Goal: Task Accomplishment & Management: Manage account settings

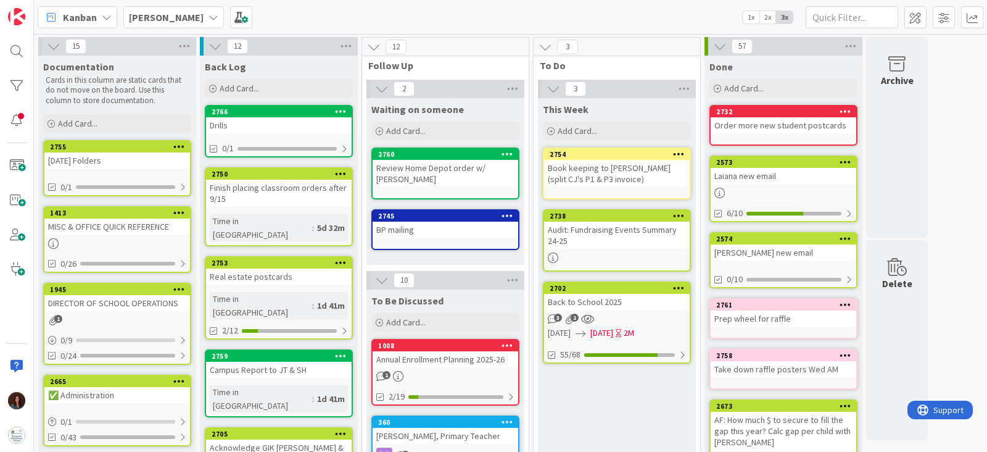
drag, startPoint x: 0, startPoint y: 0, endPoint x: 145, endPoint y: 14, distance: 145.7
click at [145, 14] on b "[PERSON_NAME]" at bounding box center [166, 17] width 75 height 12
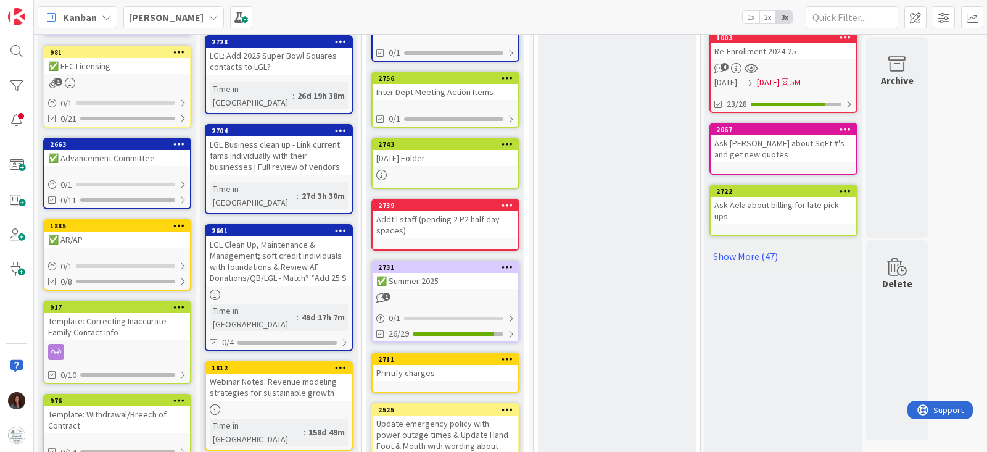
scroll to position [596, 0]
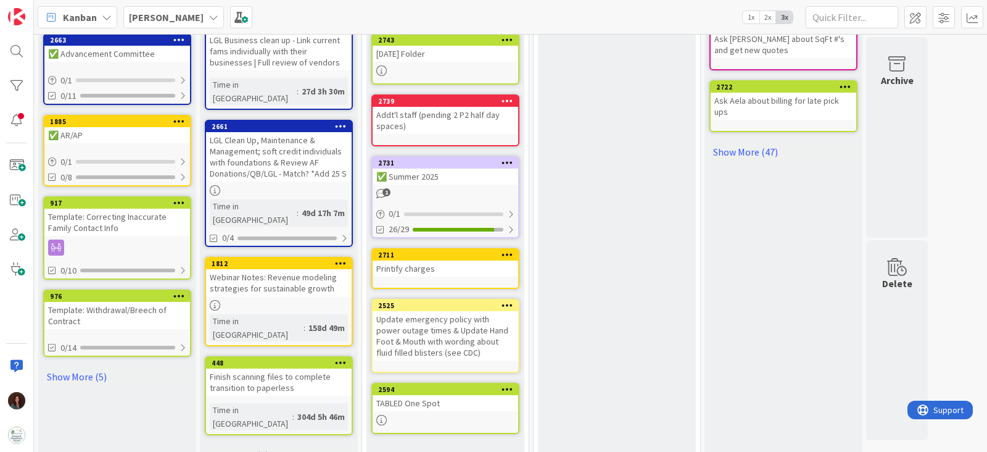
click at [480, 178] on div "✅ Summer 2025" at bounding box center [446, 176] width 146 height 16
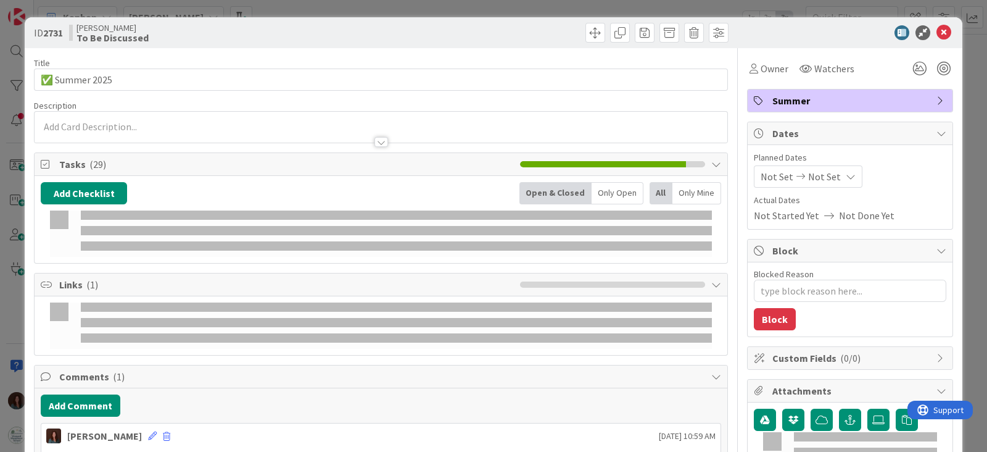
type textarea "x"
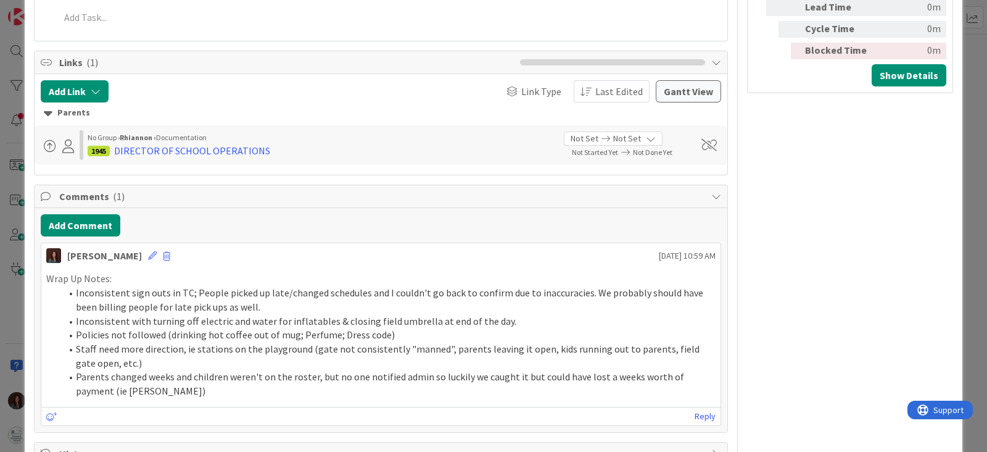
scroll to position [771, 0]
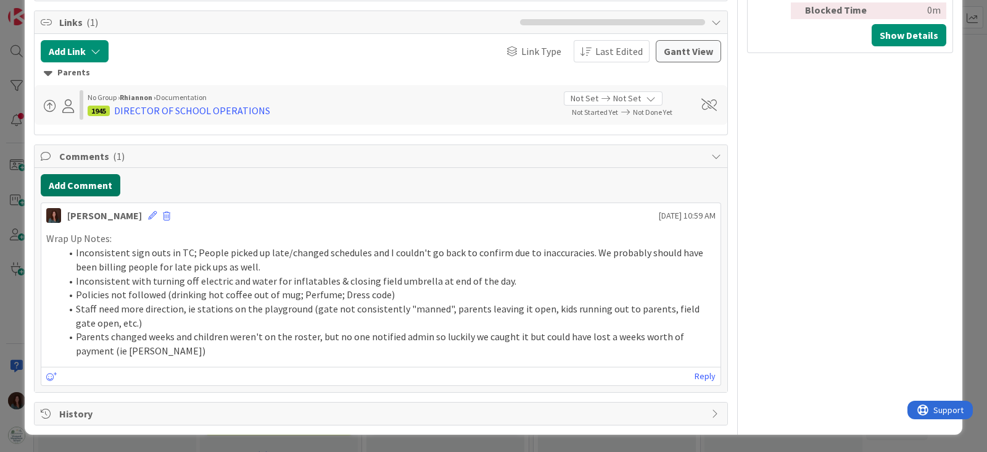
click at [100, 188] on button "Add Comment" at bounding box center [81, 185] width 80 height 22
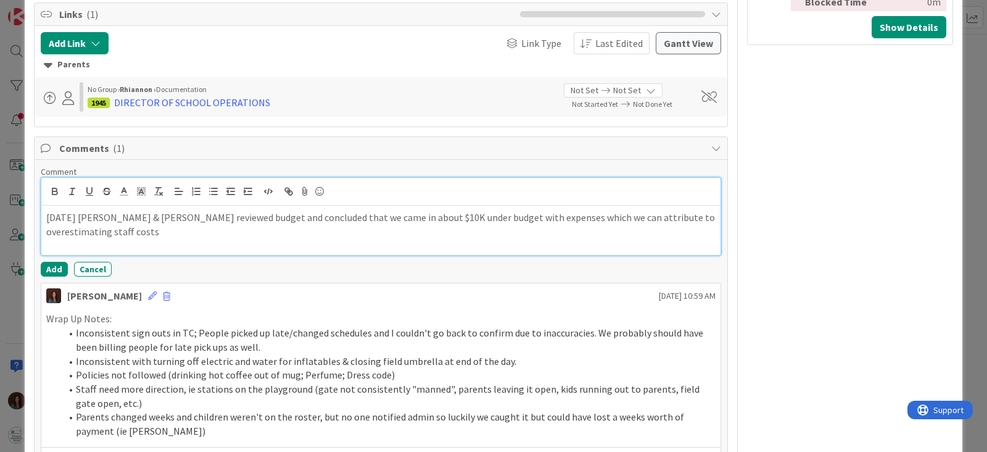
click at [383, 238] on p "[DATE] [PERSON_NAME] & [PERSON_NAME] reviewed budget and concluded that we came…" at bounding box center [381, 224] width 670 height 28
drag, startPoint x: 595, startPoint y: 230, endPoint x: 545, endPoint y: 243, distance: 51.6
click at [540, 235] on p "[DATE] [PERSON_NAME] & [PERSON_NAME] reviewed budget and concluded that we came…" at bounding box center [381, 224] width 670 height 28
click at [578, 234] on p "[DATE] [PERSON_NAME] & [PERSON_NAME] reviewed budget and concluded that we came…" at bounding box center [381, 224] width 670 height 28
click at [702, 230] on p "[DATE] [PERSON_NAME] & [PERSON_NAME] reviewed budget and concluded that we came…" at bounding box center [381, 224] width 670 height 28
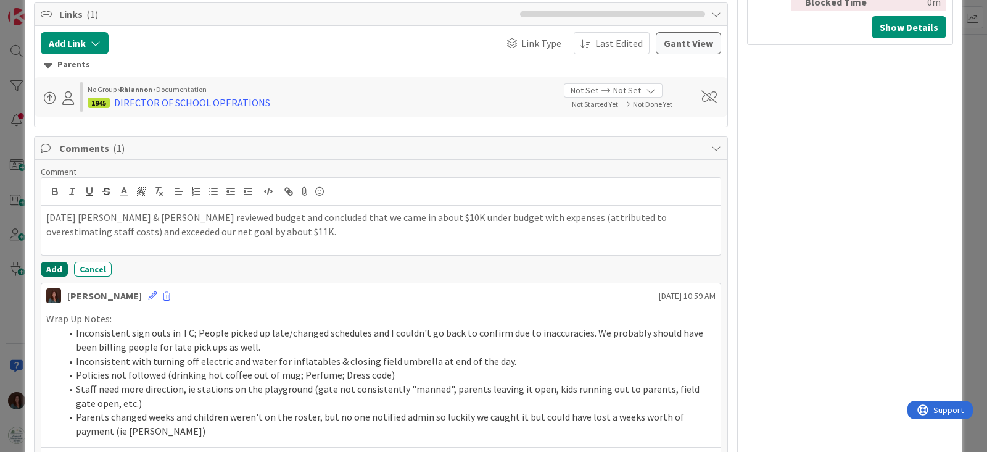
click at [56, 275] on button "Add" at bounding box center [54, 269] width 27 height 15
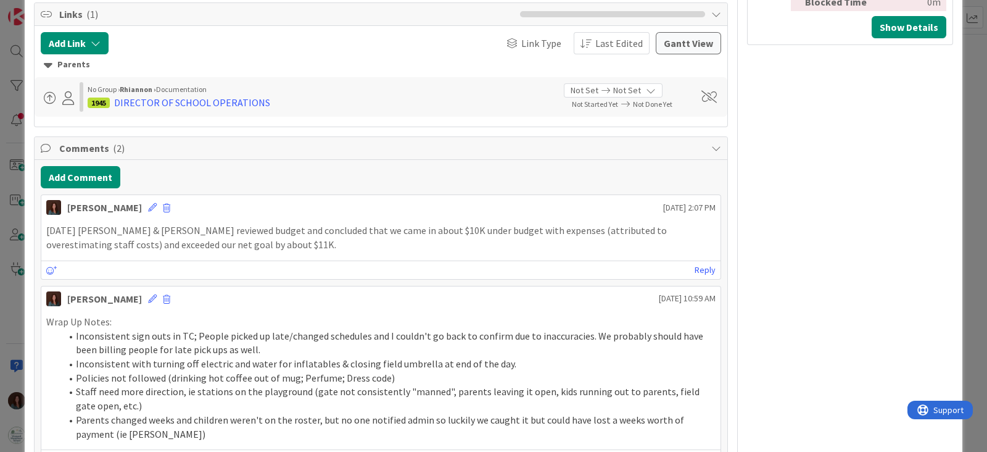
scroll to position [463, 0]
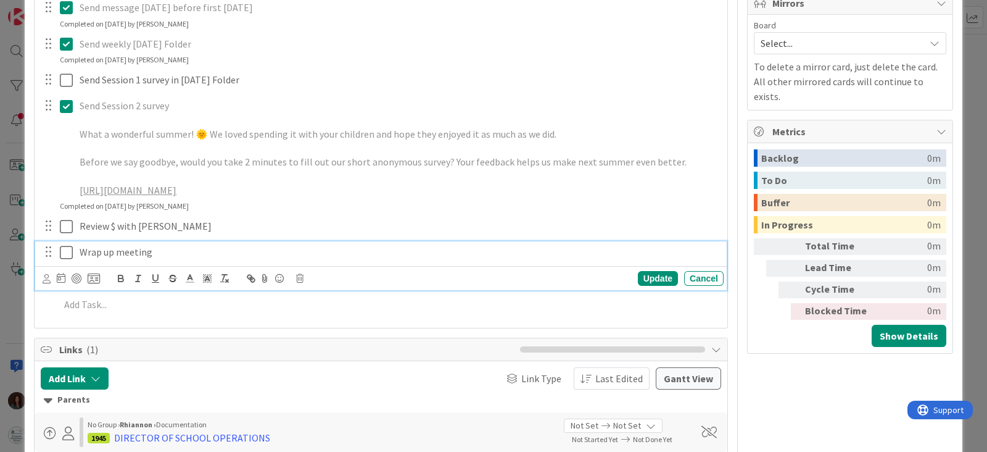
click at [64, 260] on icon at bounding box center [66, 252] width 13 height 15
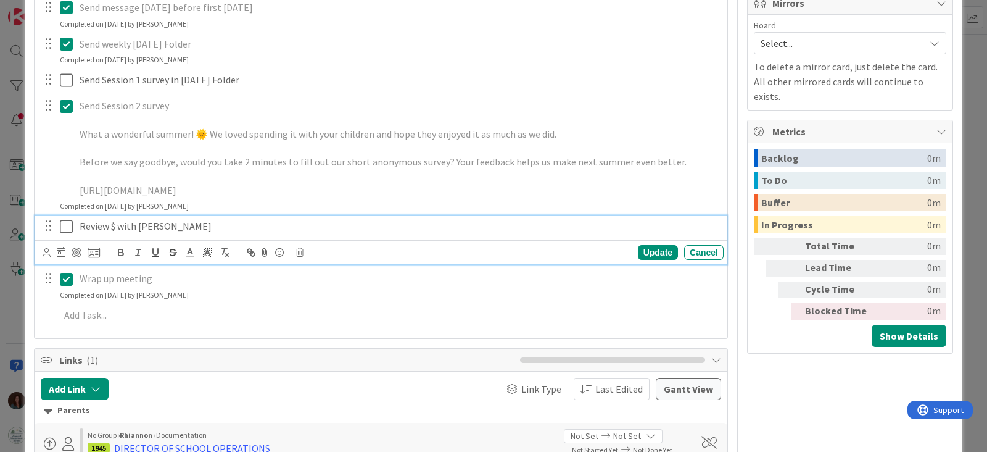
click at [70, 234] on icon at bounding box center [66, 226] width 13 height 15
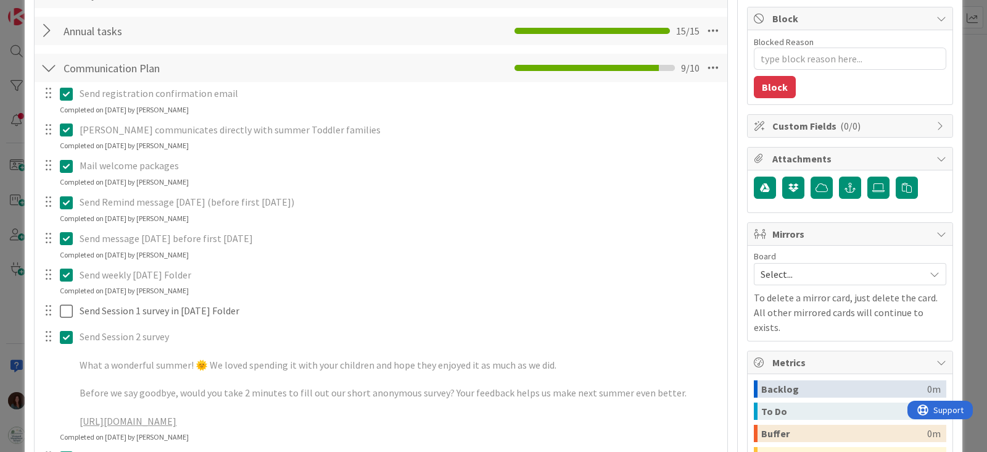
scroll to position [231, 0]
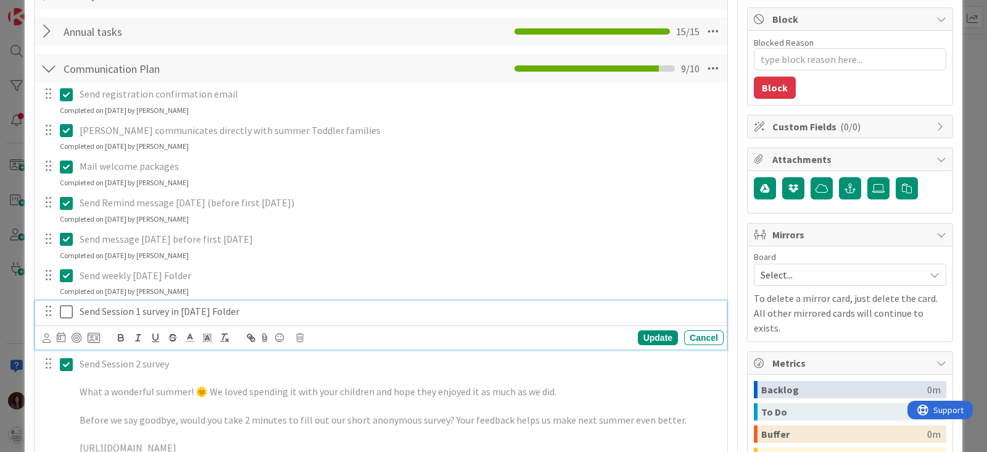
click at [73, 315] on button at bounding box center [67, 312] width 15 height 20
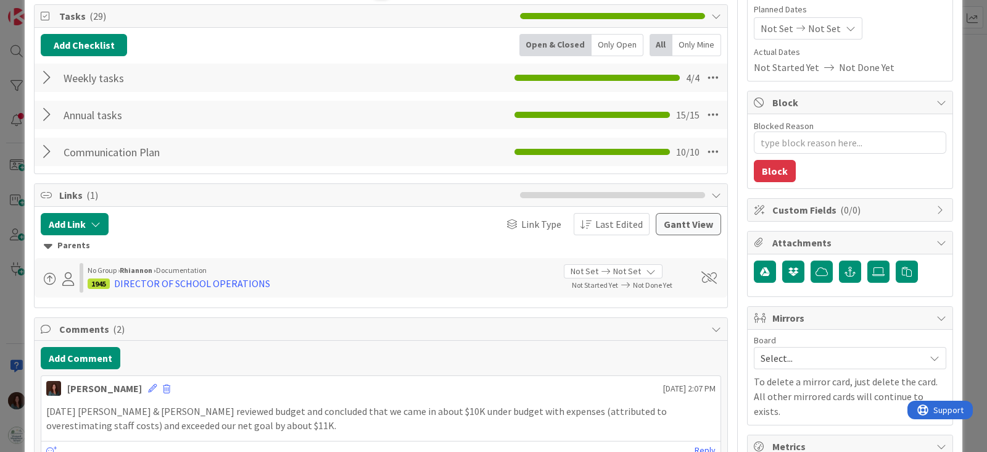
scroll to position [0, 0]
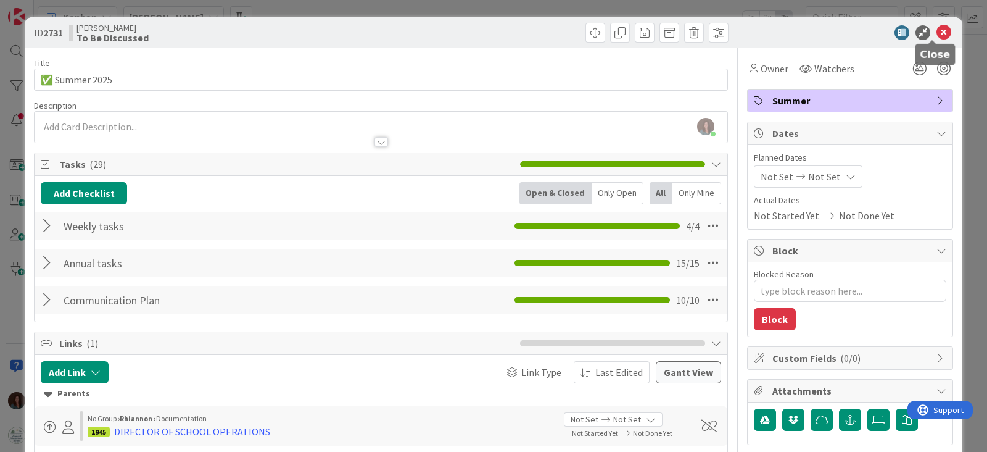
click at [937, 31] on icon at bounding box center [944, 32] width 15 height 15
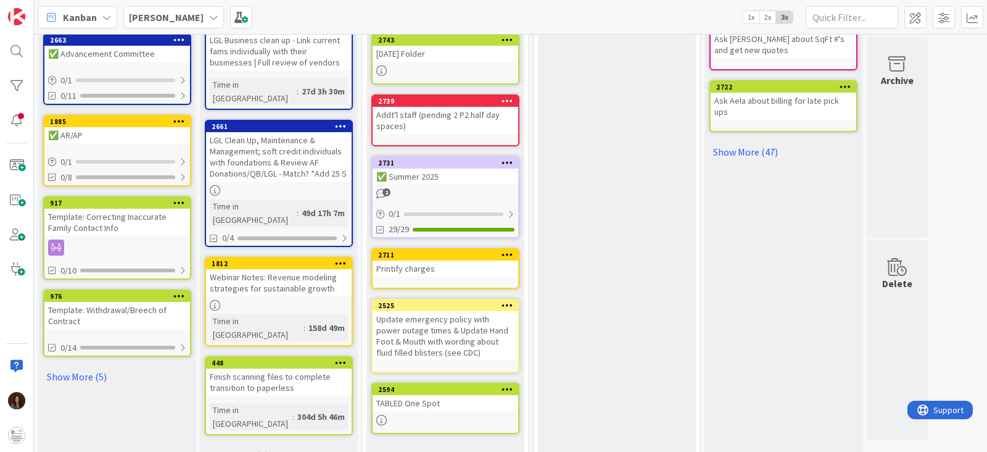
click at [426, 156] on link "2731 ✅ Summer 2025 2 0 / 1 29/29" at bounding box center [446, 197] width 148 height 82
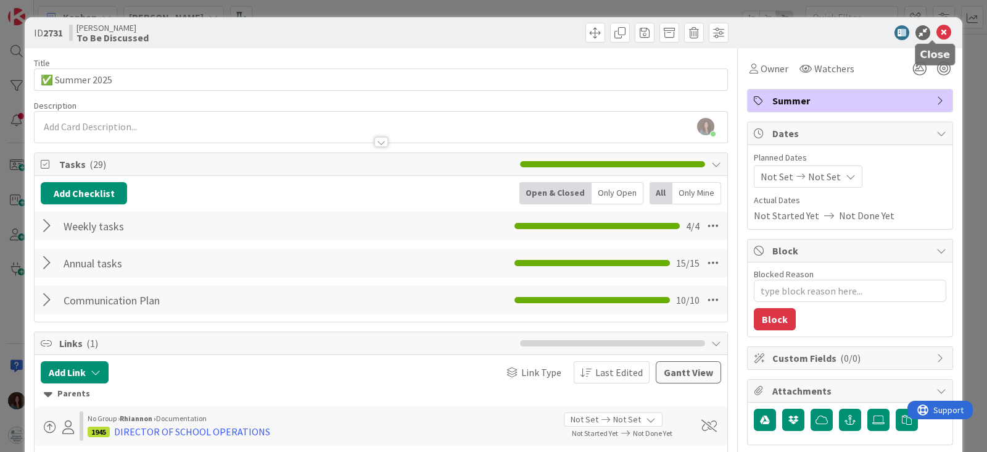
click at [937, 32] on icon at bounding box center [944, 32] width 15 height 15
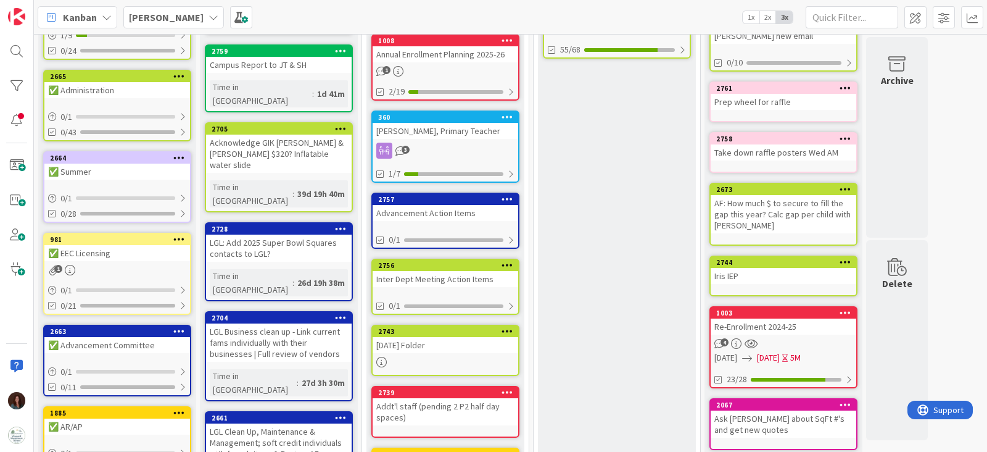
scroll to position [386, 0]
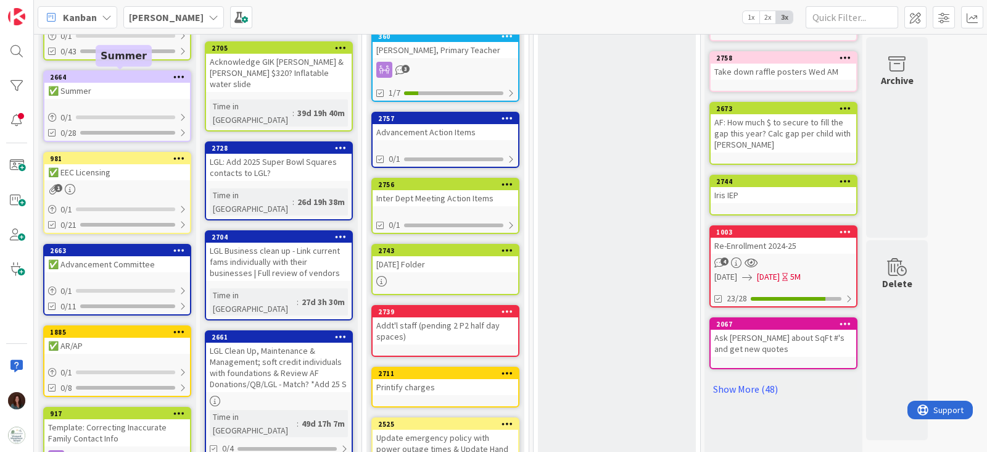
click at [79, 85] on div "✅ Summer" at bounding box center [117, 91] width 146 height 16
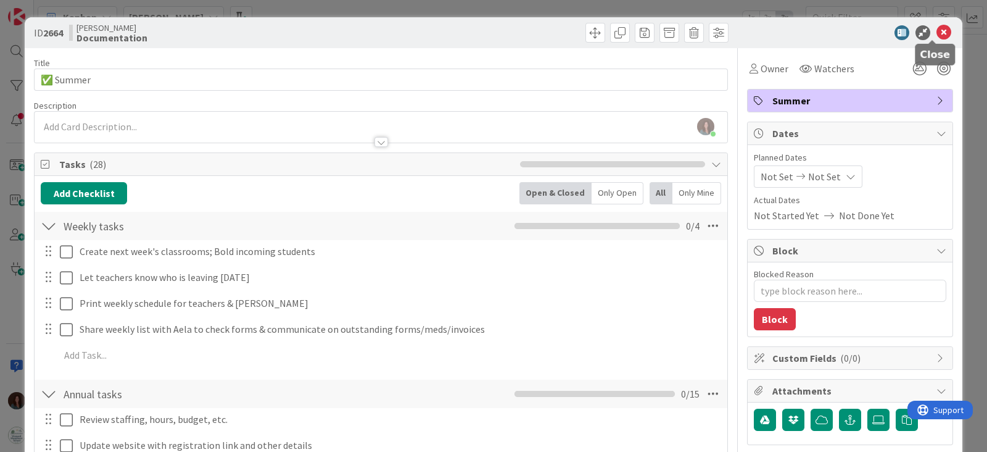
click at [937, 33] on icon at bounding box center [944, 32] width 15 height 15
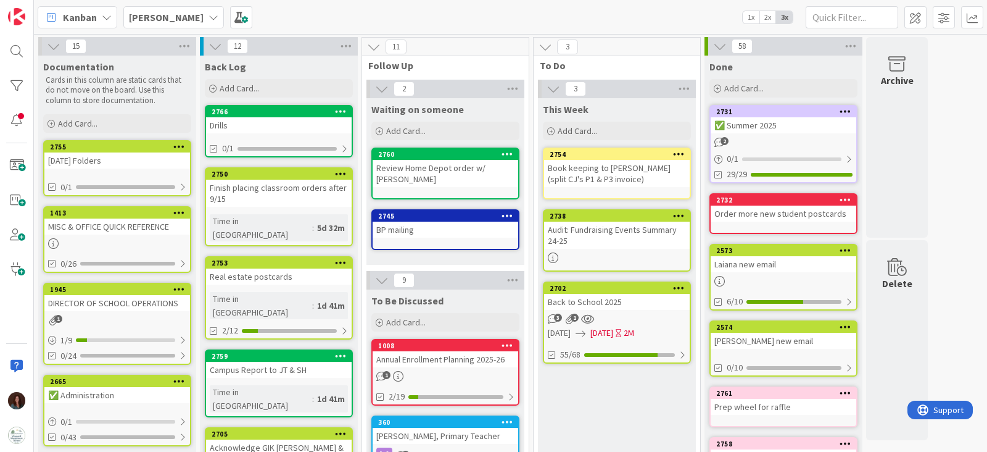
click at [808, 134] on link "2731 ✅ Summer 2025 2 0 / 1 29/29" at bounding box center [784, 144] width 148 height 78
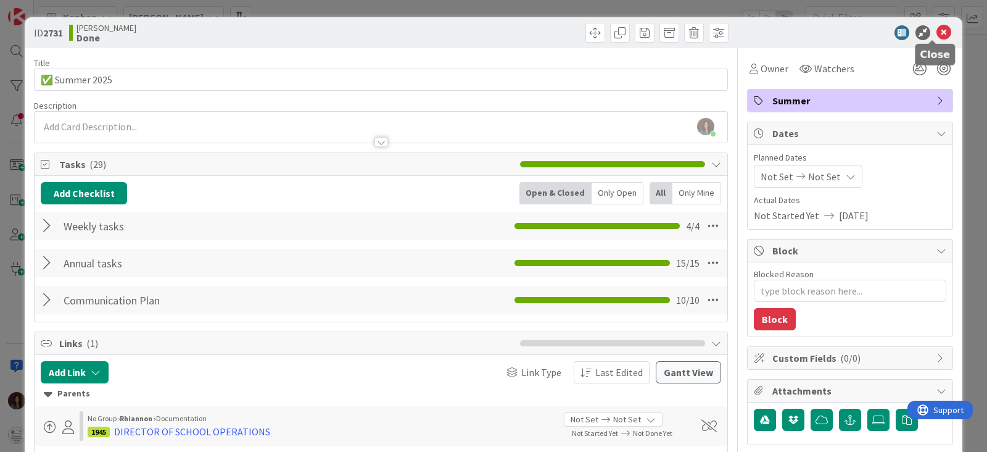
click at [937, 28] on icon at bounding box center [944, 32] width 15 height 15
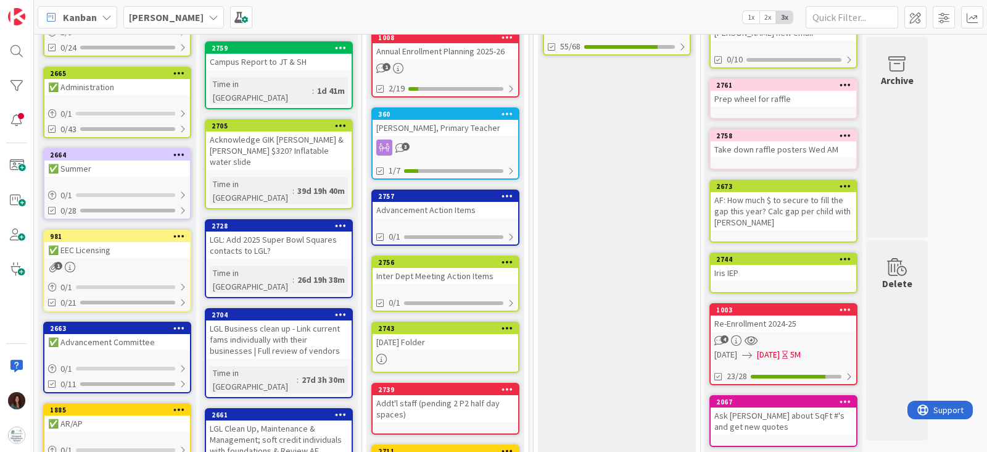
click at [129, 160] on div "✅ Summer" at bounding box center [117, 168] width 146 height 16
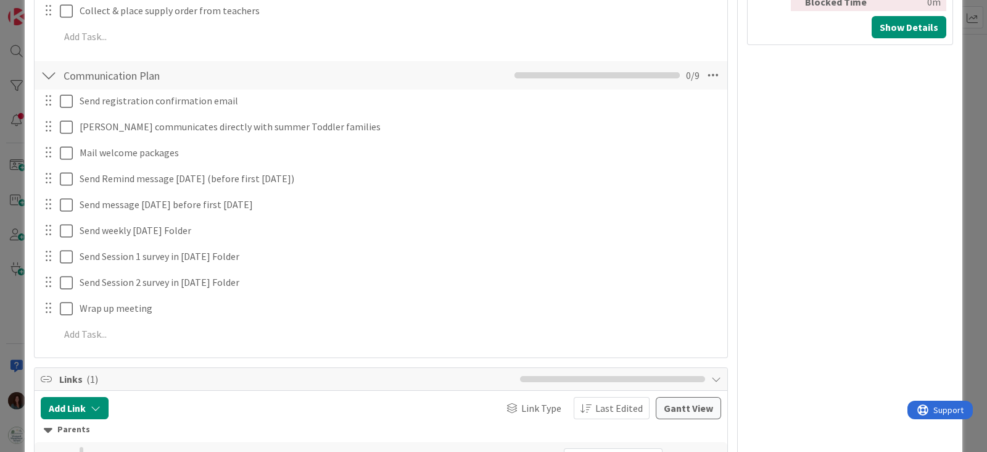
scroll to position [154, 0]
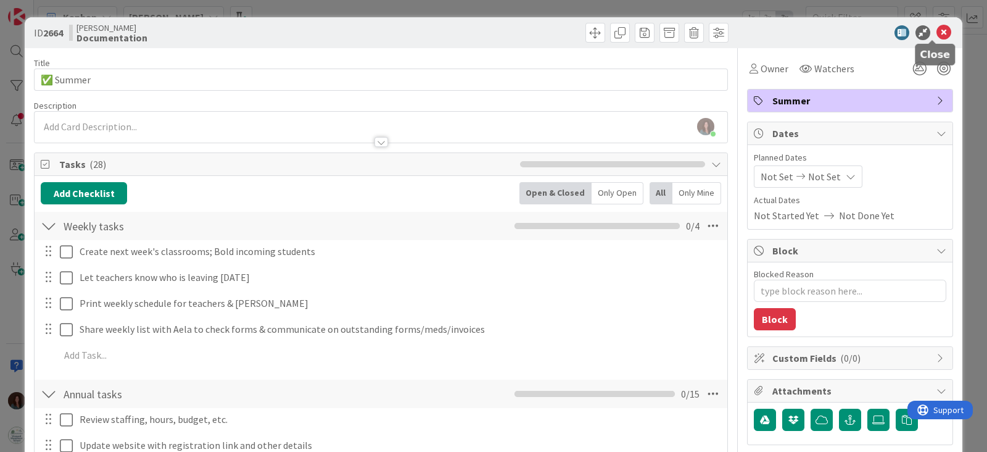
click at [937, 32] on icon at bounding box center [944, 32] width 15 height 15
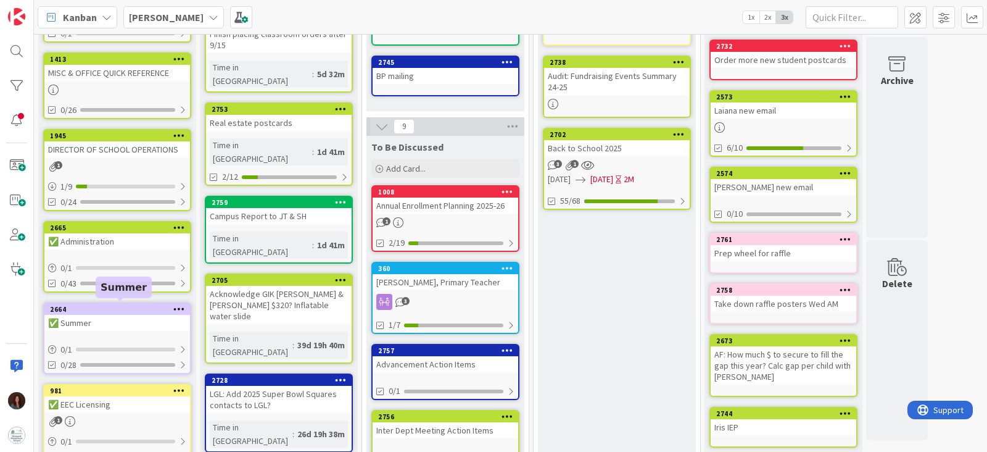
click at [123, 309] on div "2664" at bounding box center [120, 309] width 140 height 9
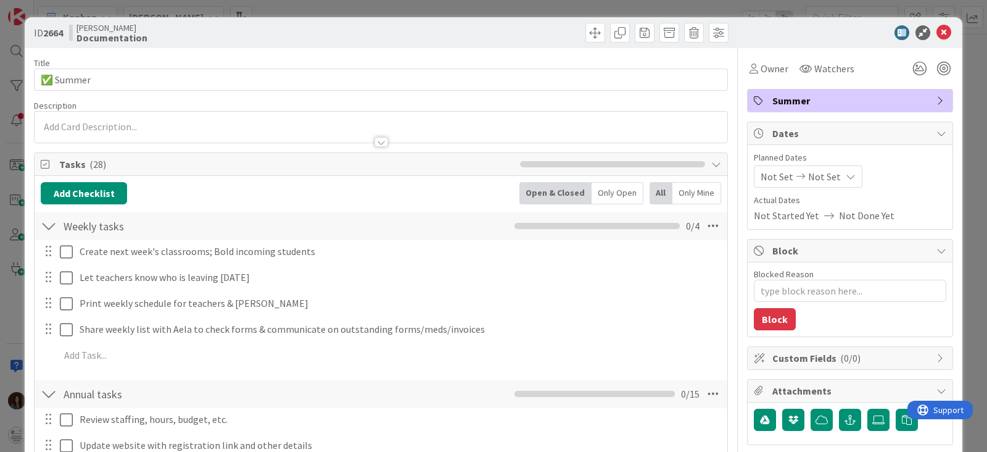
type textarea "x"
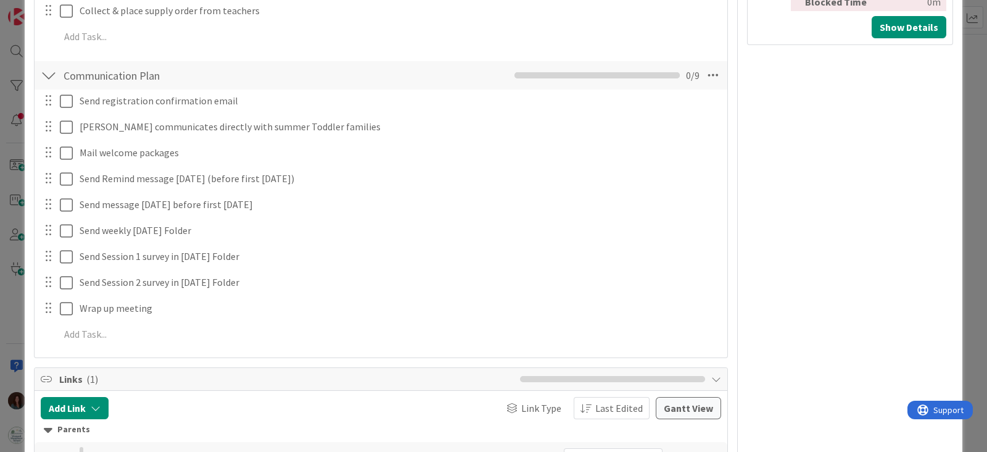
scroll to position [849, 0]
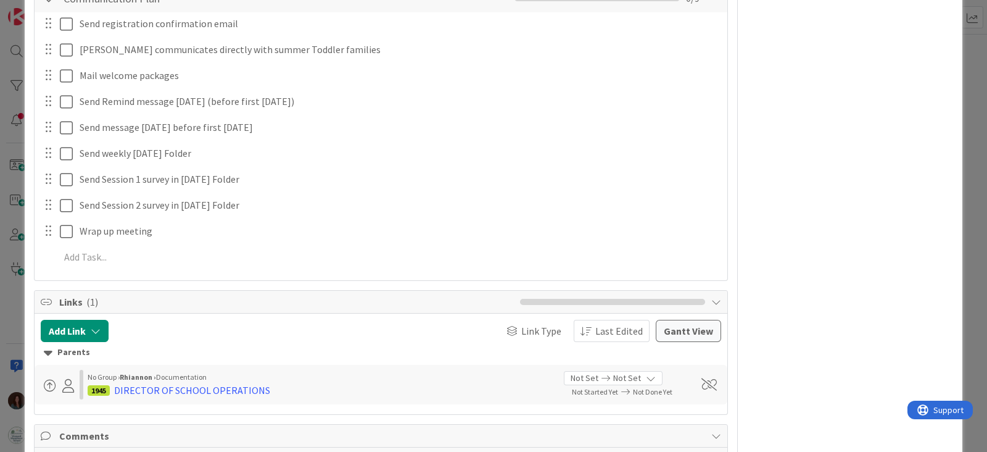
click at [182, 242] on div "Send registration confirmation email Update Cancel [PERSON_NAME] communicates d…" at bounding box center [381, 142] width 681 height 260
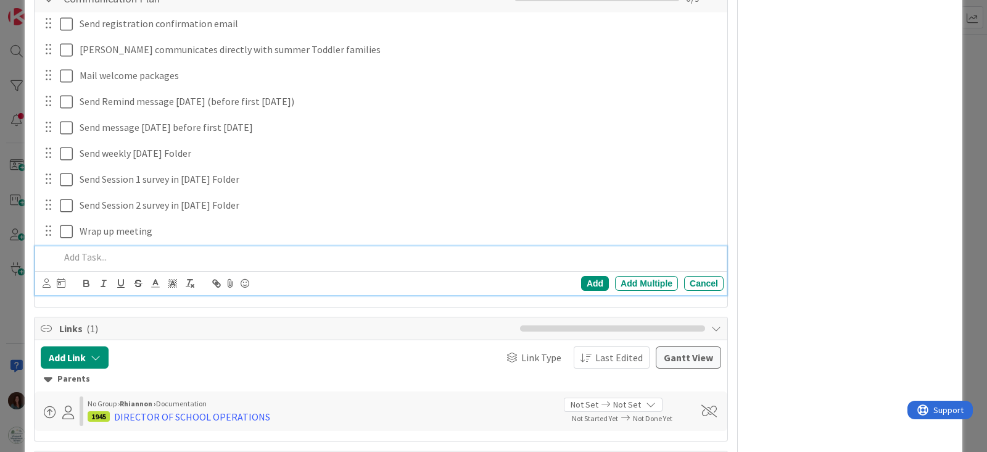
click at [174, 256] on p at bounding box center [389, 257] width 659 height 14
click at [588, 282] on div "Add" at bounding box center [595, 283] width 28 height 15
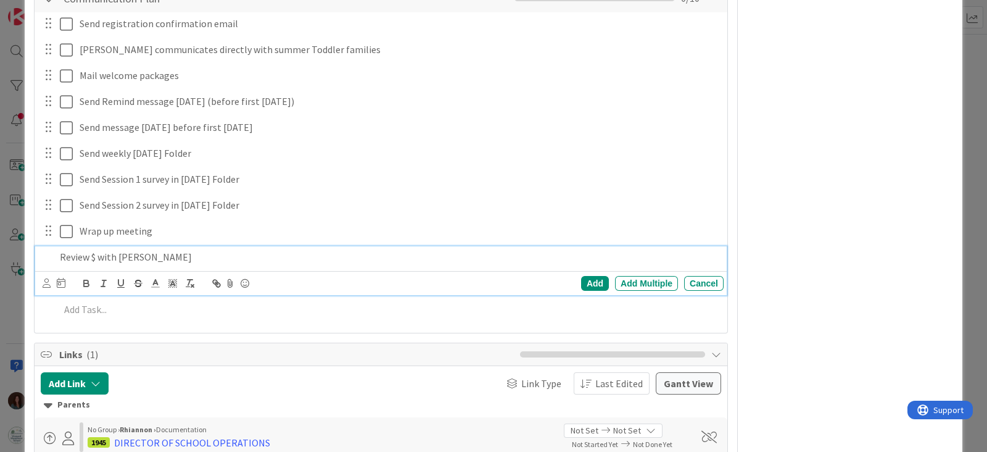
click at [166, 259] on p "Review $ with [PERSON_NAME]" at bounding box center [389, 257] width 659 height 14
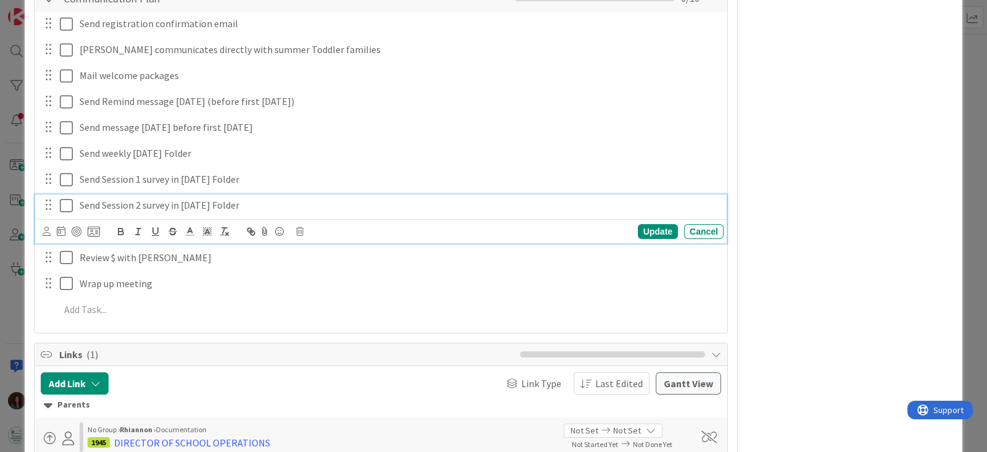
click at [275, 203] on p "Send Session 2 survey in [DATE] Folder" at bounding box center [399, 205] width 639 height 14
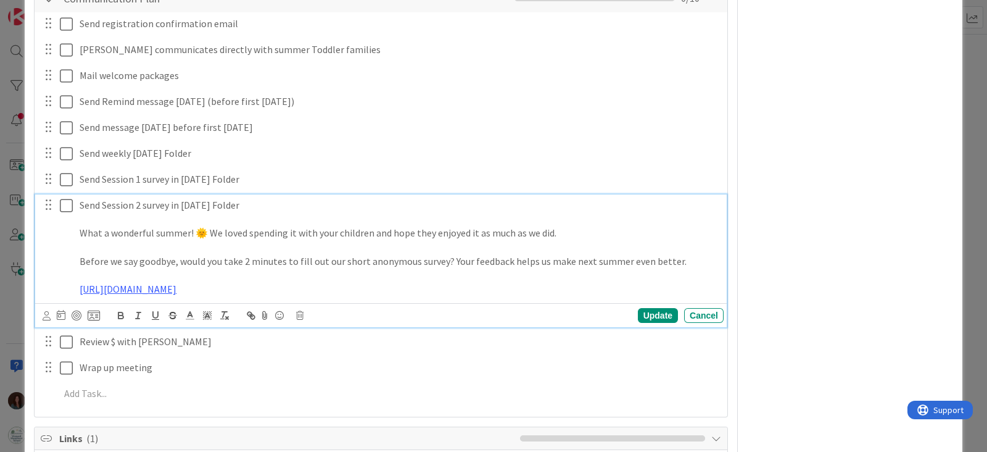
click at [223, 246] on p at bounding box center [399, 247] width 639 height 14
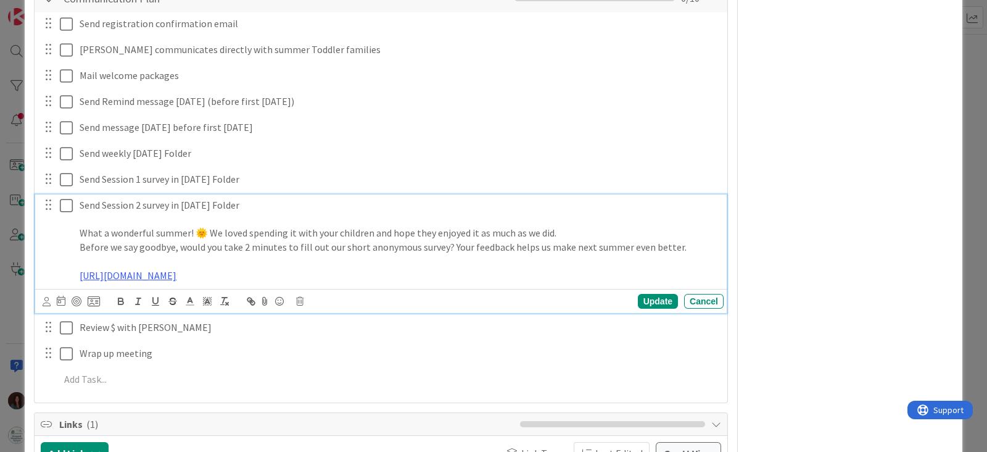
click at [251, 252] on p "Before we say goodbye, would you take 2 minutes to fill out our short anonymous…" at bounding box center [399, 247] width 639 height 14
click at [246, 260] on p at bounding box center [399, 261] width 639 height 14
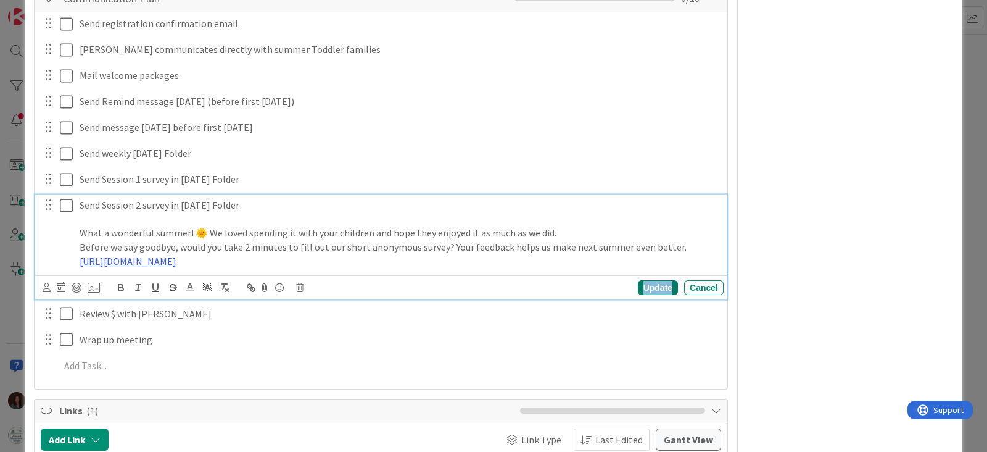
click at [652, 295] on div "Update" at bounding box center [658, 287] width 40 height 15
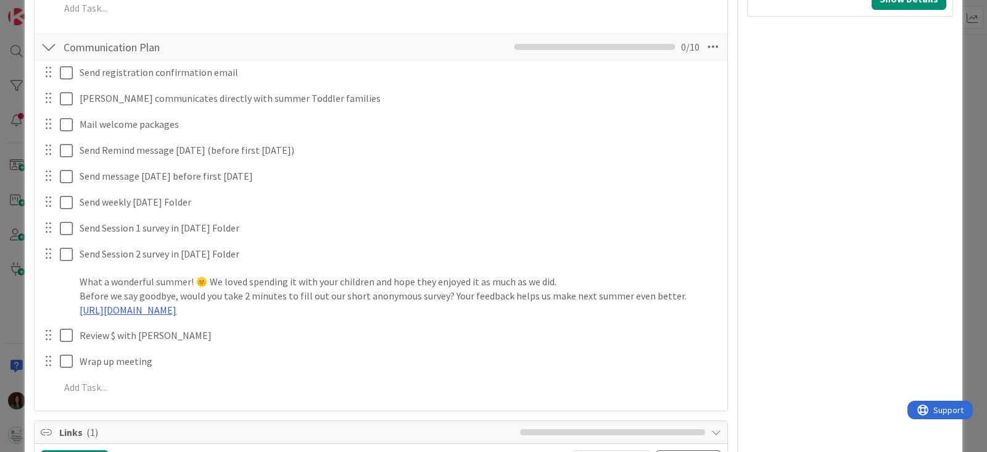
scroll to position [491, 0]
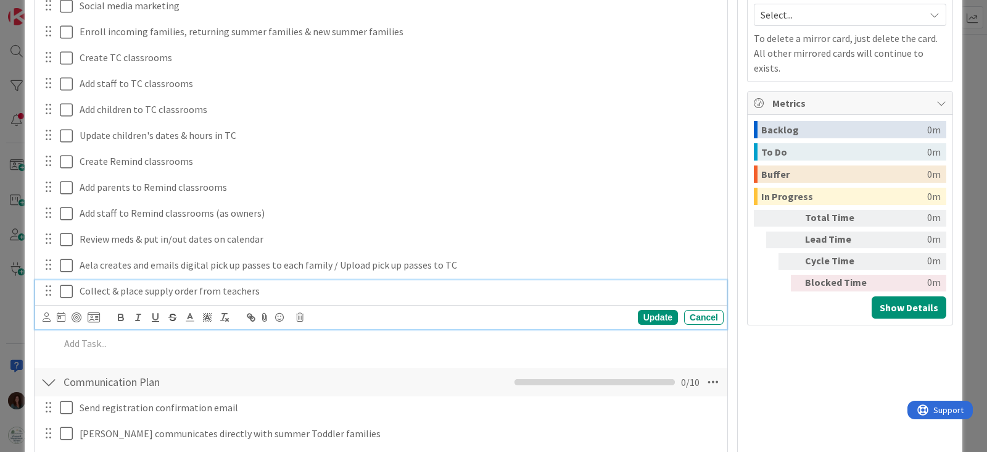
click at [550, 284] on p "Collect & place supply order from teachers" at bounding box center [399, 291] width 639 height 14
click at [648, 311] on div "Update" at bounding box center [658, 317] width 40 height 15
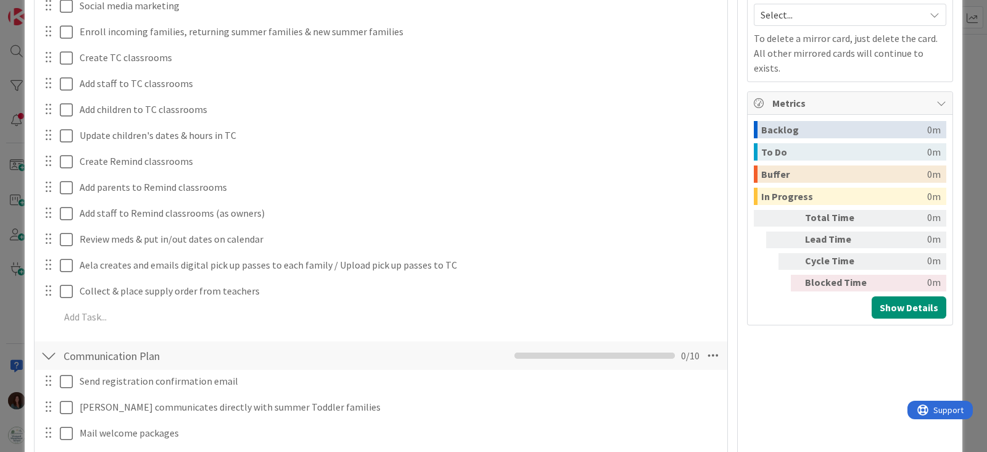
scroll to position [0, 0]
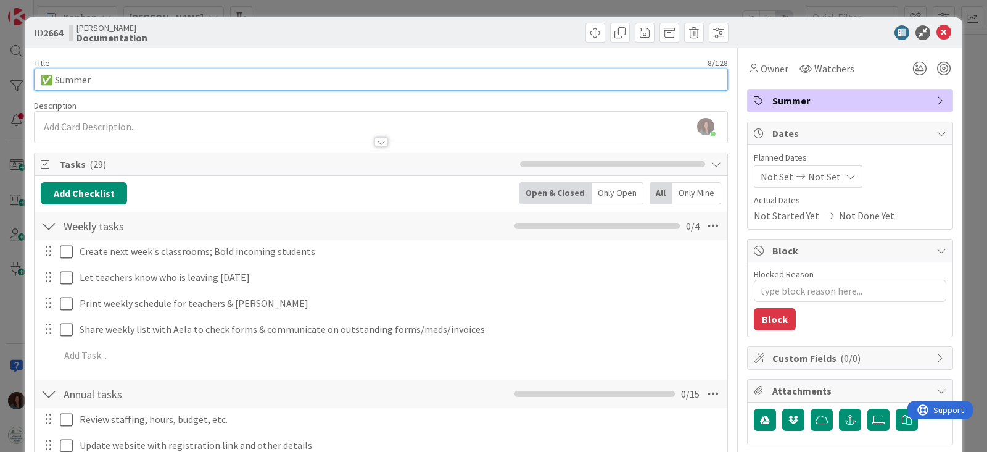
click at [313, 88] on input "✅ Summer" at bounding box center [381, 80] width 694 height 22
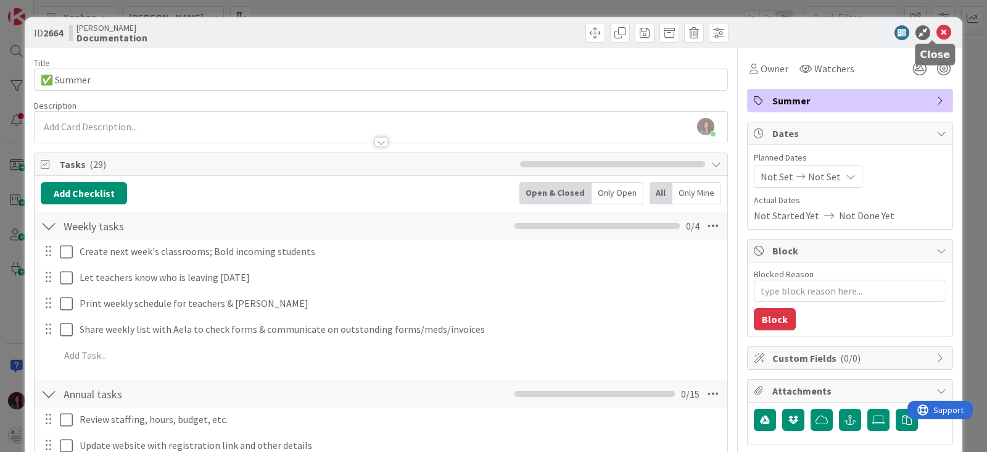
drag, startPoint x: 930, startPoint y: 31, endPoint x: 787, endPoint y: 243, distance: 255.7
click at [937, 31] on icon at bounding box center [944, 32] width 15 height 15
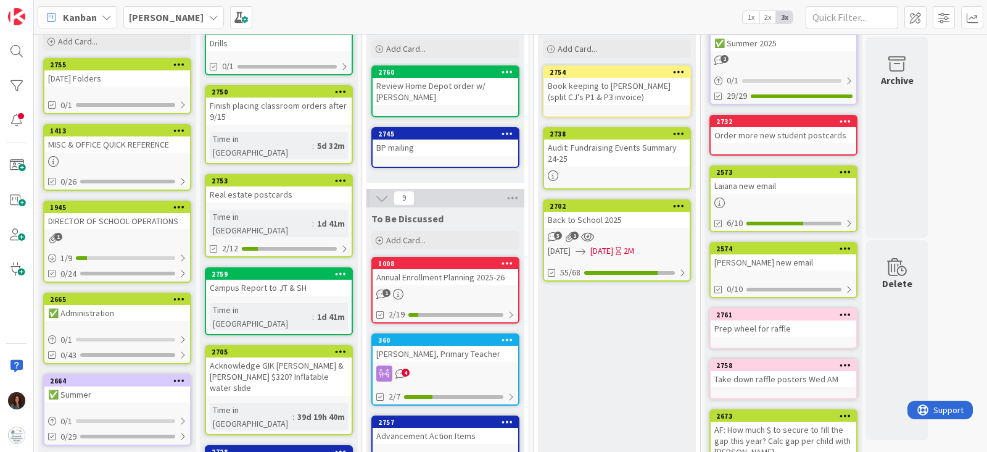
scroll to position [231, 0]
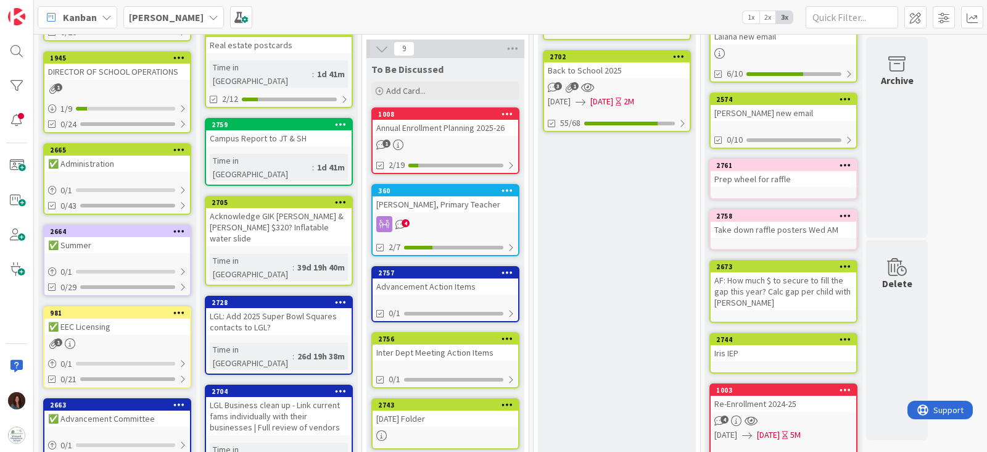
click at [147, 243] on div "✅ Summer" at bounding box center [117, 245] width 146 height 16
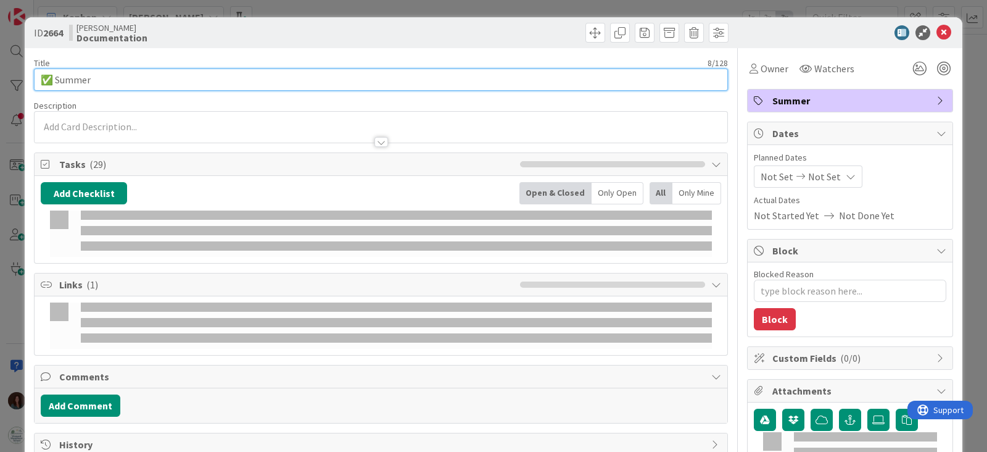
click at [155, 81] on input "✅ Summer" at bounding box center [381, 80] width 694 height 22
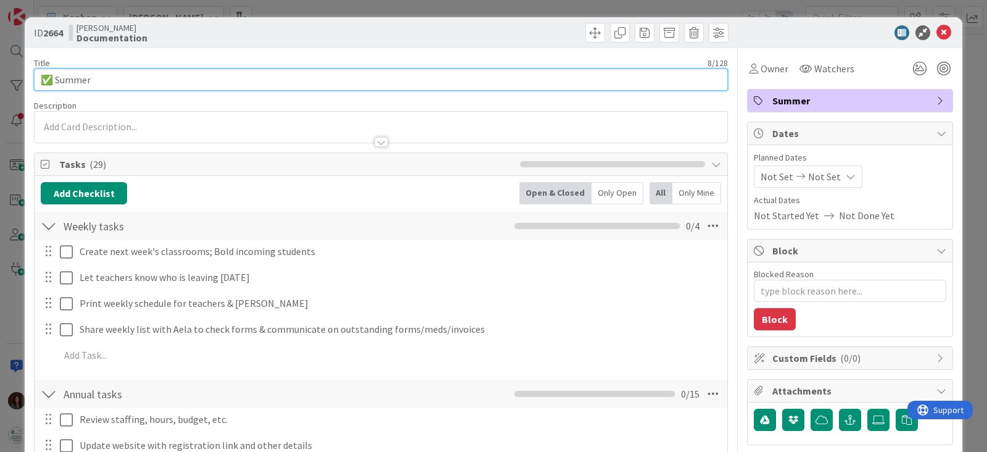
type textarea "x"
type input "✅ Summer 2026"
type textarea "x"
type input "✅ Summer 2026"
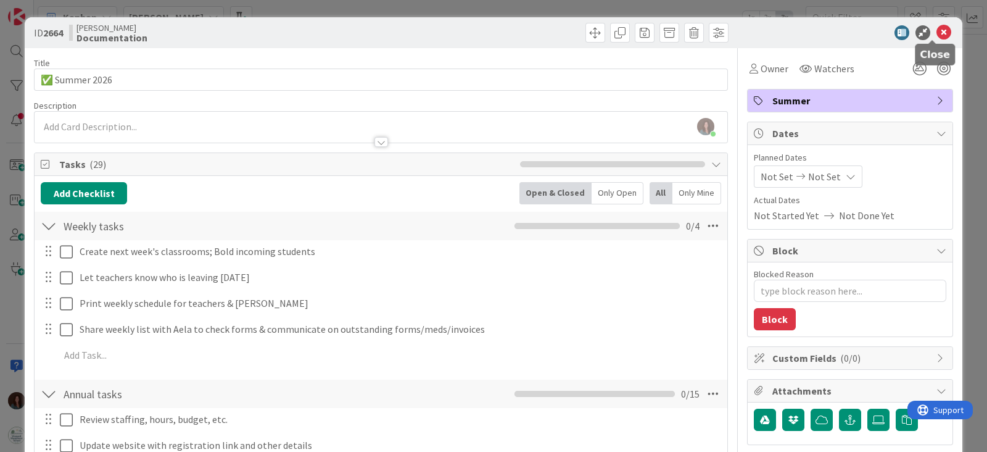
click at [937, 28] on icon at bounding box center [944, 32] width 15 height 15
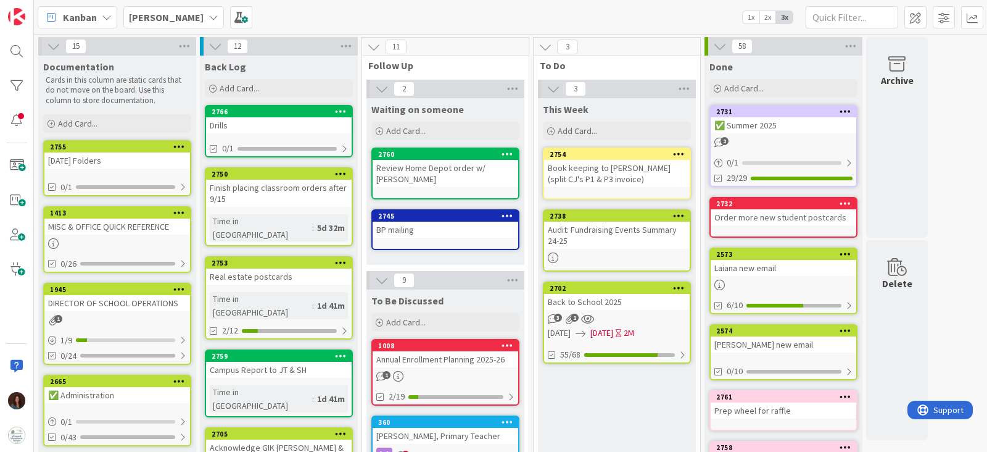
click at [772, 123] on div "✅ Summer 2025" at bounding box center [784, 125] width 146 height 16
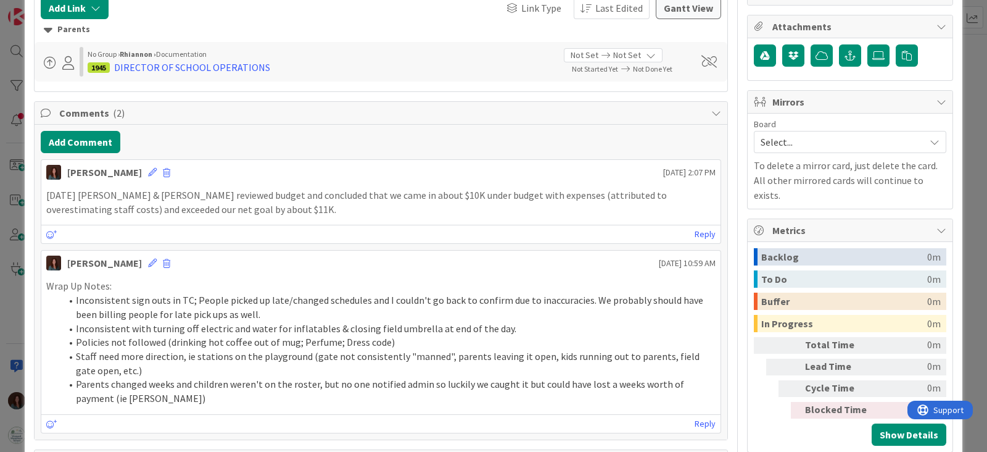
scroll to position [386, 0]
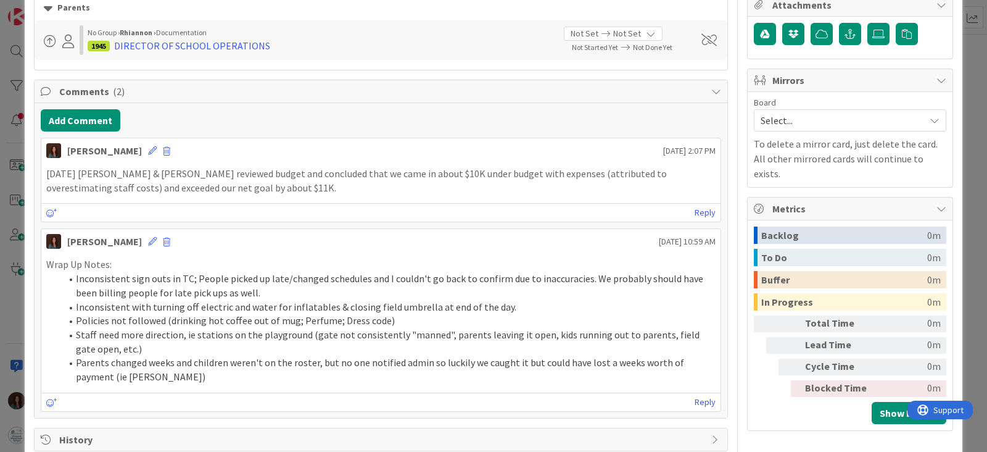
click at [256, 188] on p "[DATE] [PERSON_NAME] & [PERSON_NAME] reviewed budget and concluded that we came…" at bounding box center [381, 181] width 670 height 28
click at [157, 147] on icon at bounding box center [152, 150] width 9 height 9
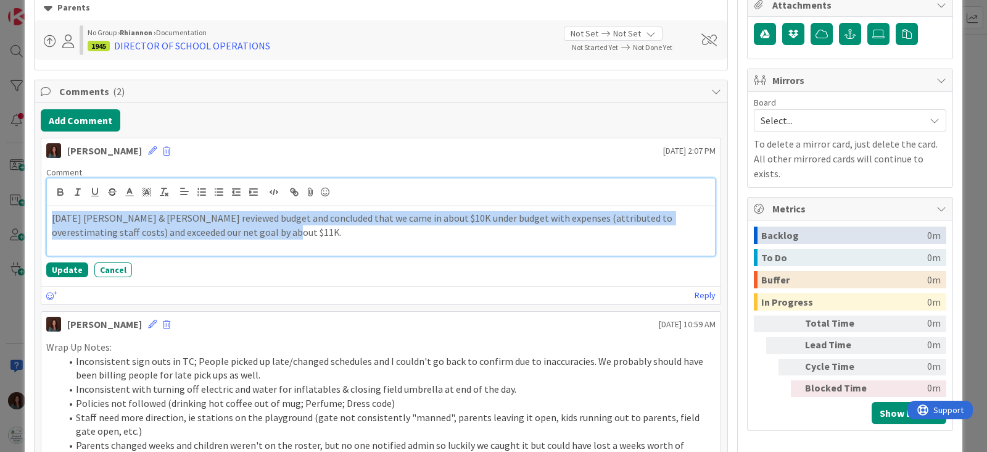
drag, startPoint x: 272, startPoint y: 227, endPoint x: 38, endPoint y: 208, distance: 234.7
click at [38, 208] on div "Add Comment [PERSON_NAME] [DATE] 2:07 PM Comment [DATE] [PERSON_NAME] & [PERSON…" at bounding box center [381, 301] width 693 height 397
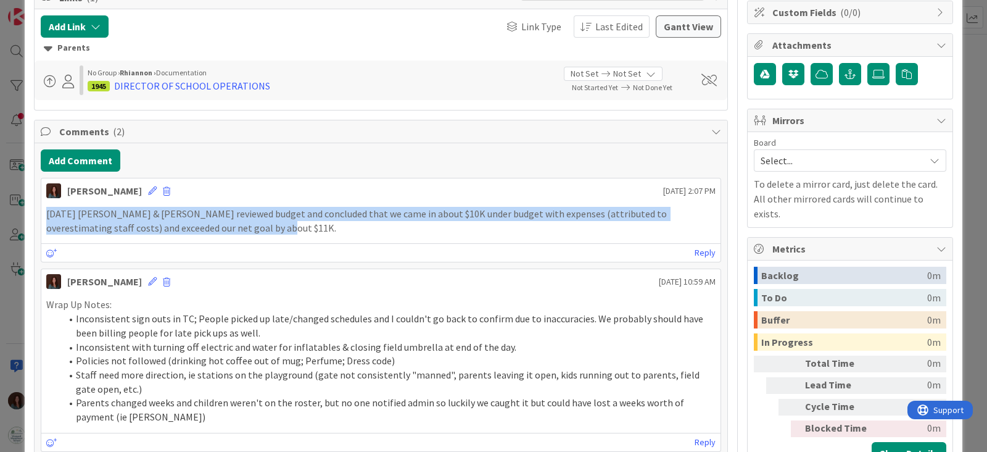
copy p "[DATE] [PERSON_NAME] & [PERSON_NAME] reviewed budget and concluded that we came…"
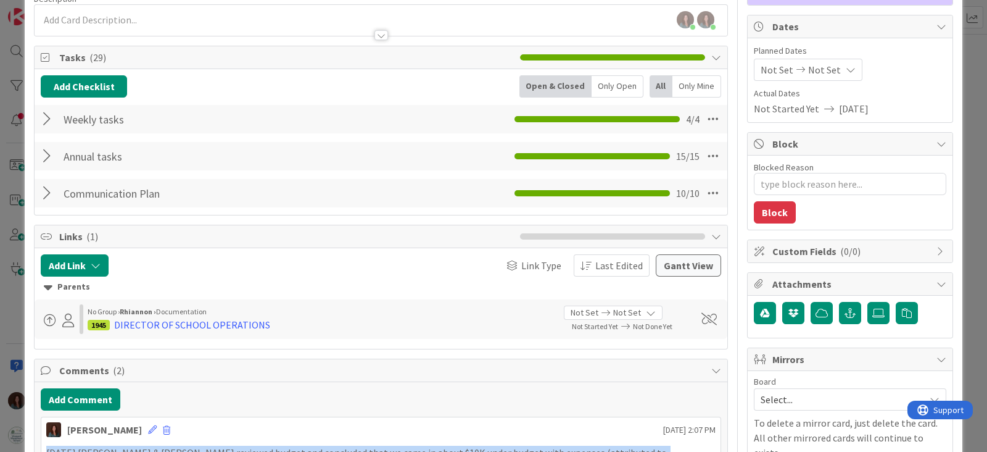
scroll to position [0, 0]
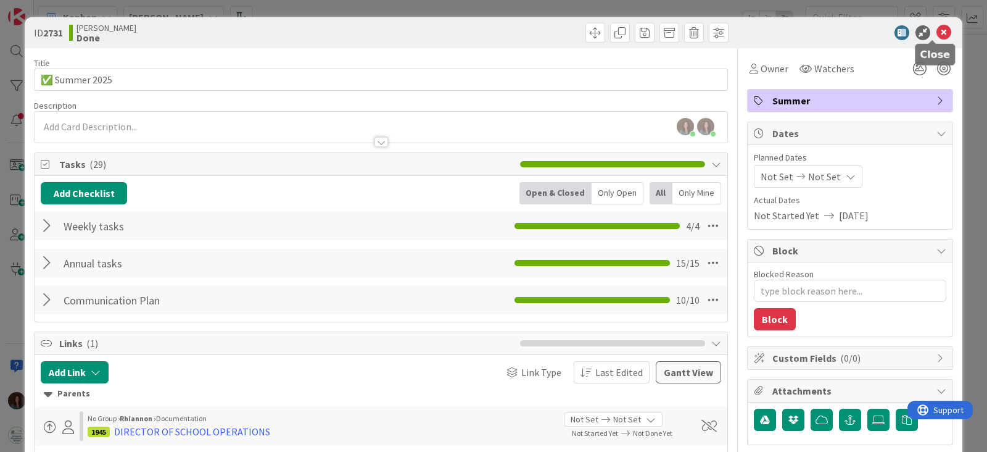
click at [937, 33] on icon at bounding box center [944, 32] width 15 height 15
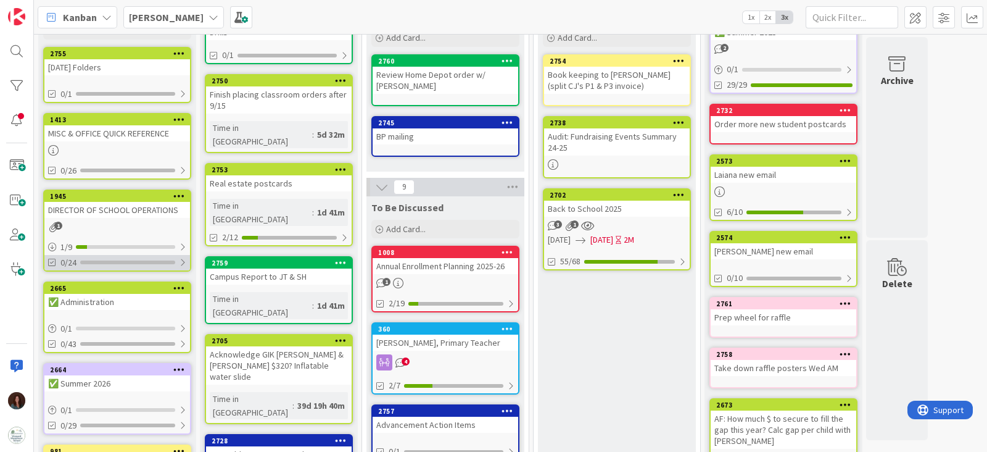
scroll to position [231, 0]
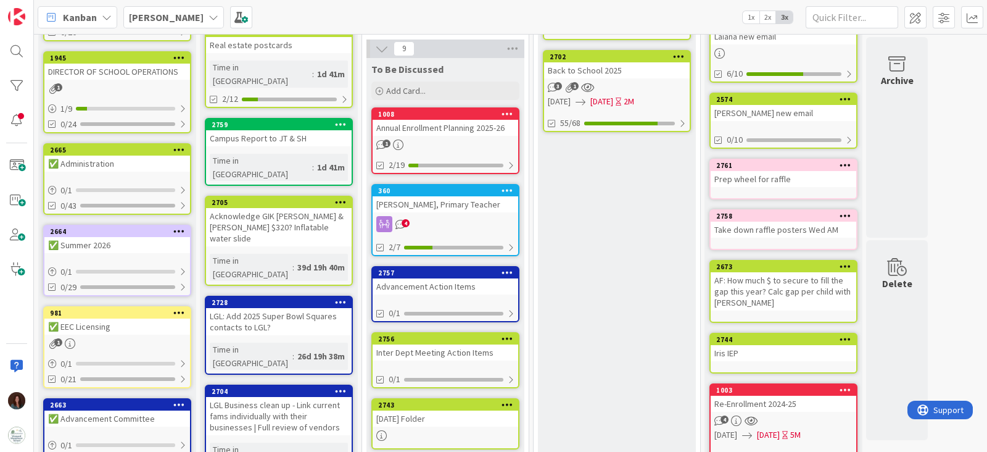
click at [127, 238] on div "✅ Summer 2026" at bounding box center [117, 245] width 146 height 16
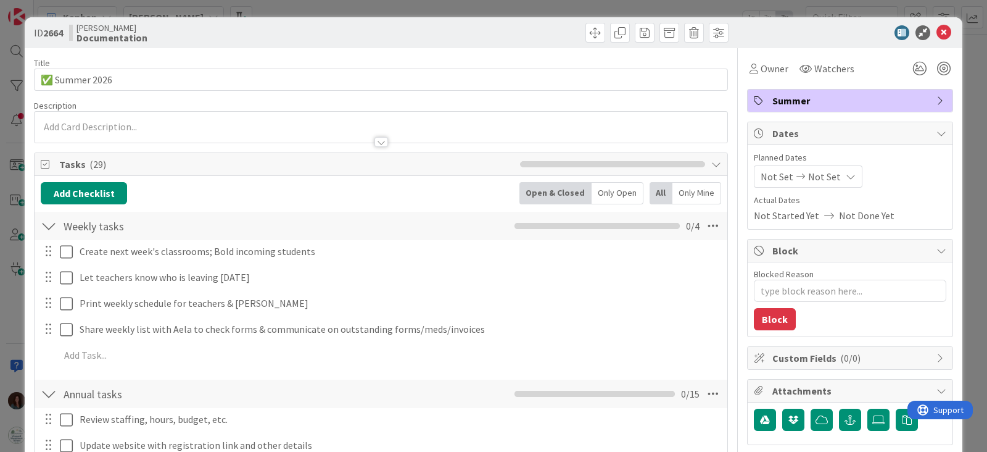
click at [158, 126] on div at bounding box center [381, 127] width 693 height 31
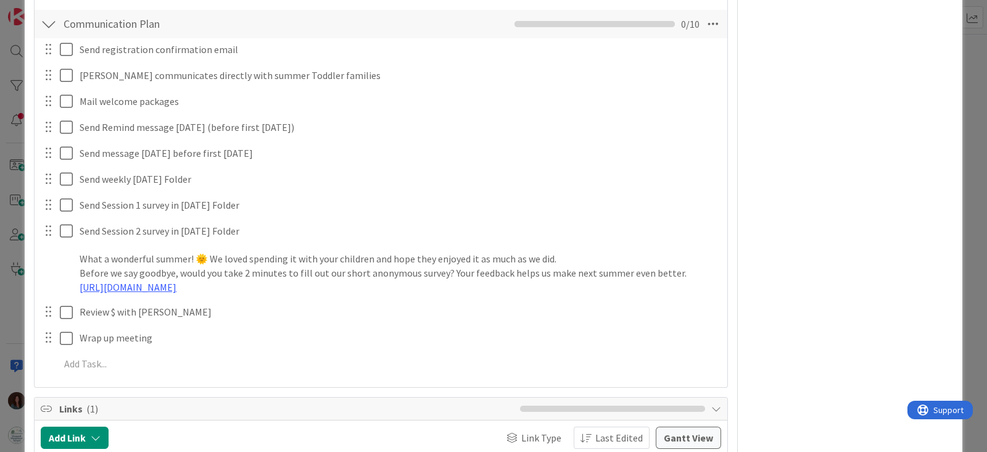
scroll to position [1057, 0]
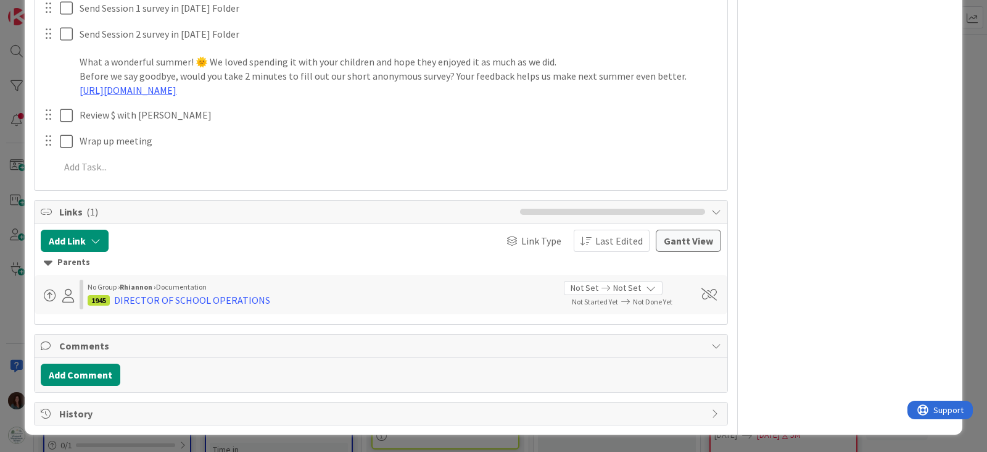
click at [73, 411] on span "History" at bounding box center [382, 413] width 646 height 15
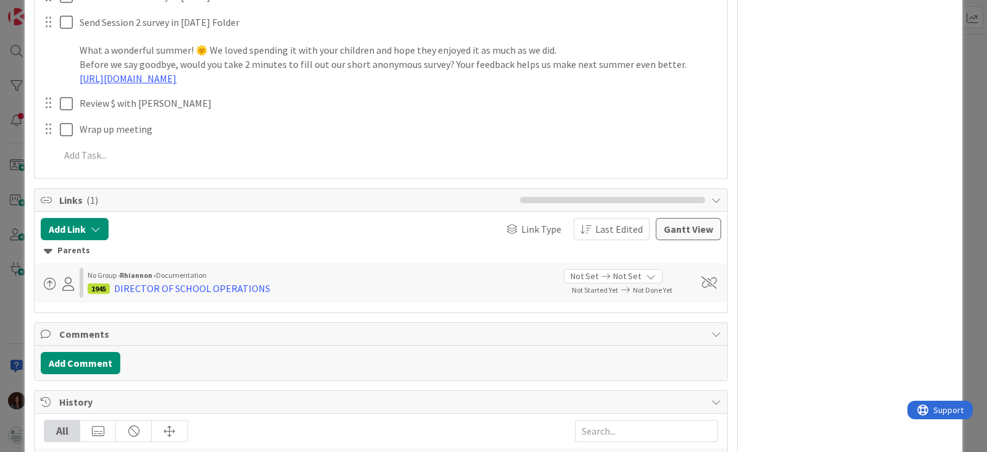
scroll to position [1211, 0]
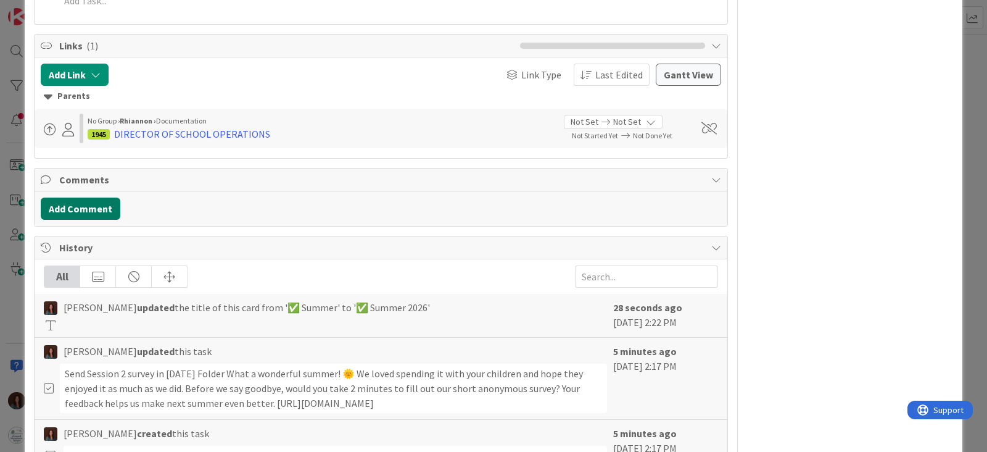
click at [89, 220] on button "Add Comment" at bounding box center [81, 208] width 80 height 22
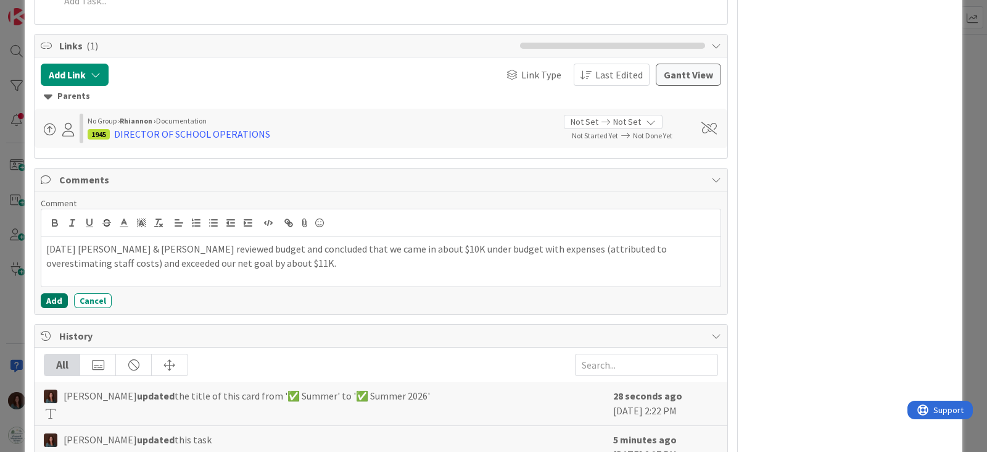
click at [55, 308] on button "Add" at bounding box center [54, 300] width 27 height 15
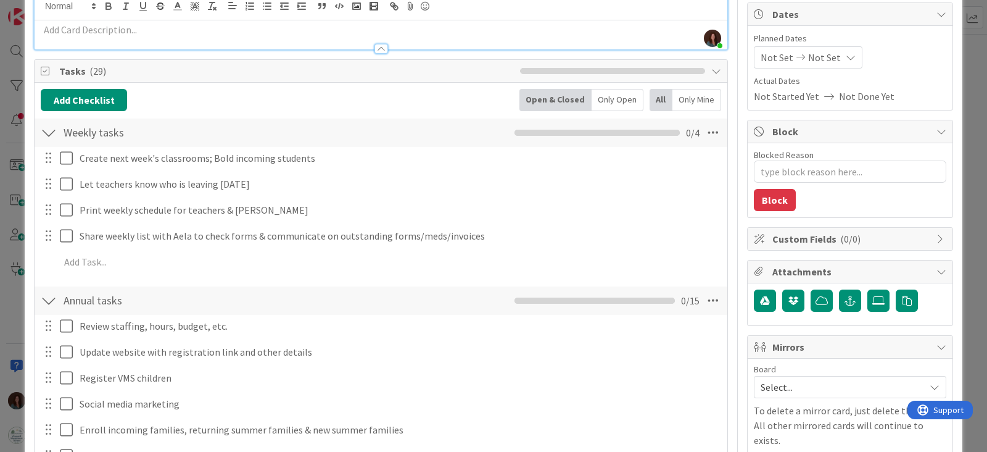
scroll to position [0, 0]
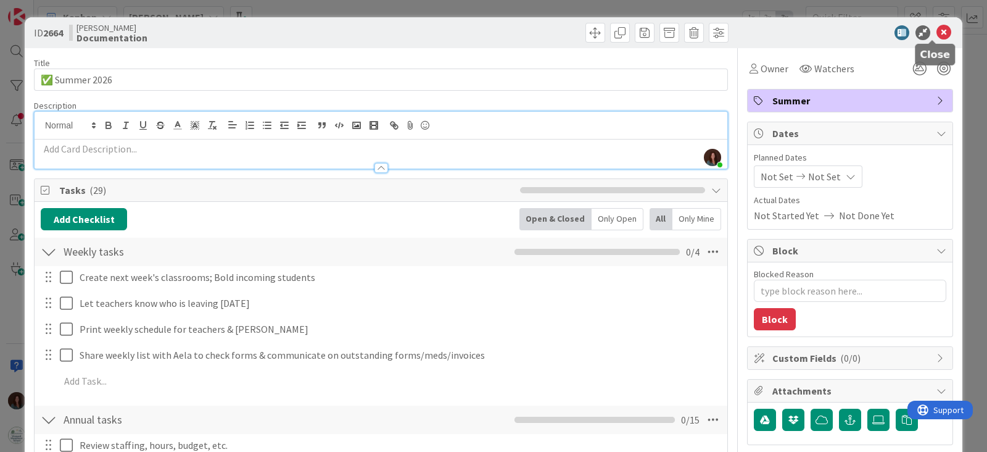
click at [937, 32] on icon at bounding box center [944, 32] width 15 height 15
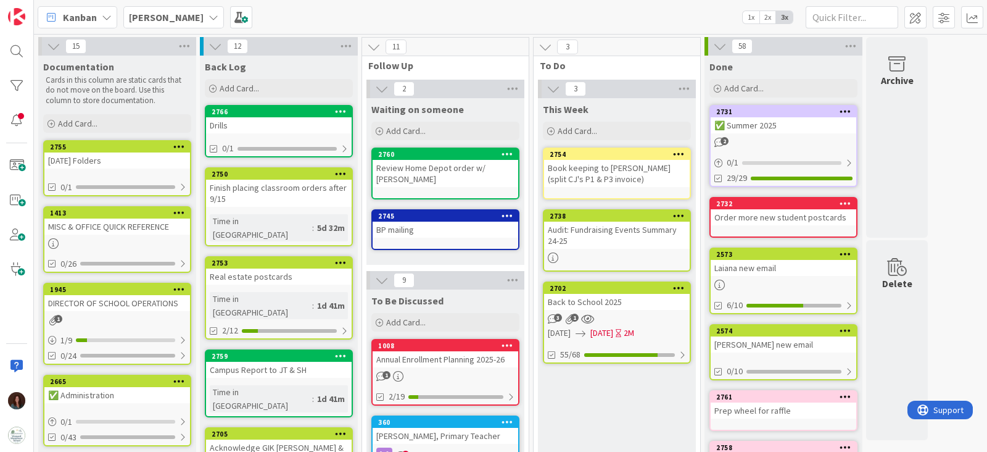
click at [801, 119] on div "✅ Summer 2025" at bounding box center [784, 125] width 146 height 16
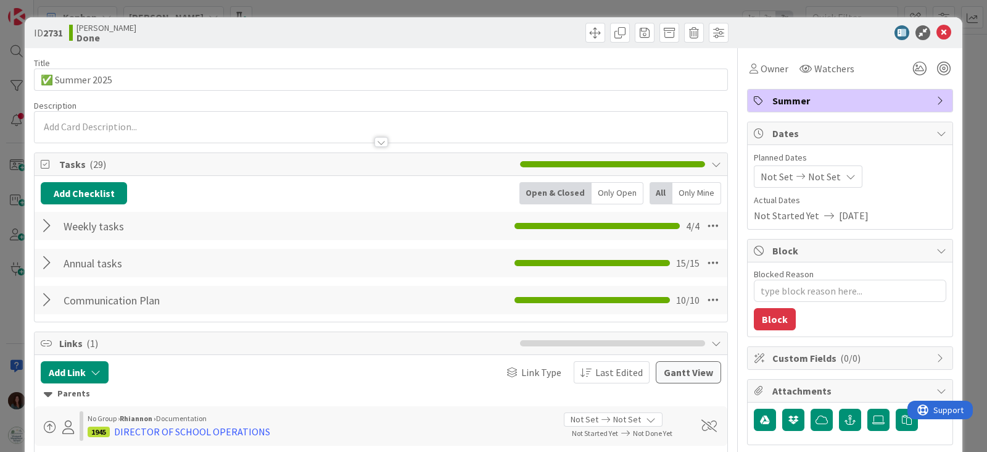
scroll to position [156, 0]
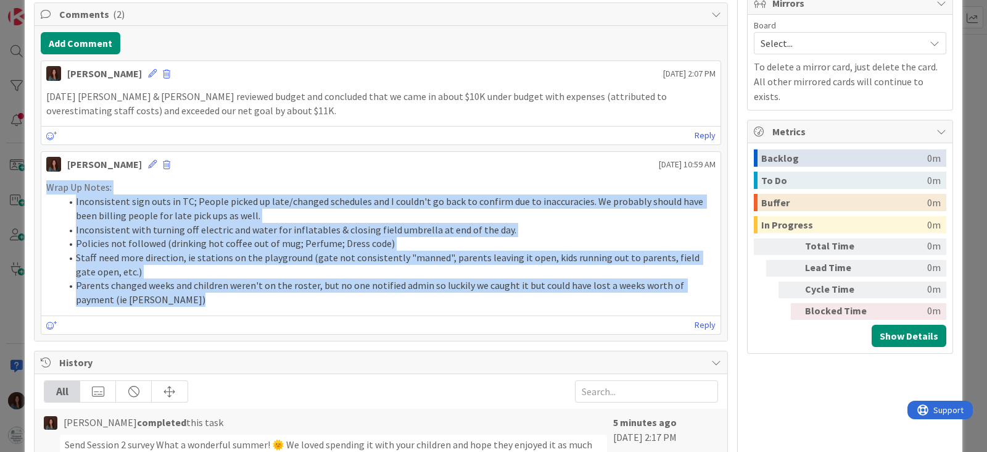
drag, startPoint x: 204, startPoint y: 298, endPoint x: 43, endPoint y: 192, distance: 192.9
click at [43, 192] on div "Wrap Up Notes: Inconsistent sign outs in [GEOGRAPHIC_DATA]; People picked up la…" at bounding box center [380, 243] width 679 height 136
copy div "Wrap Up Notes: Inconsistent sign outs in [GEOGRAPHIC_DATA]; People picked up la…"
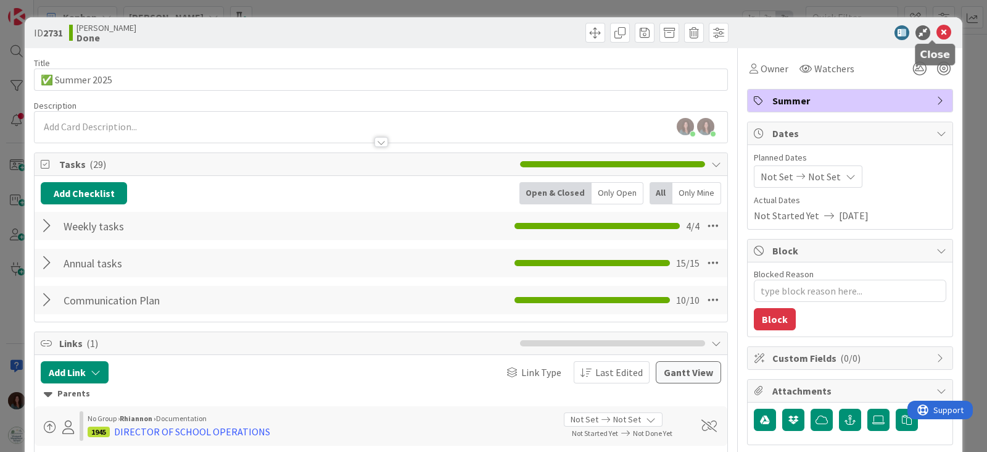
click at [937, 32] on icon at bounding box center [944, 32] width 15 height 15
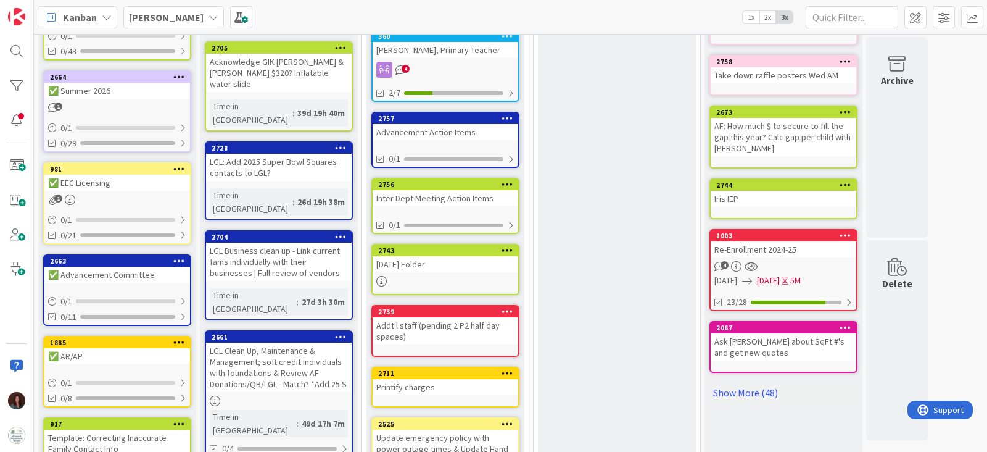
click at [116, 96] on link "2664 ✅ Summer 2026 1 0 / 1 0/29" at bounding box center [117, 111] width 148 height 82
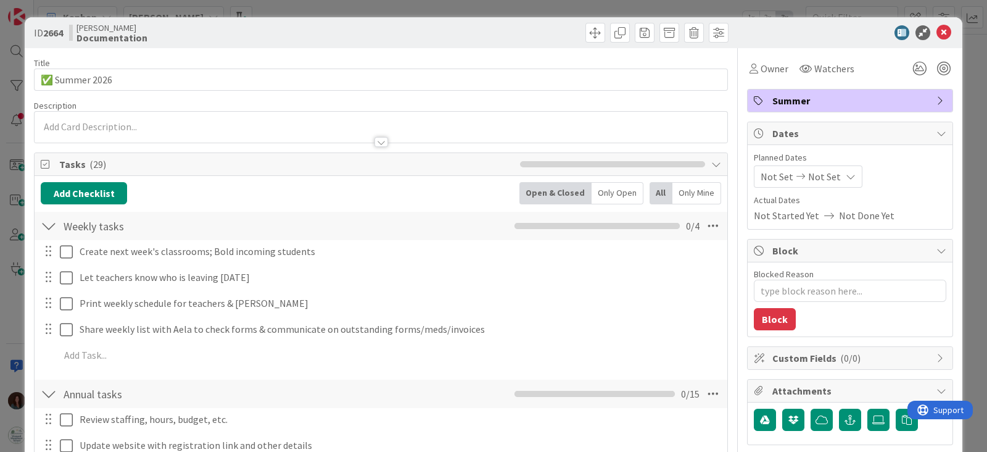
type textarea "x"
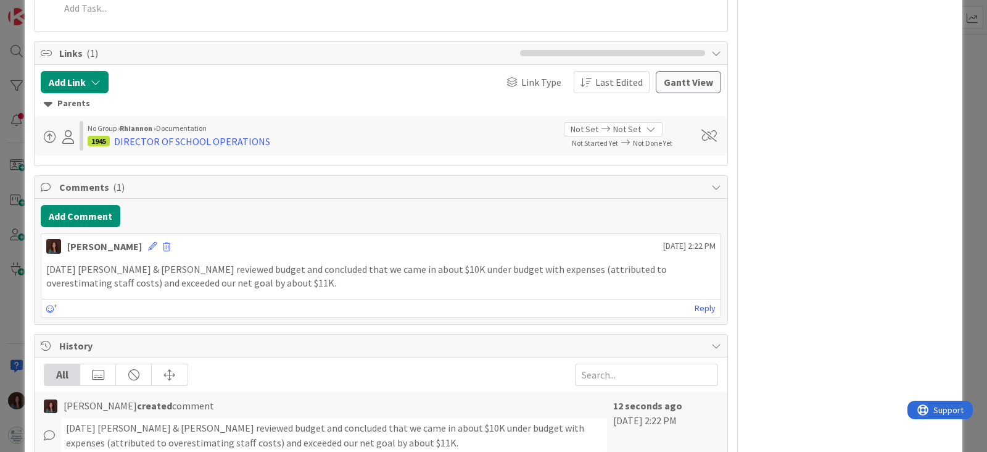
click at [70, 384] on div "All" at bounding box center [62, 374] width 36 height 21
click at [244, 290] on p "[DATE] [PERSON_NAME] & [PERSON_NAME] reviewed budget and concluded that we came…" at bounding box center [381, 276] width 670 height 28
click at [157, 251] on icon at bounding box center [152, 246] width 9 height 9
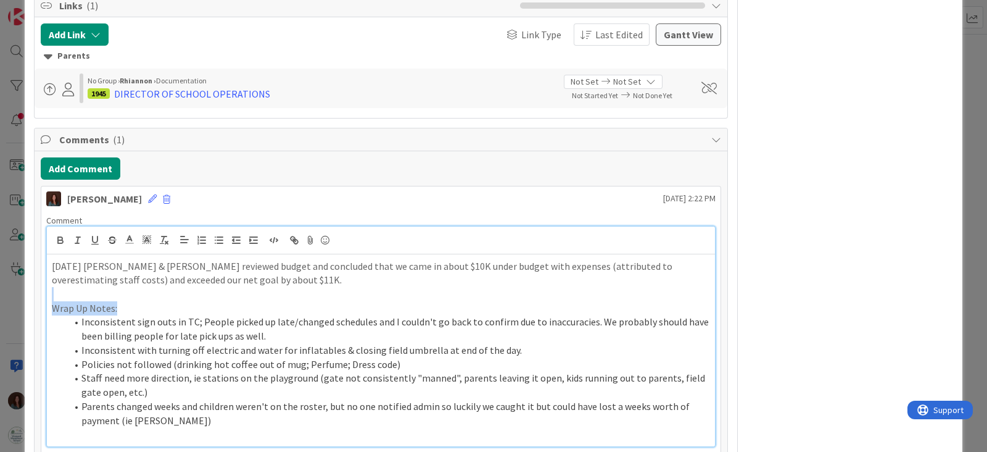
drag, startPoint x: 134, startPoint y: 312, endPoint x: 25, endPoint y: 310, distance: 109.3
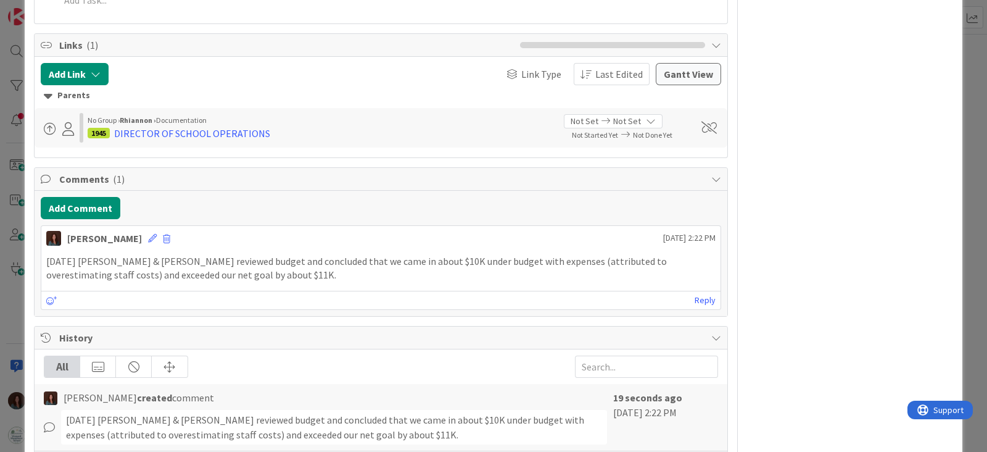
click at [235, 282] on p "[DATE] [PERSON_NAME] & [PERSON_NAME] reviewed budget and concluded that we came…" at bounding box center [381, 268] width 670 height 28
click at [157, 243] on icon at bounding box center [152, 238] width 9 height 9
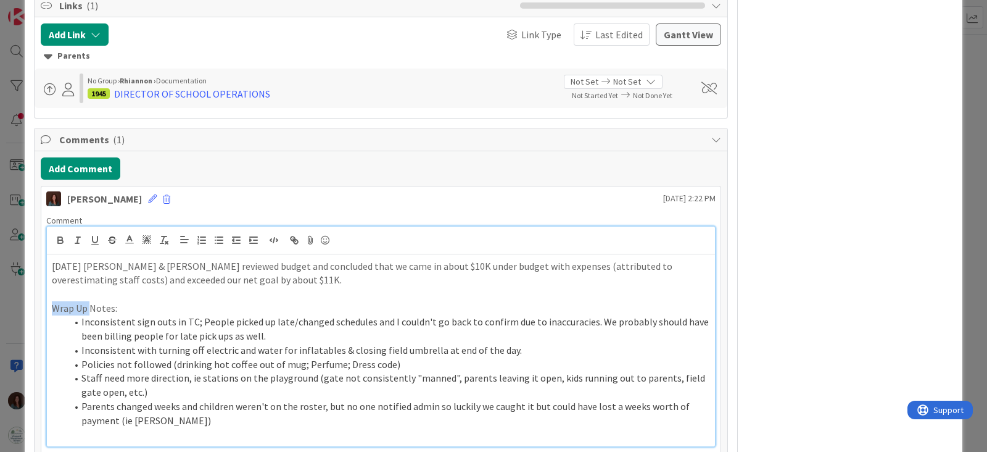
drag, startPoint x: 88, startPoint y: 319, endPoint x: 5, endPoint y: 319, distance: 83.3
click at [5, 319] on div "ID 2664 Rhiannon Documentation Title 13 / 128 ✅ Summer 2026 Description [PERSON…" at bounding box center [493, 226] width 987 height 452
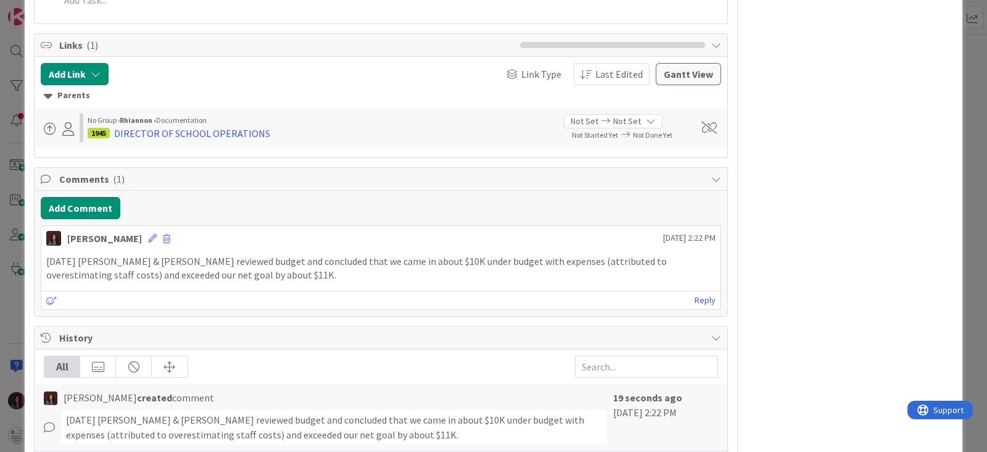
click at [234, 282] on p "[DATE] [PERSON_NAME] & [PERSON_NAME] reviewed budget and concluded that we came…" at bounding box center [381, 268] width 670 height 28
click at [157, 243] on icon at bounding box center [152, 238] width 9 height 9
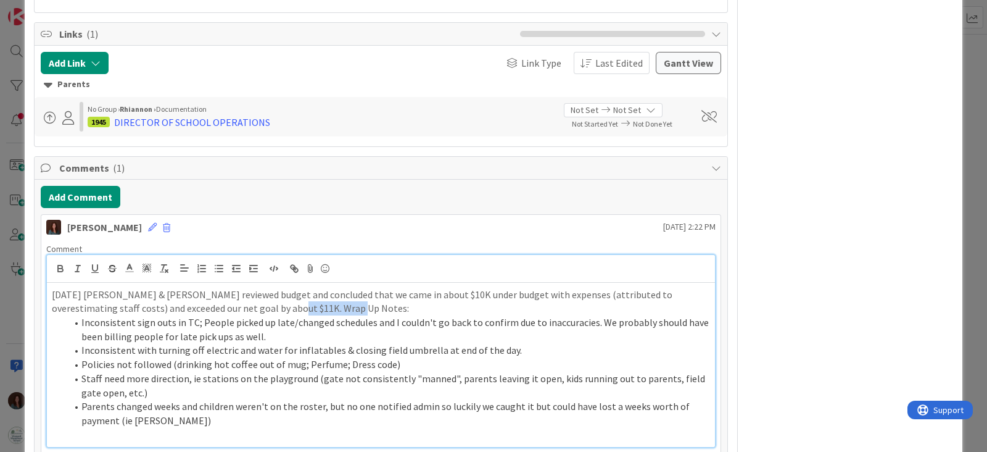
drag, startPoint x: 315, startPoint y: 318, endPoint x: 252, endPoint y: 322, distance: 63.7
click at [252, 315] on p "[DATE] [PERSON_NAME] & [PERSON_NAME] reviewed budget and concluded that we came…" at bounding box center [381, 302] width 658 height 28
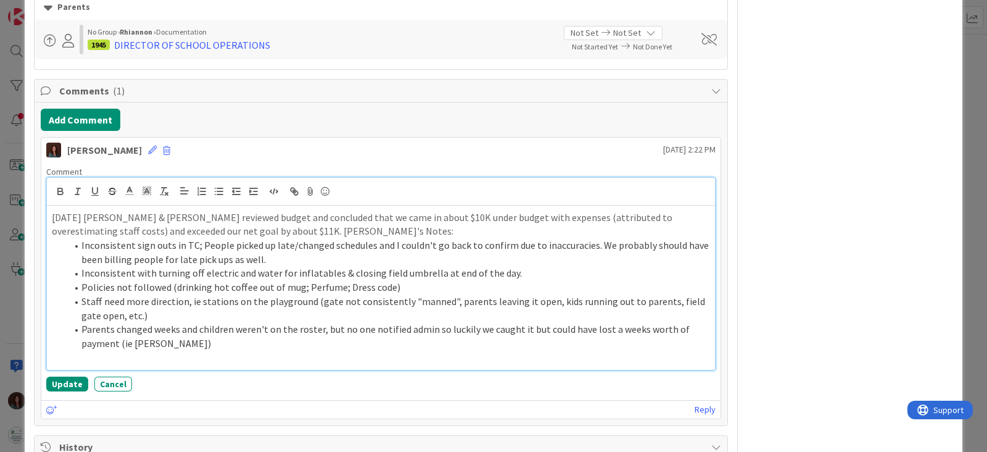
click at [253, 238] on p "[DATE] [PERSON_NAME] & [PERSON_NAME] reviewed budget and concluded that we came…" at bounding box center [381, 224] width 658 height 28
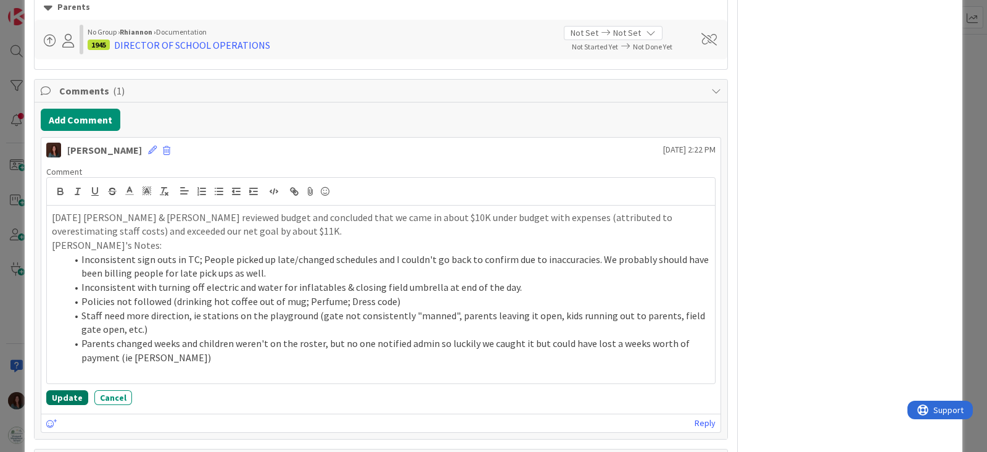
click at [46, 405] on button "Update" at bounding box center [67, 397] width 42 height 15
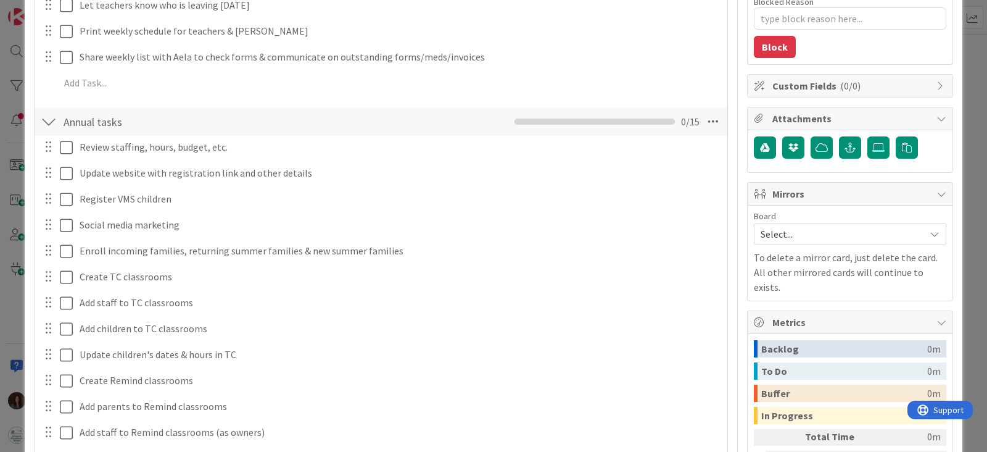
scroll to position [0, 0]
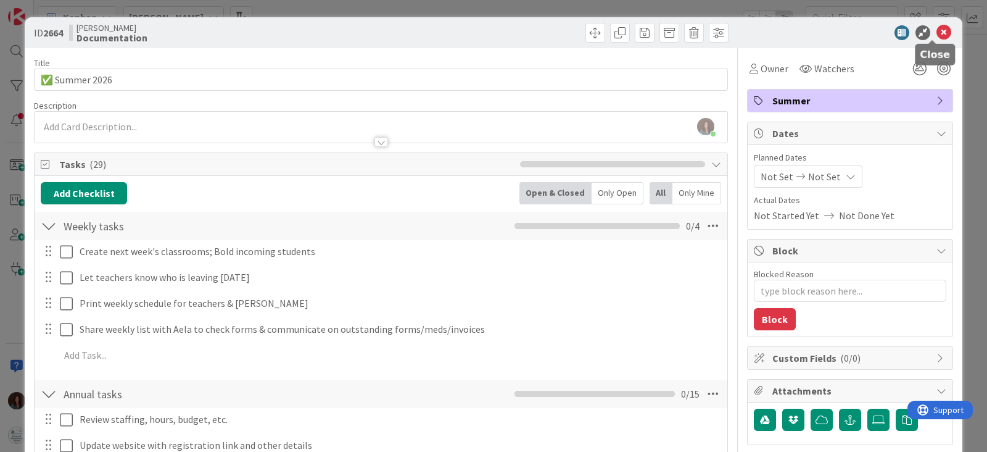
click at [937, 31] on icon at bounding box center [944, 32] width 15 height 15
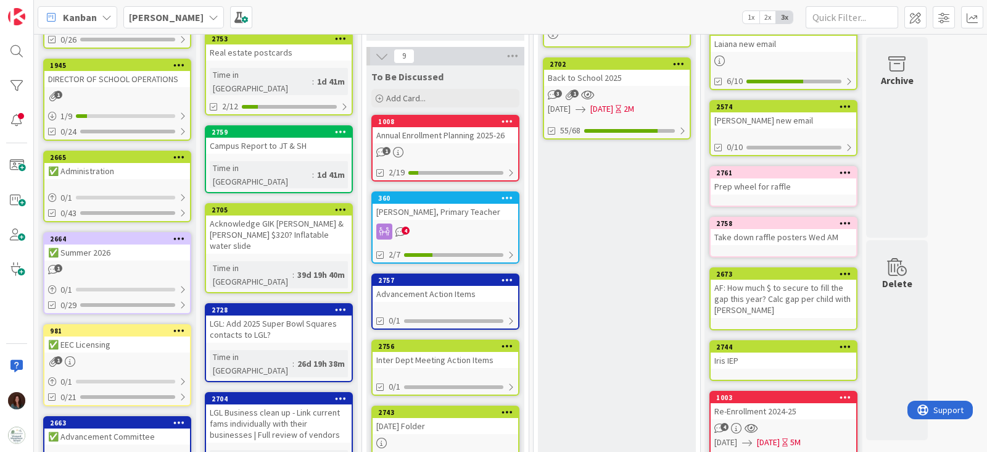
scroll to position [154, 0]
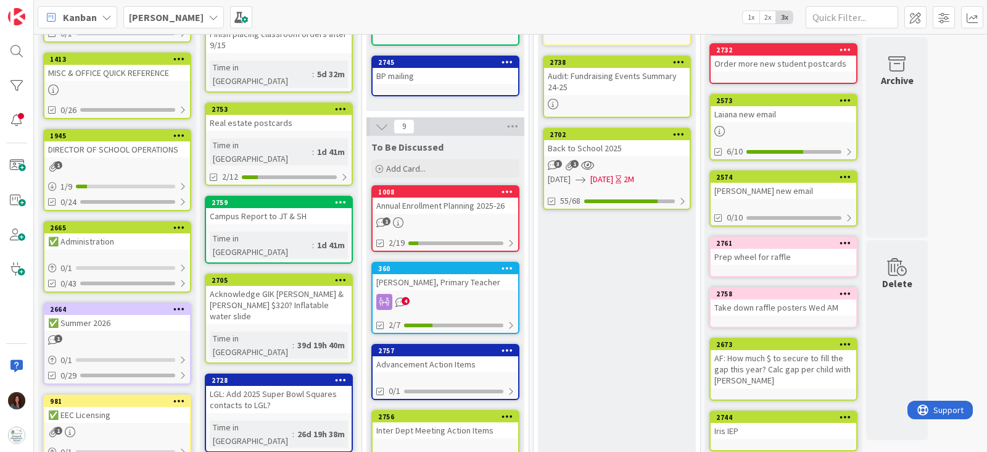
click at [466, 274] on div "[PERSON_NAME], Primary Teacher" at bounding box center [446, 282] width 146 height 16
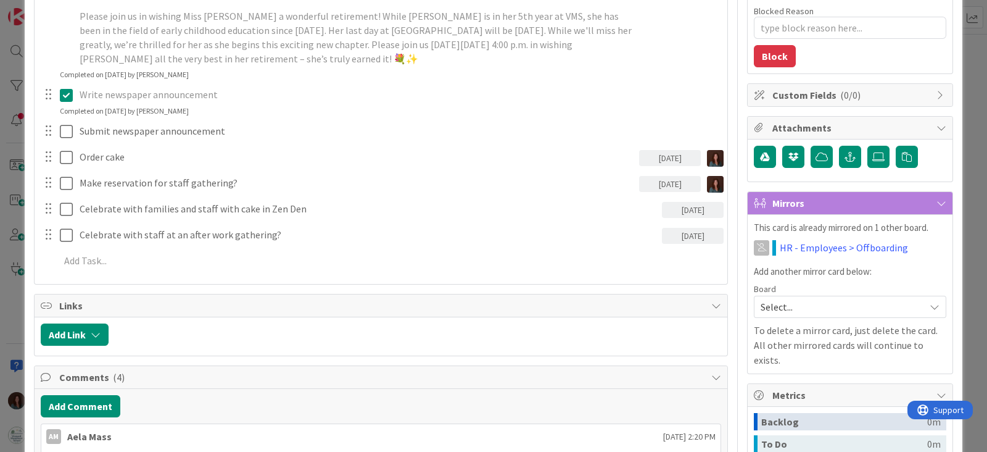
scroll to position [386, 0]
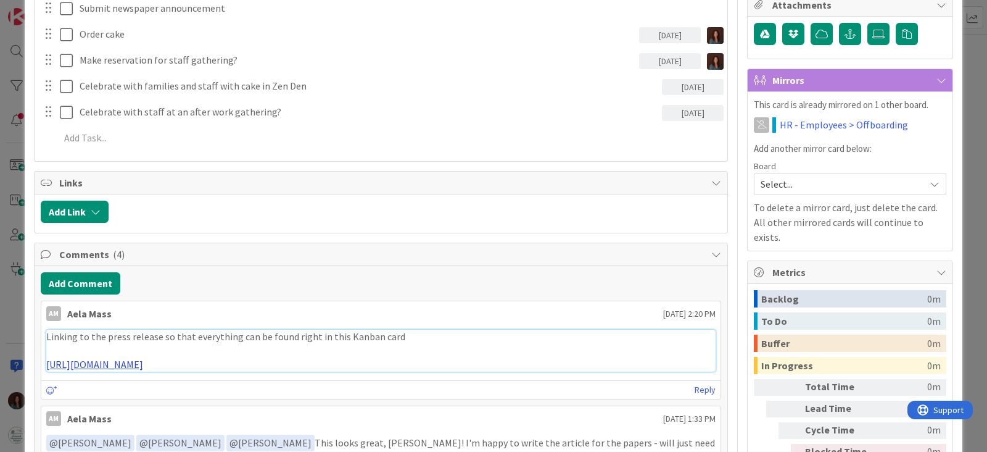
click at [143, 365] on link "[URL][DOMAIN_NAME]" at bounding box center [94, 364] width 97 height 12
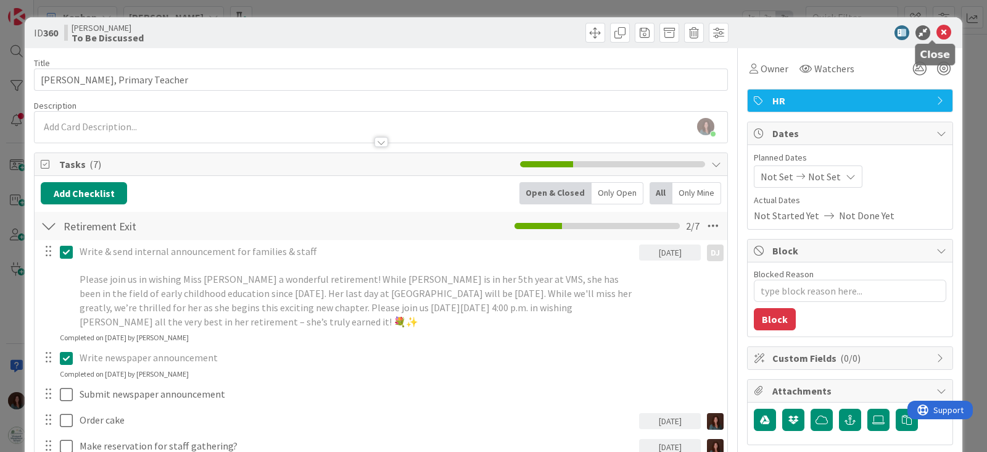
click at [937, 31] on icon at bounding box center [944, 32] width 15 height 15
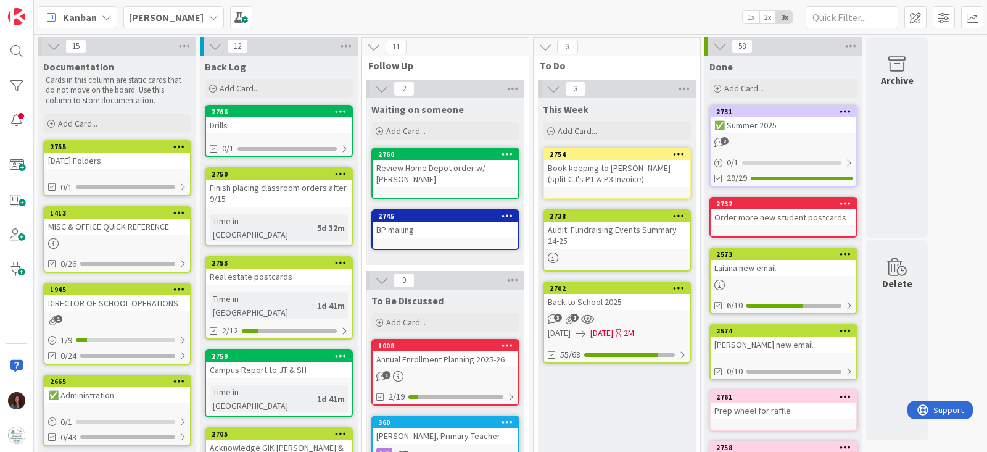
click at [454, 426] on div "360" at bounding box center [446, 422] width 146 height 11
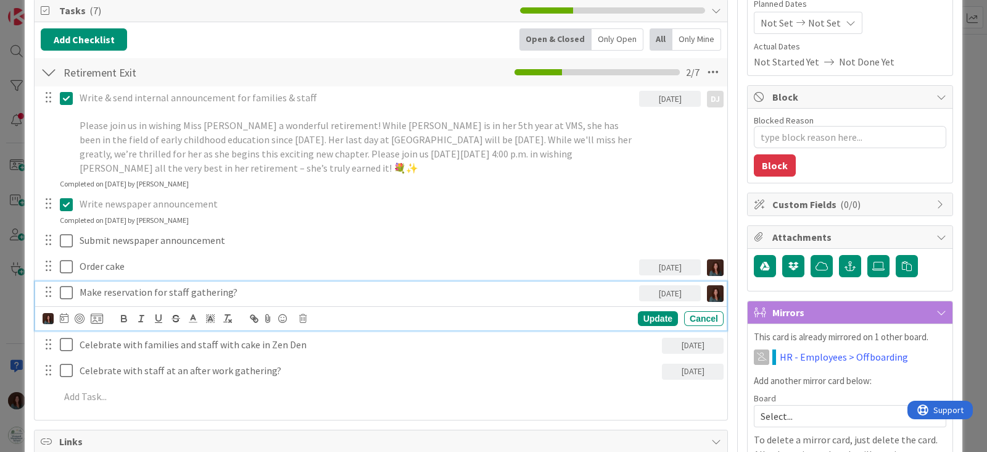
click at [256, 291] on p "Make reservation for staff gathering?" at bounding box center [357, 292] width 555 height 14
click at [303, 316] on icon at bounding box center [302, 318] width 7 height 9
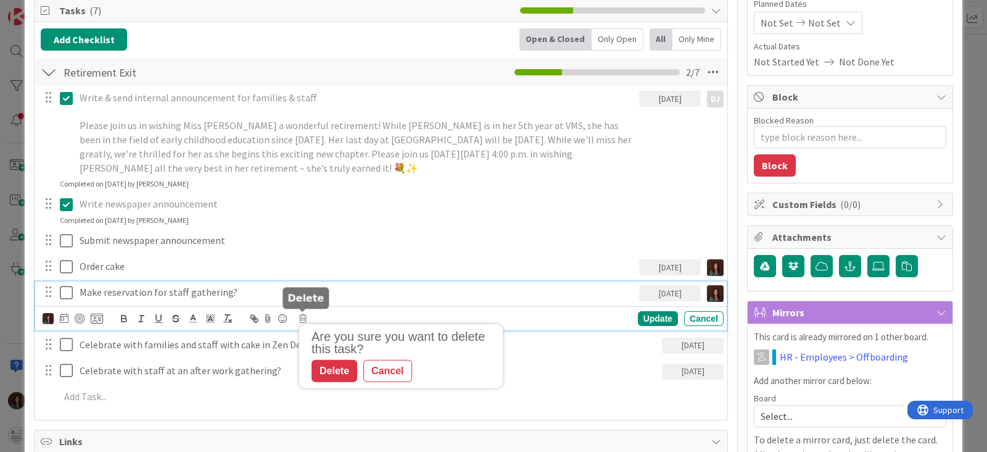
click at [326, 362] on div "Delete" at bounding box center [335, 371] width 46 height 22
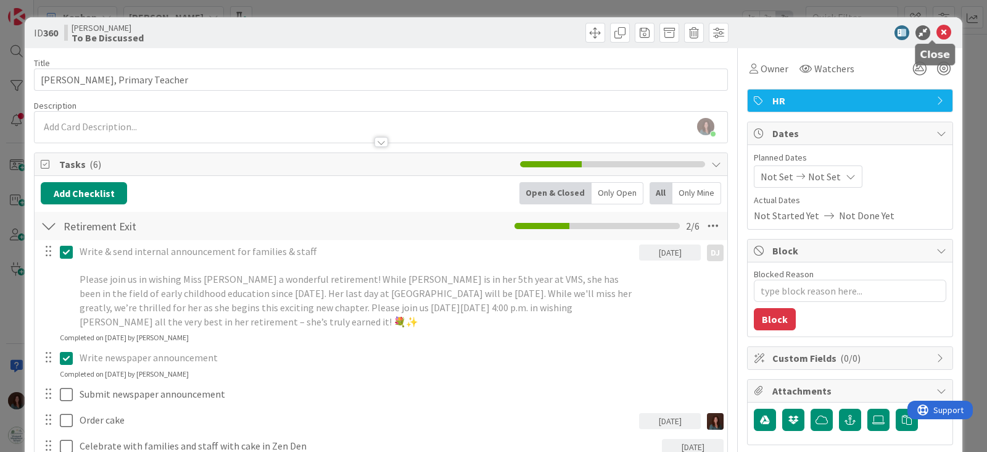
click at [937, 30] on icon at bounding box center [944, 32] width 15 height 15
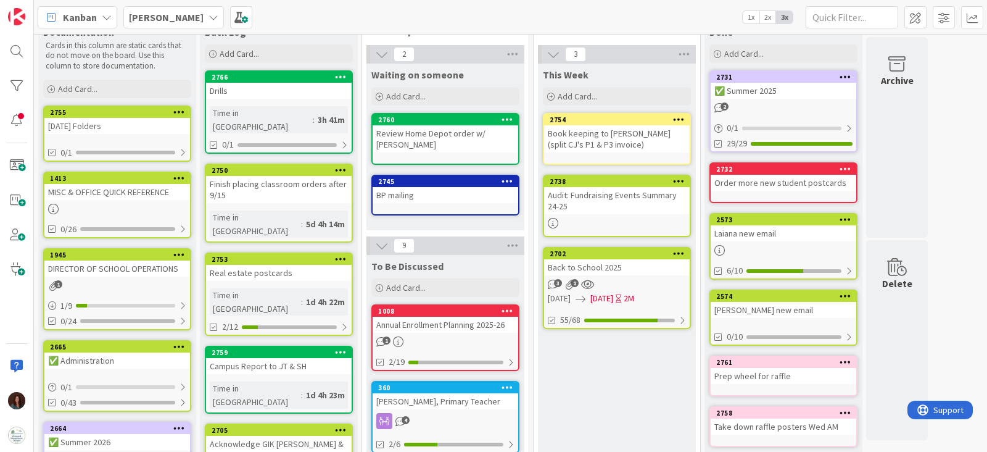
click at [616, 268] on div "Back to School 2025" at bounding box center [617, 267] width 146 height 16
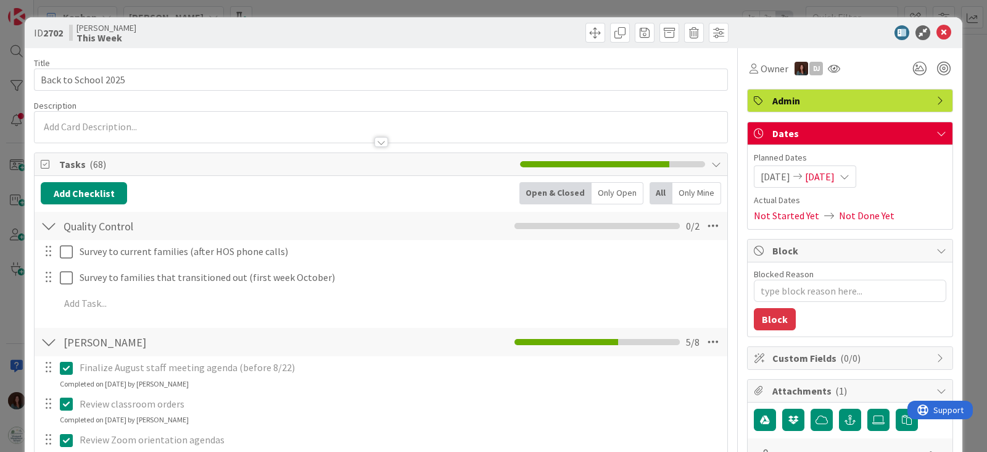
type textarea "x"
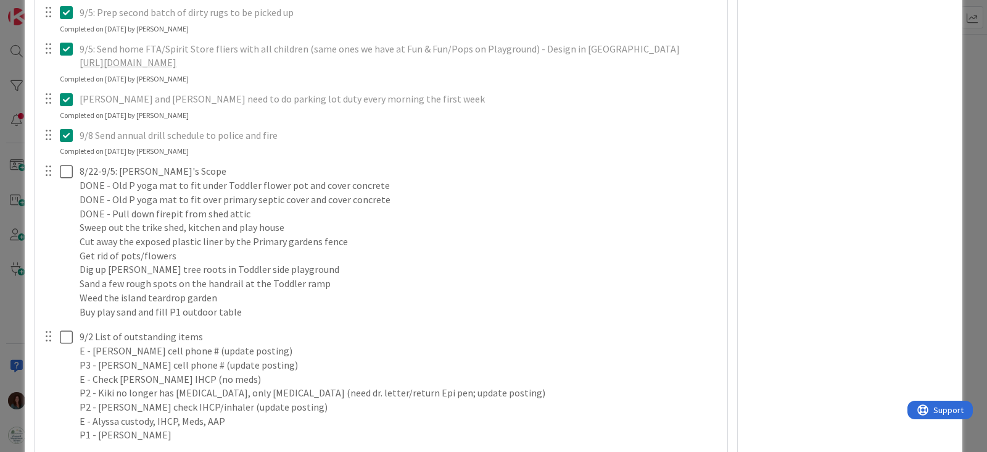
scroll to position [4551, 0]
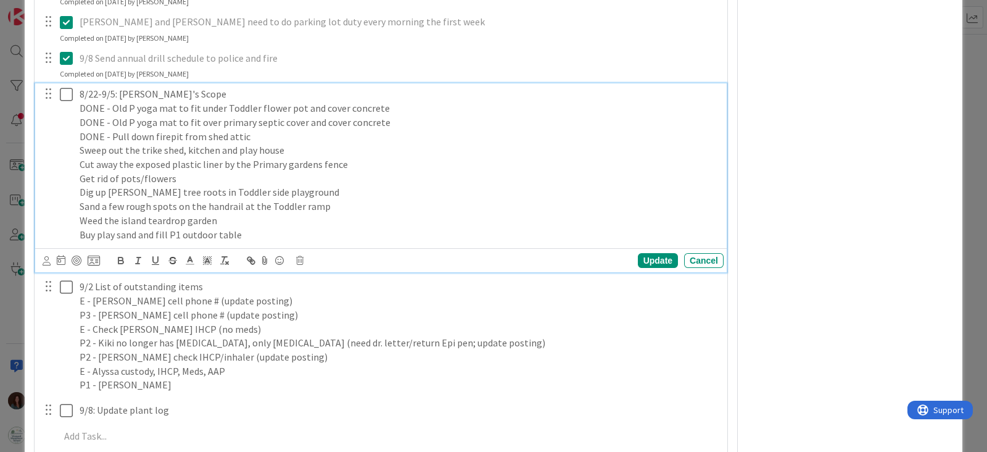
click at [80, 235] on p "Buy play sand and fill P1 outdoor table" at bounding box center [399, 235] width 639 height 14
drag, startPoint x: 262, startPoint y: 233, endPoint x: 39, endPoint y: 233, distance: 222.8
click at [40, 233] on div "8/22-9/5: [PERSON_NAME]'s Scope DONE - Old P yoga mat to fit under Toddler flow…" at bounding box center [382, 164] width 684 height 162
copy p "Buy play sand and fill P1 outdoor table"
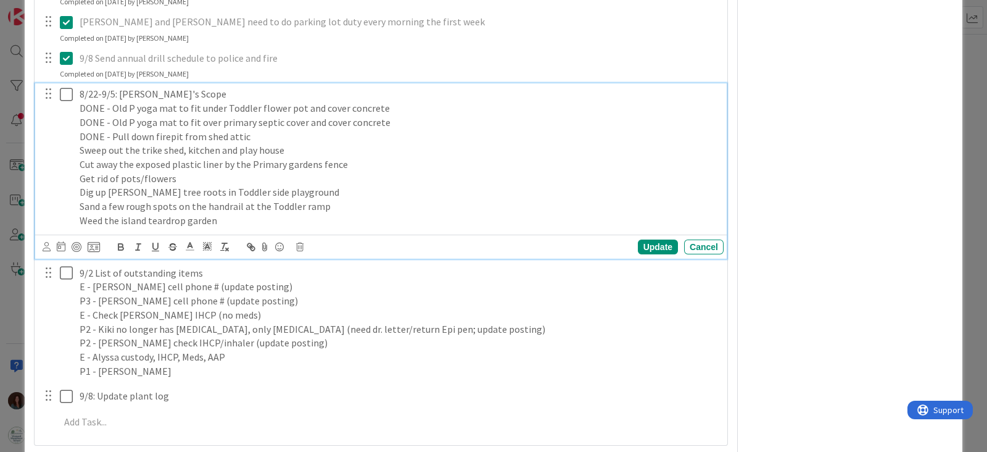
click at [409, 115] on p "DONE - Old P yoga mat to fit over primary septic cover and cover concrete" at bounding box center [399, 122] width 639 height 14
click at [355, 131] on p "DONE - Pull down firepit from shed attic" at bounding box center [399, 137] width 639 height 14
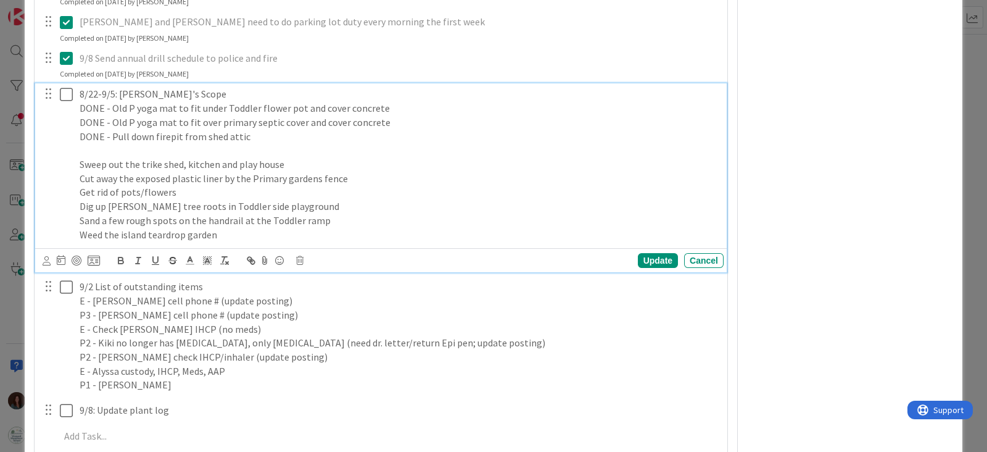
paste div
click at [80, 149] on p "Buy play sand and fill P1 outdoor table" at bounding box center [399, 150] width 639 height 14
drag, startPoint x: 657, startPoint y: 260, endPoint x: 665, endPoint y: 284, distance: 24.8
click at [657, 260] on div "Update" at bounding box center [658, 260] width 40 height 15
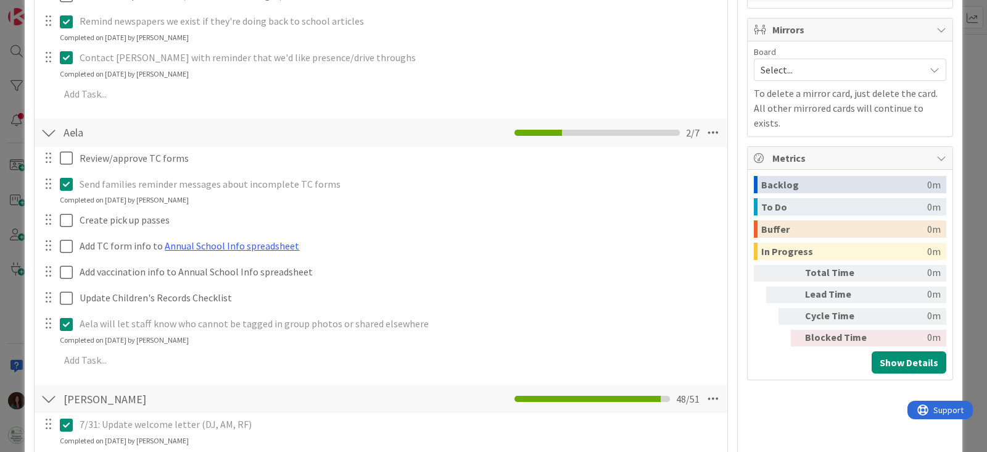
scroll to position [0, 0]
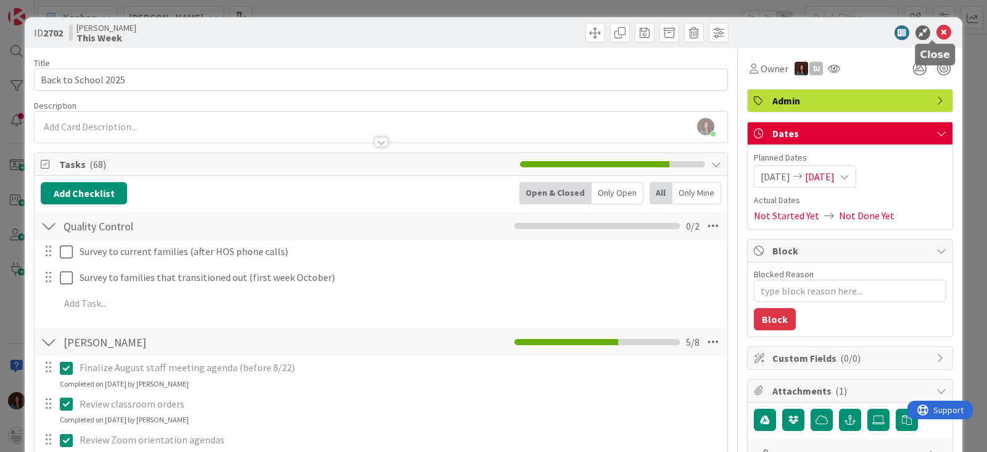
click at [937, 30] on icon at bounding box center [944, 32] width 15 height 15
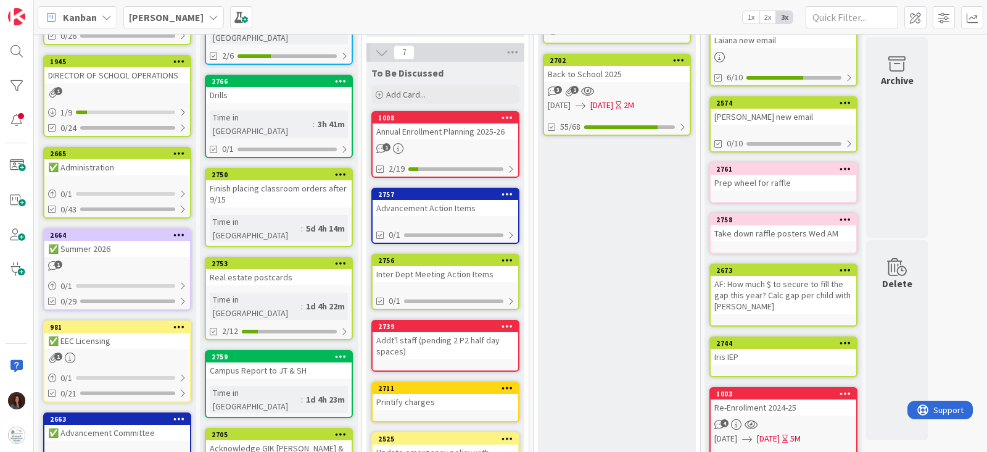
scroll to position [231, 0]
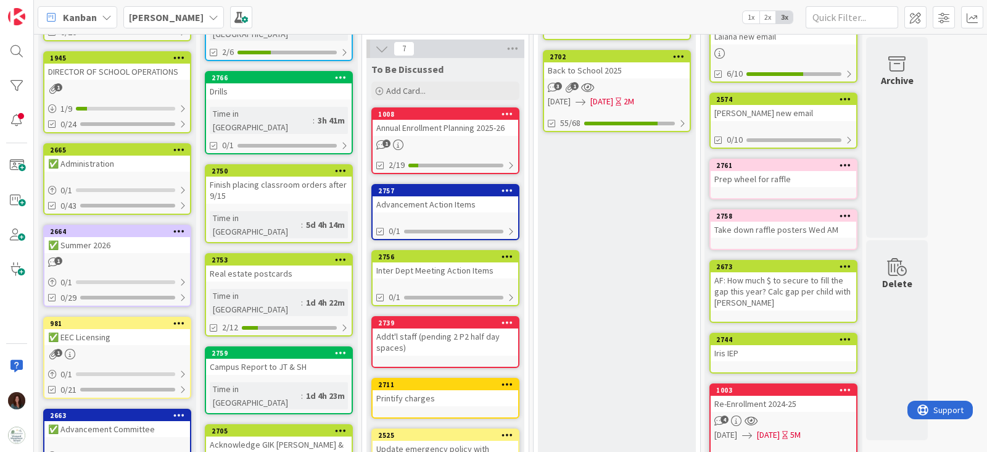
click at [443, 128] on div "Annual Enrollment Planning 2025-26" at bounding box center [446, 128] width 146 height 16
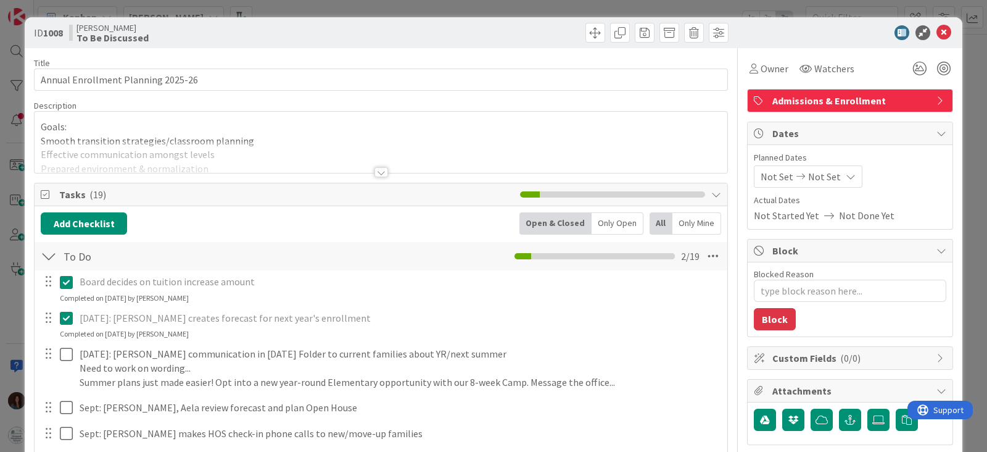
type textarea "x"
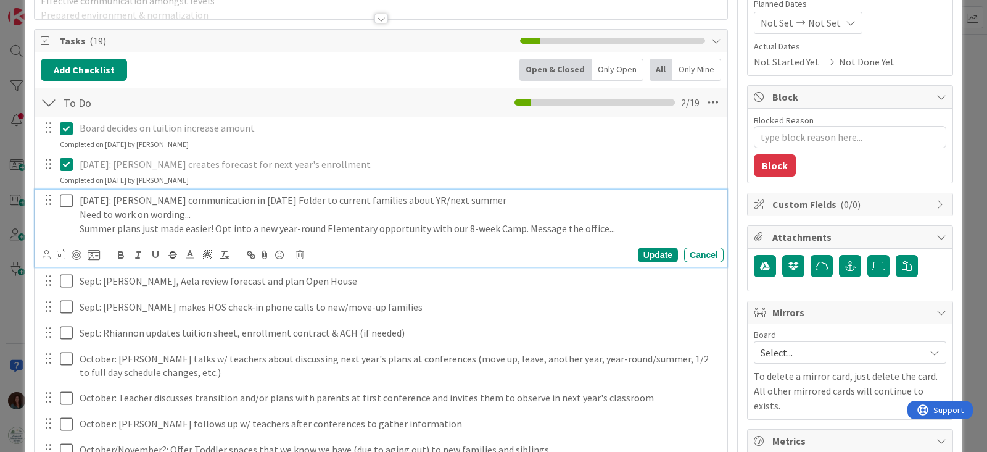
click at [105, 197] on p "[DATE]: [PERSON_NAME] communication in [DATE] Folder to current families about …" at bounding box center [399, 200] width 639 height 14
click at [648, 247] on div "Update" at bounding box center [658, 254] width 40 height 15
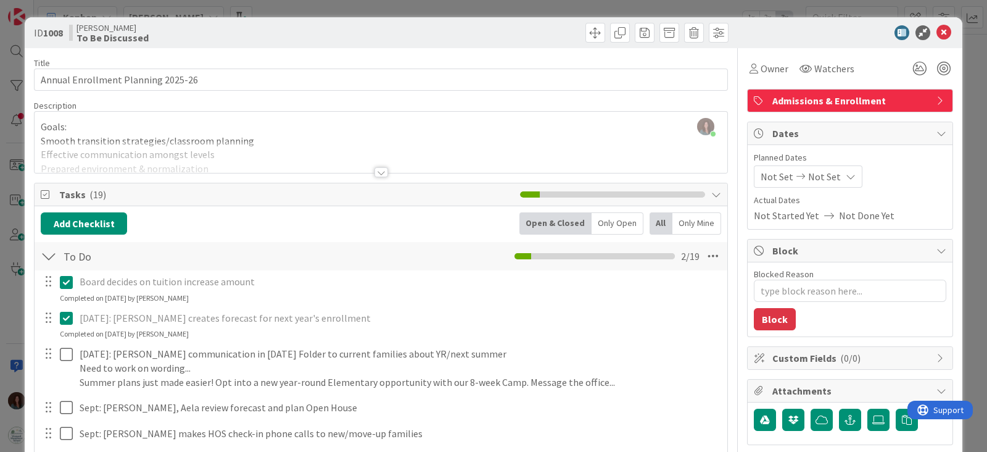
click at [376, 167] on div at bounding box center [382, 172] width 14 height 10
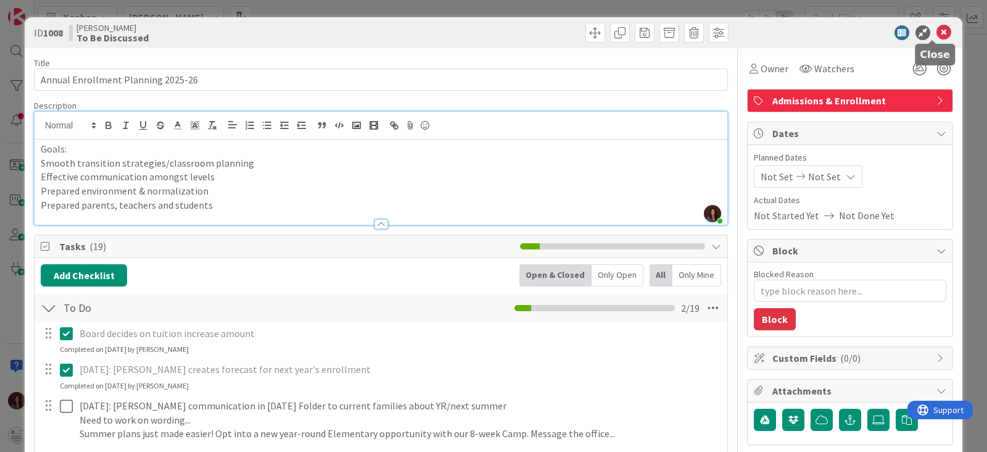
click at [937, 30] on icon at bounding box center [944, 32] width 15 height 15
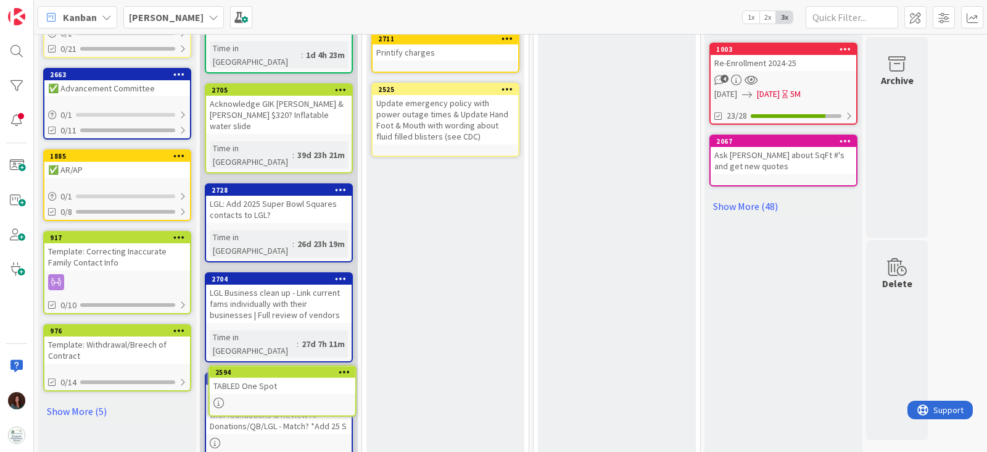
scroll to position [552, 0]
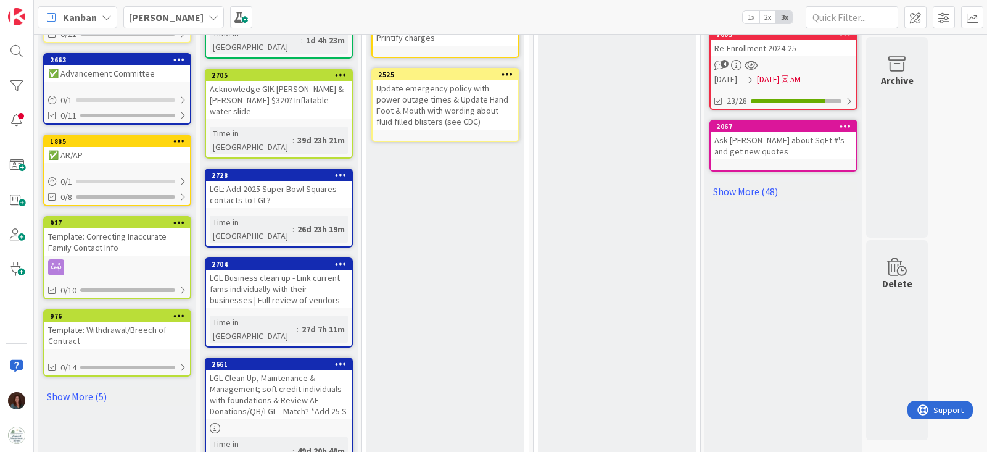
scroll to position [278, 0]
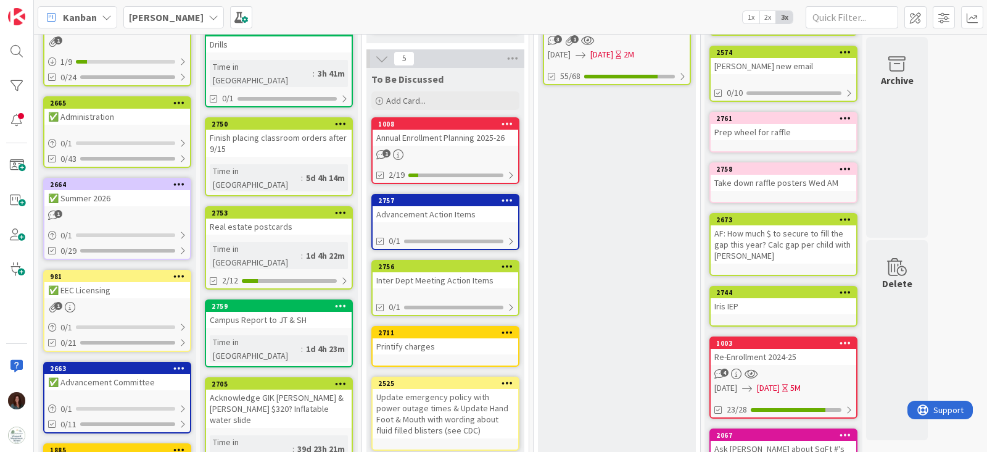
click at [509, 328] on icon at bounding box center [508, 332] width 12 height 9
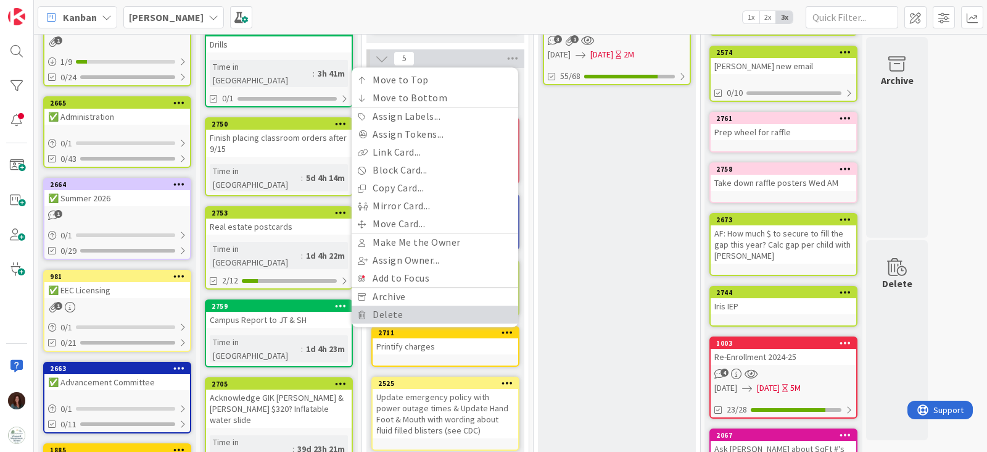
click at [489, 305] on link "Delete" at bounding box center [435, 314] width 167 height 18
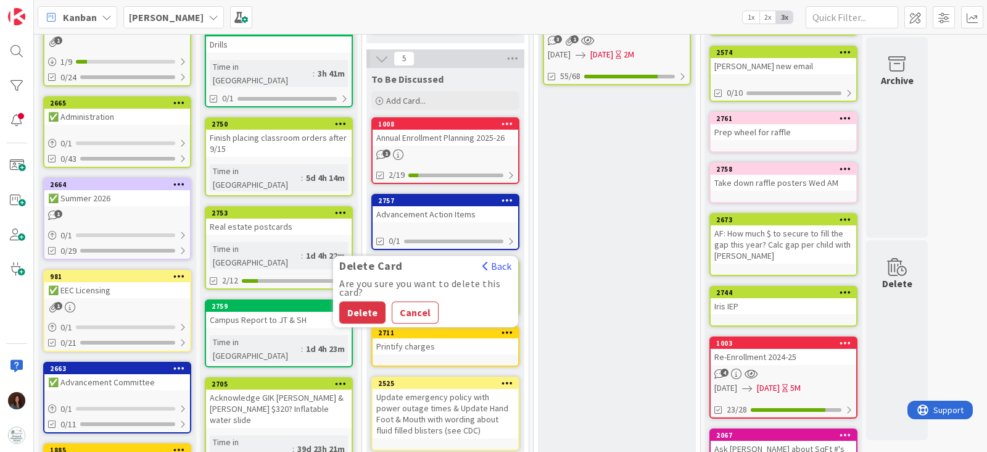
drag, startPoint x: 361, startPoint y: 294, endPoint x: 455, endPoint y: 308, distance: 94.9
click at [361, 301] on button "Delete" at bounding box center [362, 312] width 46 height 22
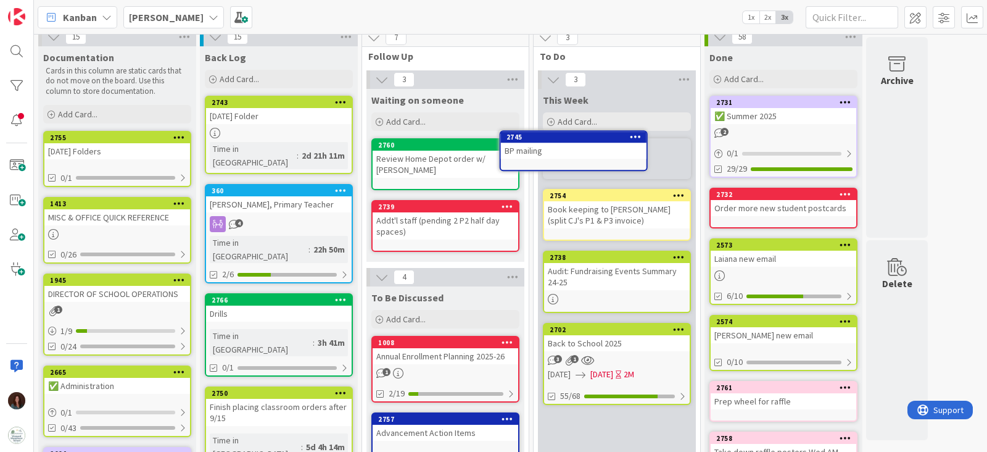
scroll to position [0, 0]
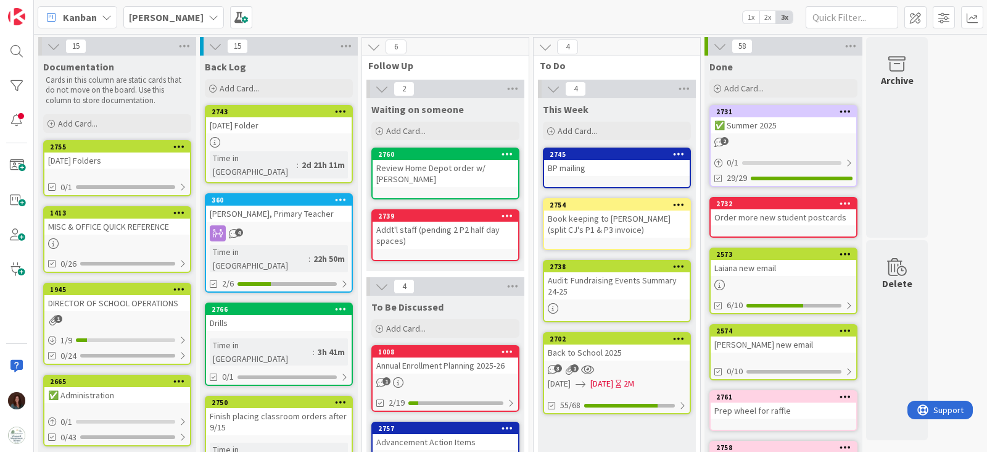
click at [649, 223] on div "Book keeping to [PERSON_NAME] (split CJ's P1 & P3 invoice)" at bounding box center [617, 223] width 146 height 27
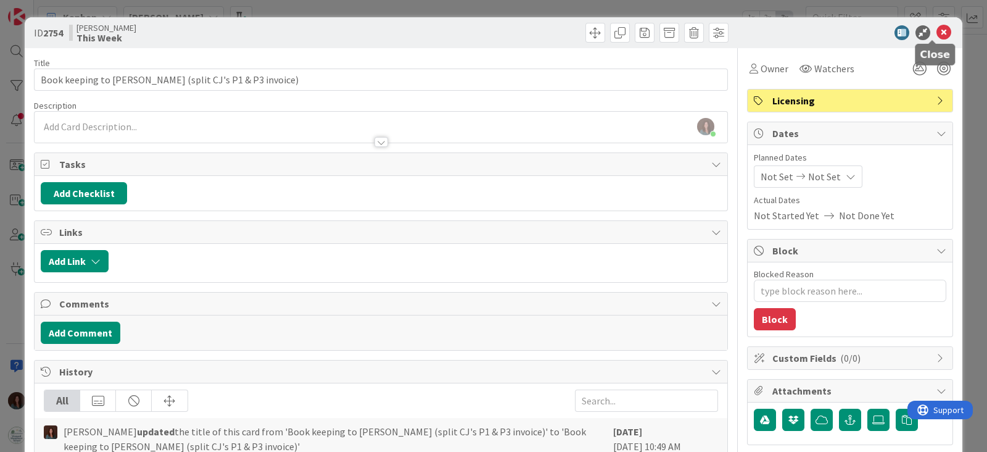
click at [937, 31] on icon at bounding box center [944, 32] width 15 height 15
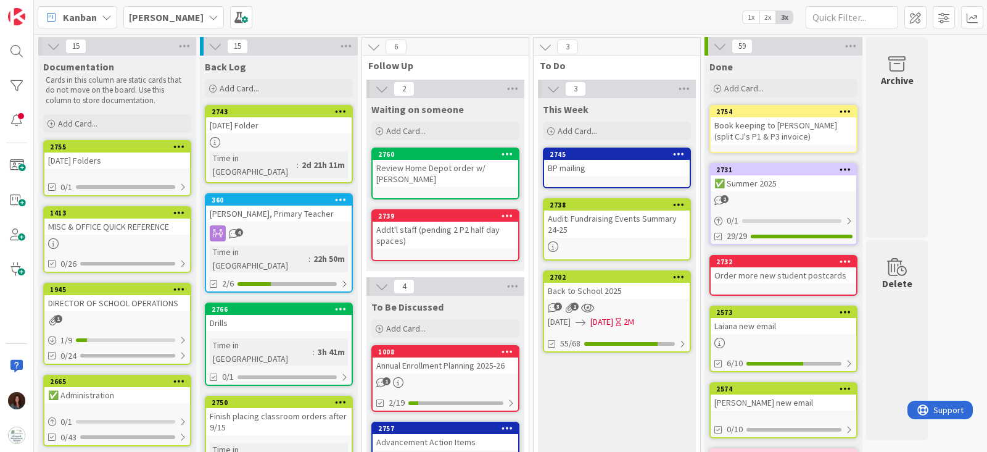
click at [452, 168] on div "Review Home Depot order w/ [PERSON_NAME]" at bounding box center [446, 173] width 146 height 27
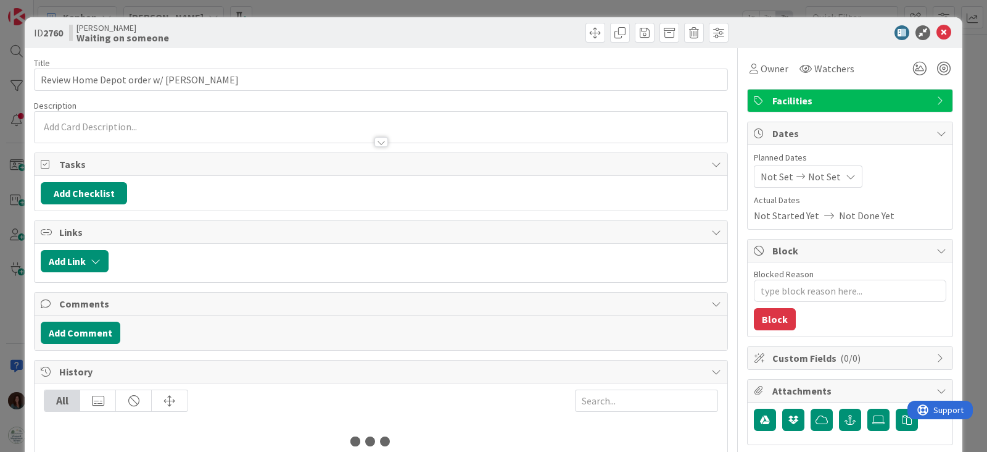
type textarea "x"
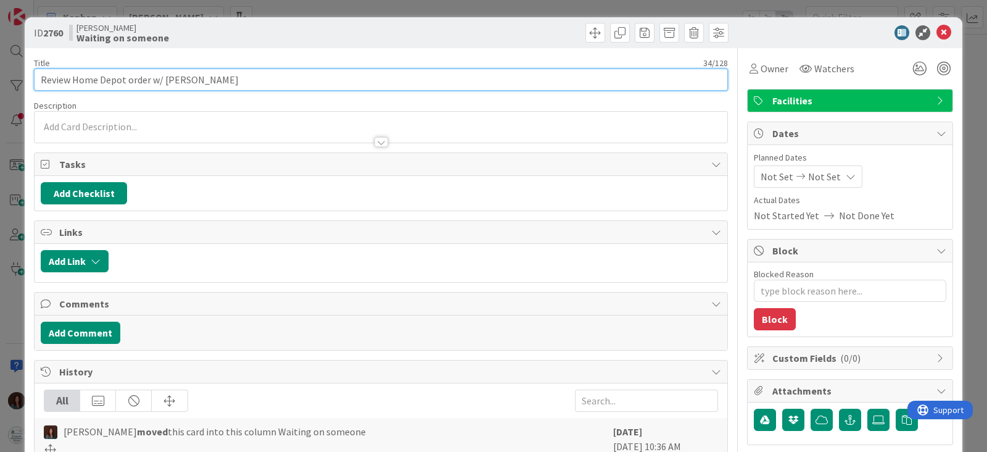
click at [41, 81] on input "Review Home Depot order w/ [PERSON_NAME]" at bounding box center [381, 80] width 694 height 22
type input "Art Panels - Review Home Depot order w/ [PERSON_NAME]"
type textarea "x"
type input "Art Panels - WReview Home Depot order w/ [PERSON_NAME]"
type textarea "x"
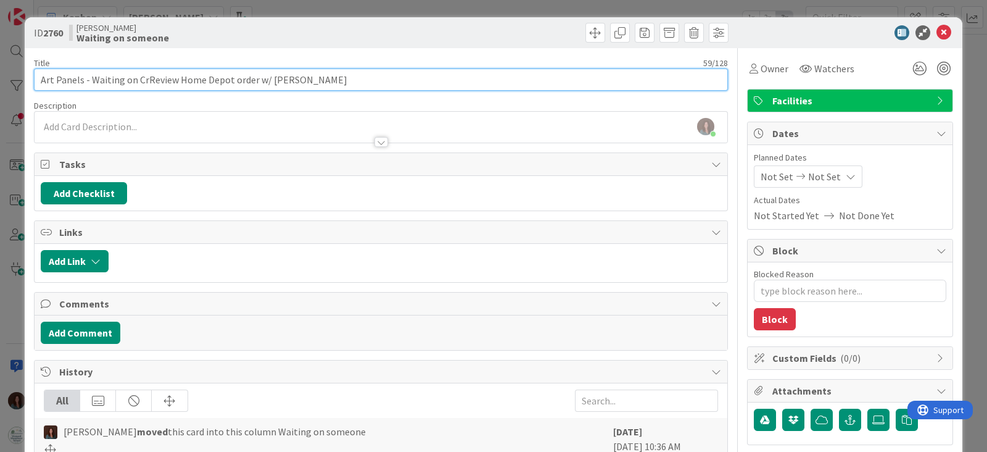
type input "Art Panels - Waiting on CrhReview Home Depot order w/ [PERSON_NAME]"
type textarea "x"
type input "Art Panels - Waiting on CrReview Home Depot order w/ [PERSON_NAME]"
type textarea "x"
type input "Art Panels - Waiting on [PERSON_NAME]; Review Home Depot order w/ [PERSON_NAME]"
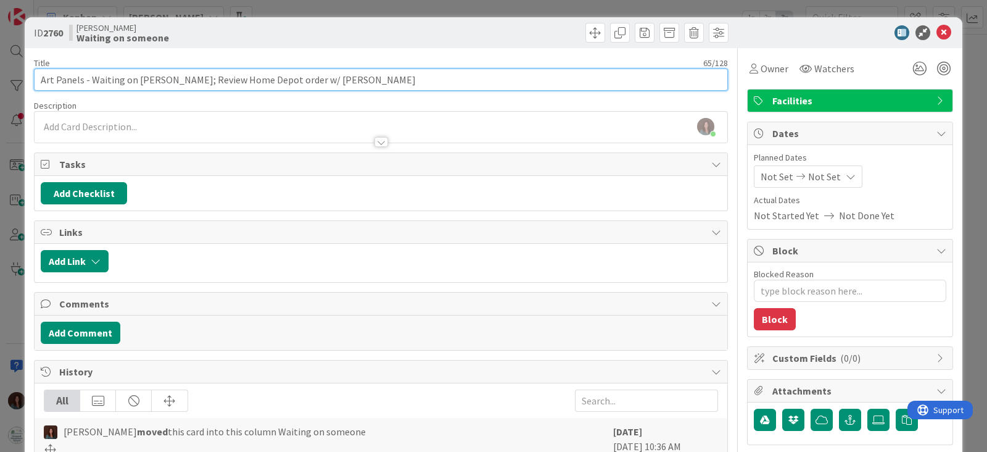
type textarea "x"
drag, startPoint x: 244, startPoint y: 80, endPoint x: 199, endPoint y: 133, distance: 69.2
click at [195, 80] on input "Art Panels - Waiting on [PERSON_NAME]; Review Home Depot order w/ [PERSON_NAME]" at bounding box center [381, 80] width 694 height 22
type input "Art Panels - Waiting on [PERSON_NAME]; Review HDorder w/ [PERSON_NAME]"
type textarea "x"
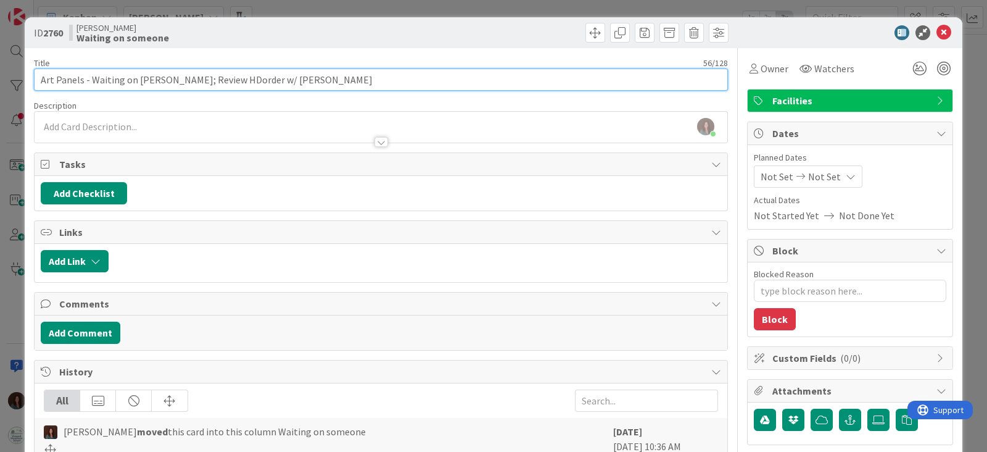
type input "Art Panels - Waiting on [PERSON_NAME]; Review HD order w/ [PERSON_NAME]"
type textarea "x"
type input "Art Panels - Waiting on [PERSON_NAME]; Review HD order w/ [PERSON_NAME]"
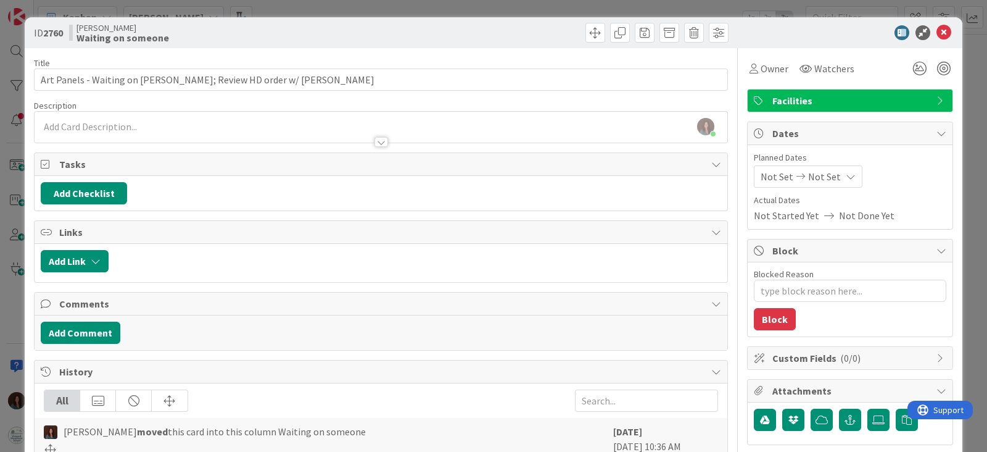
click at [937, 32] on icon at bounding box center [944, 32] width 15 height 15
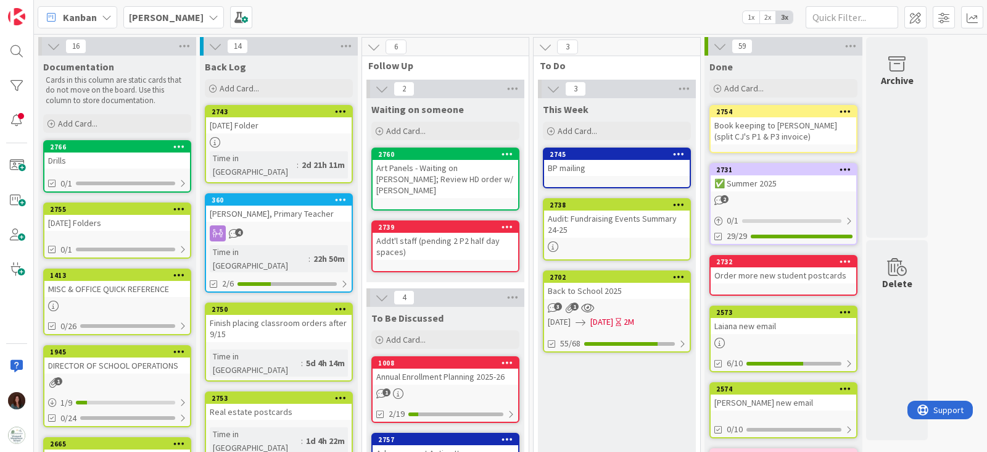
click at [147, 218] on div "[DATE] Folders" at bounding box center [117, 223] width 146 height 16
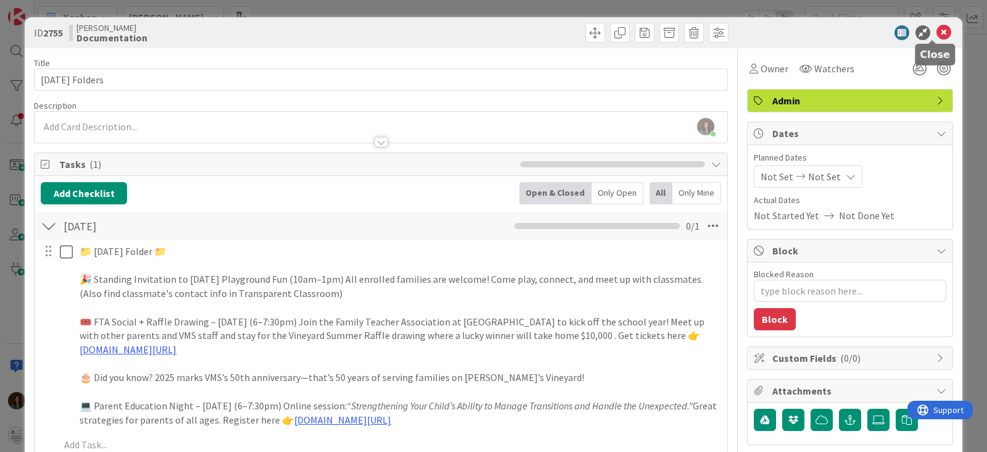
drag, startPoint x: 932, startPoint y: 32, endPoint x: 912, endPoint y: 98, distance: 68.9
click at [937, 31] on icon at bounding box center [944, 32] width 15 height 15
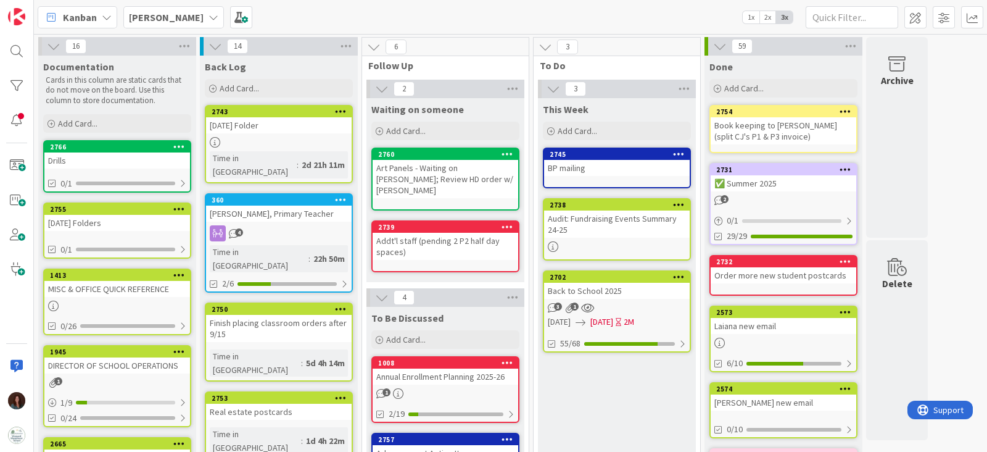
click at [299, 120] on div "[DATE] Folder" at bounding box center [279, 125] width 146 height 16
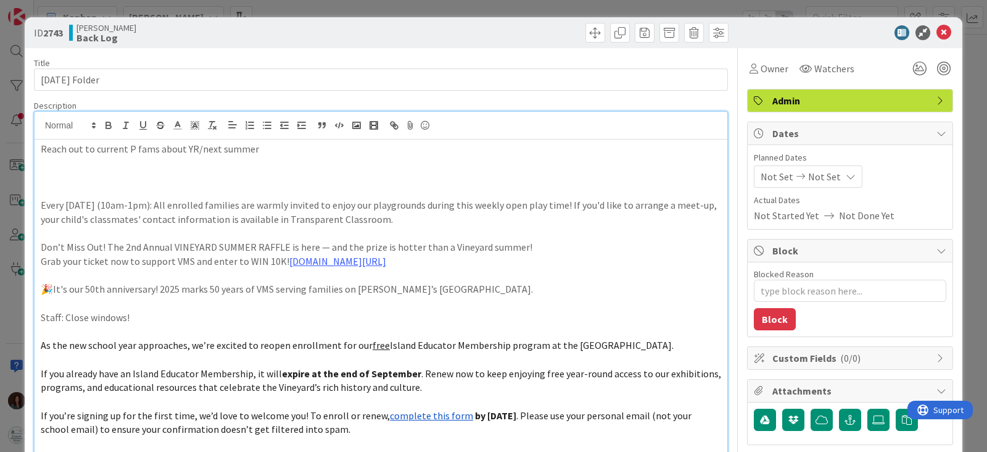
click at [438, 126] on div "Reach out to current P fams about YR/next summer Every [DATE] (10am-1pm): All e…" at bounding box center [381, 315] width 693 height 407
click at [438, 126] on div at bounding box center [381, 126] width 693 height 28
click at [333, 156] on p at bounding box center [381, 163] width 681 height 14
click at [336, 150] on p "Reach out to current P fams about YR/next summer" at bounding box center [381, 149] width 681 height 14
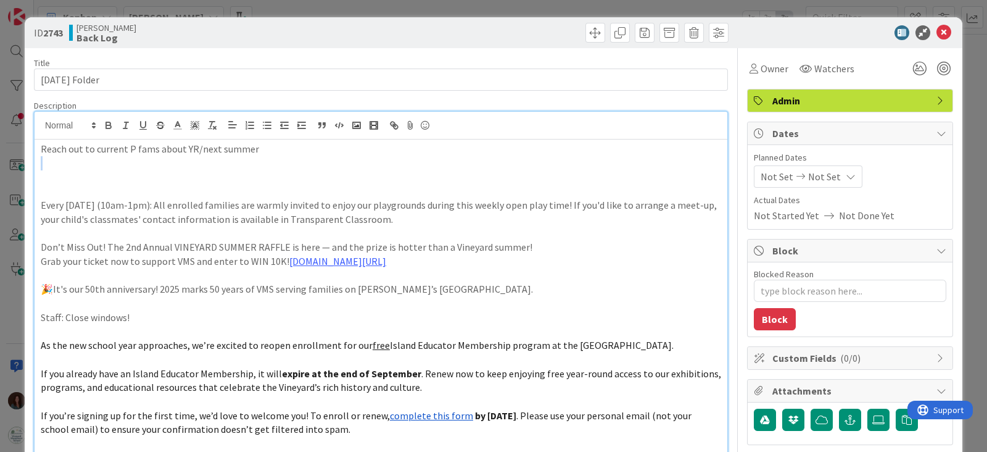
click at [336, 150] on p "Reach out to current P fams about YR/next summer" at bounding box center [381, 149] width 681 height 14
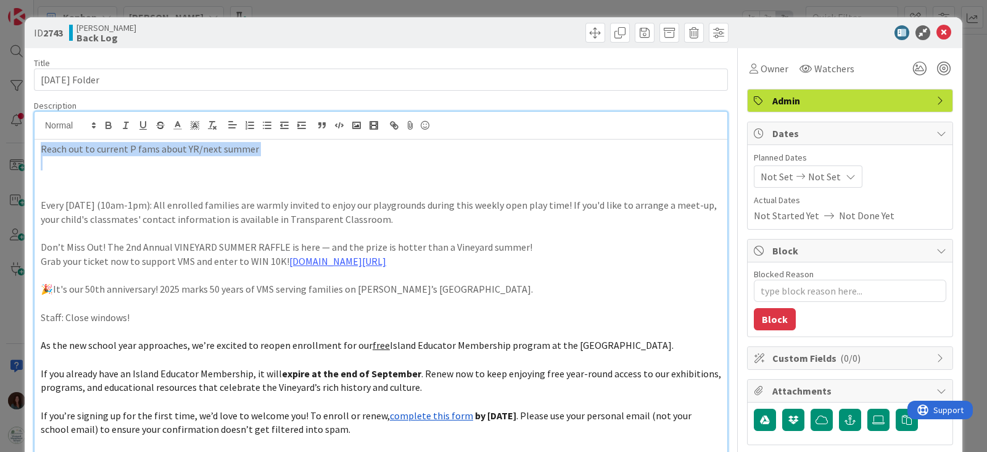
click at [336, 150] on p "Reach out to current P fams about YR/next summer" at bounding box center [381, 149] width 681 height 14
copy p "Reach out to current P fams about YR/next summer"
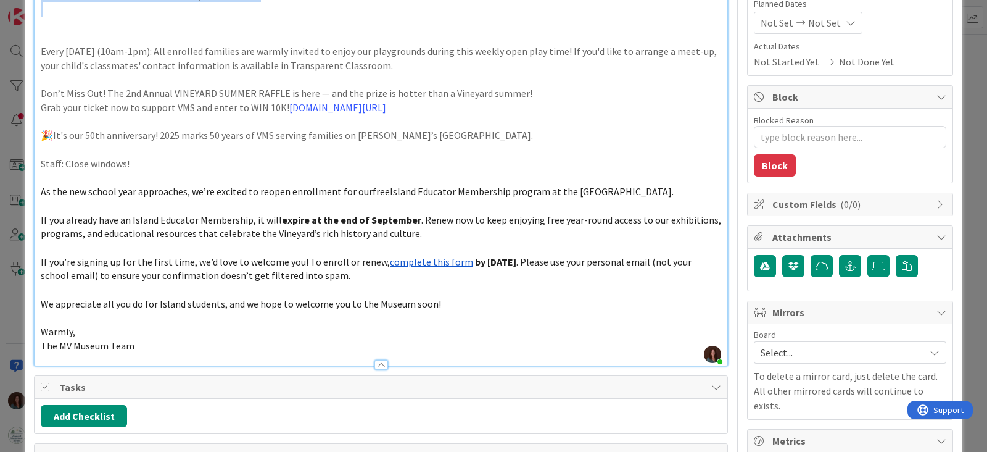
scroll to position [77, 0]
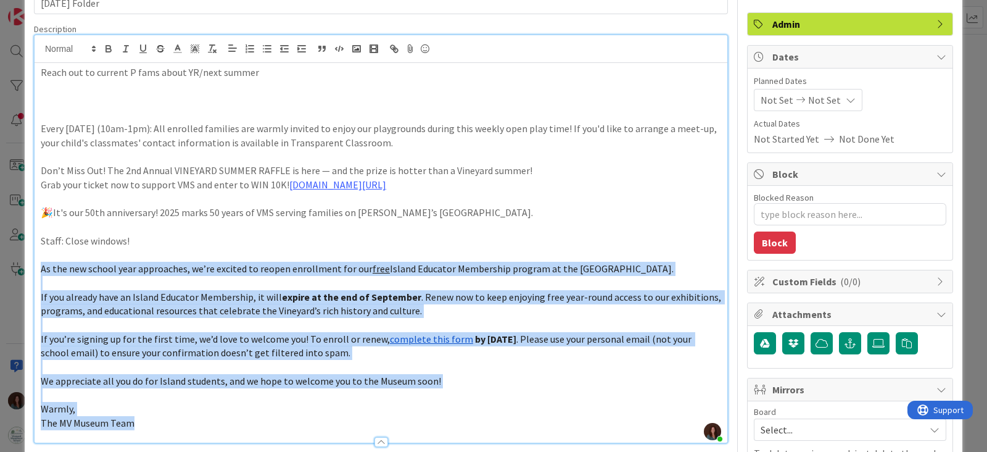
drag, startPoint x: 151, startPoint y: 417, endPoint x: 32, endPoint y: 270, distance: 189.6
copy div "As the new school year approaches, we’re excited to reopen enrollment for our f…"
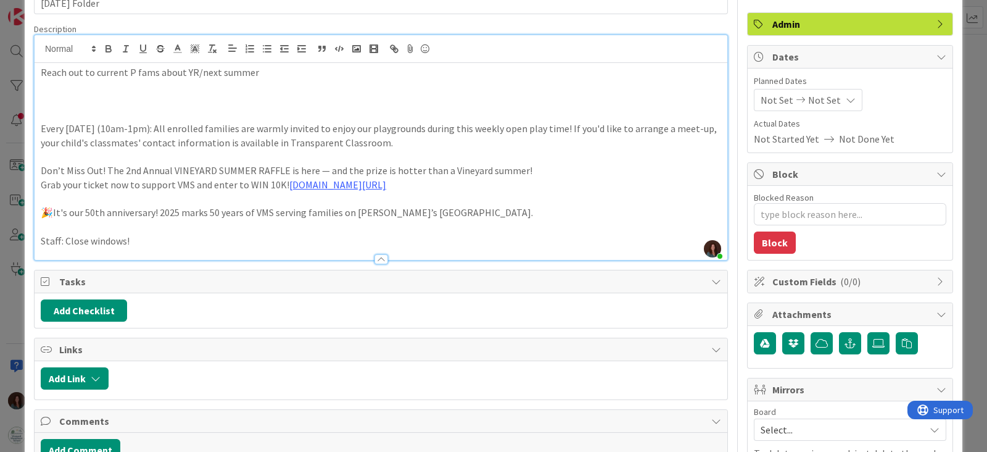
scroll to position [0, 0]
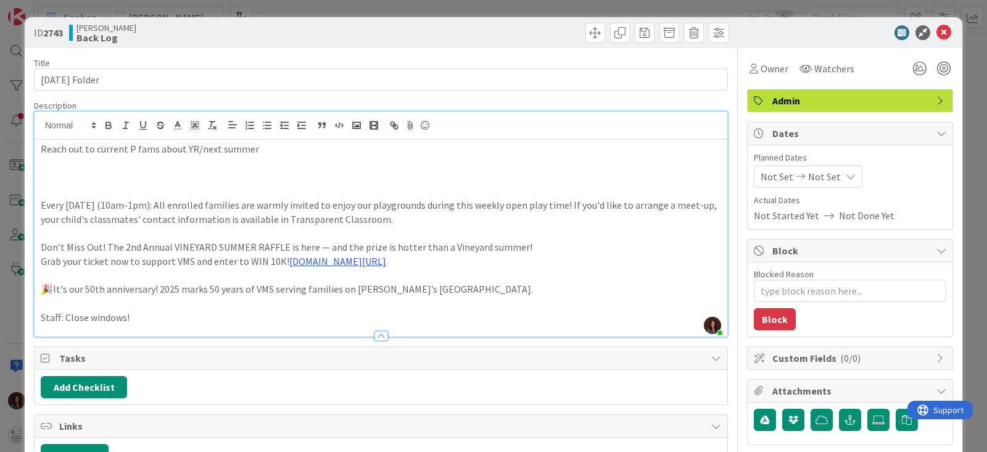
click at [151, 171] on p at bounding box center [381, 177] width 681 height 14
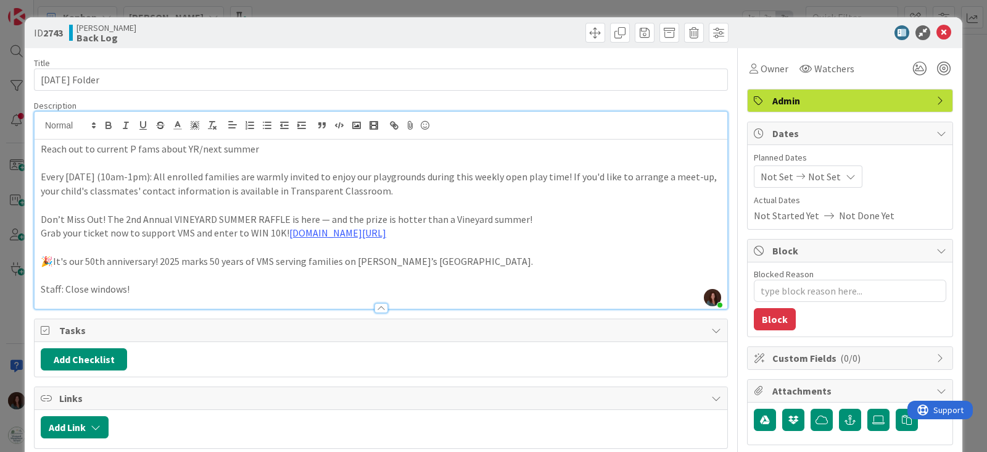
click at [138, 289] on p "Staff: Close windows!" at bounding box center [381, 289] width 681 height 14
click at [165, 296] on div at bounding box center [381, 302] width 693 height 13
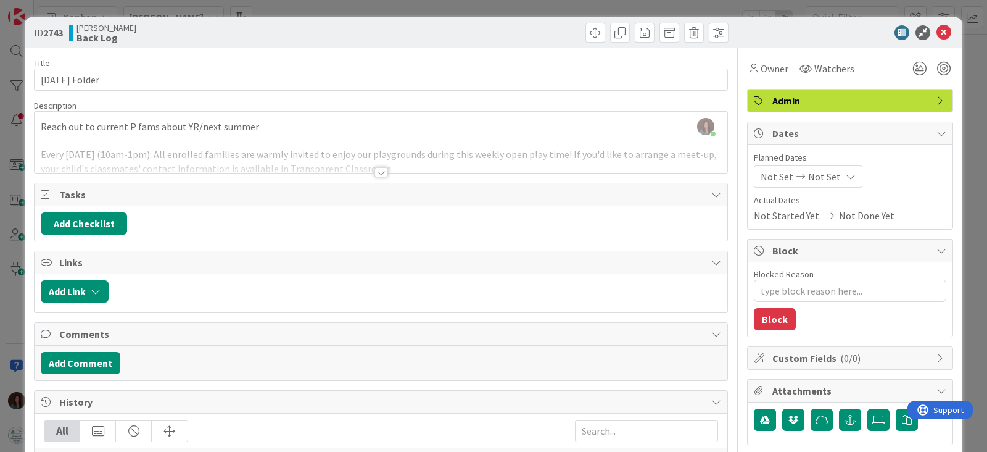
click at [377, 172] on div at bounding box center [382, 172] width 14 height 10
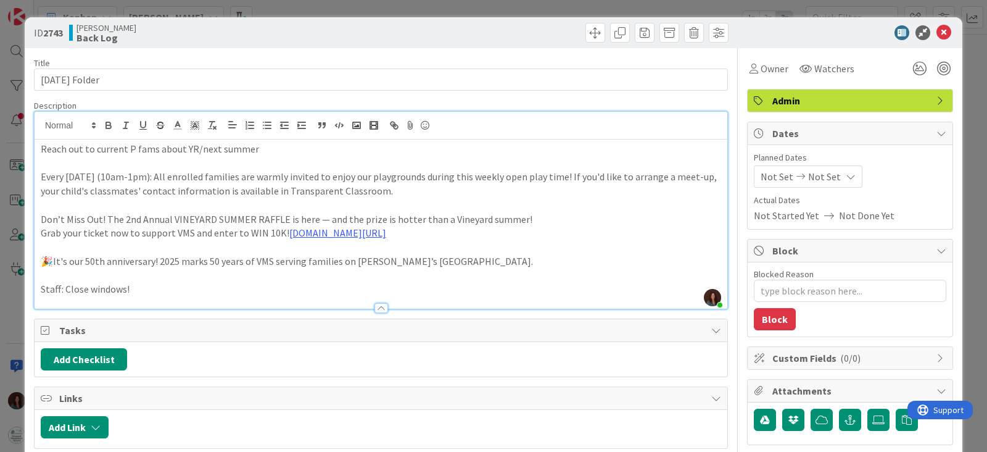
click at [439, 262] on p "🎉It's our 50th anniversary! 2025 marks 50 years of VMS serving families on [PER…" at bounding box center [381, 261] width 681 height 14
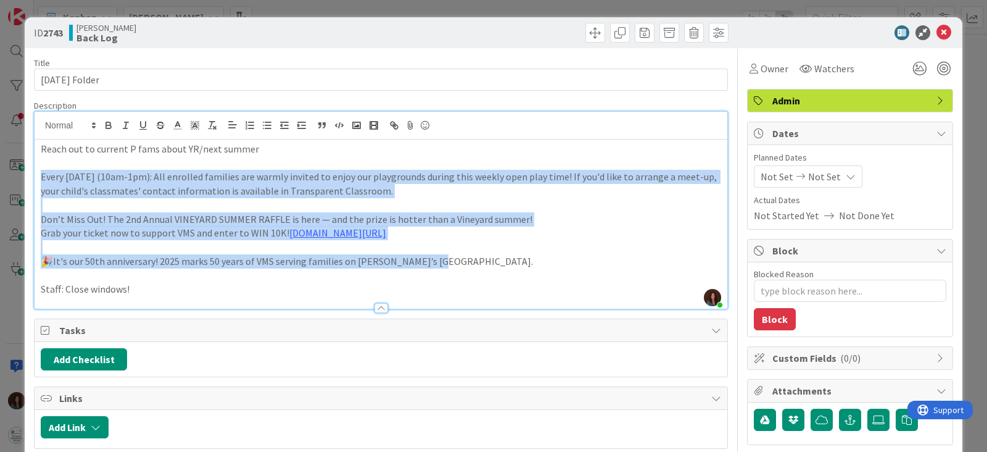
drag, startPoint x: 448, startPoint y: 264, endPoint x: 32, endPoint y: 179, distance: 424.5
click at [32, 178] on div "ID 2743 [PERSON_NAME] Back Log Title 13 / 128 [DATE] Folder Description [PERSON…" at bounding box center [494, 433] width 938 height 833
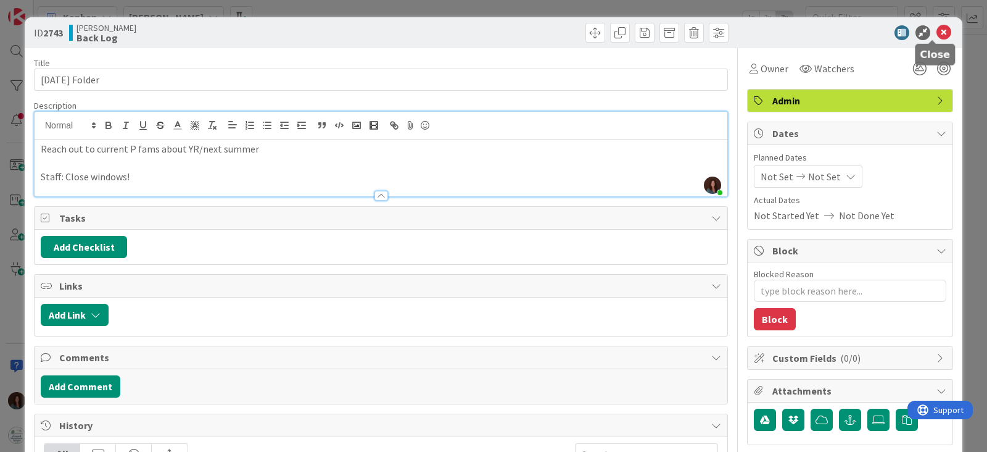
click at [938, 32] on icon at bounding box center [944, 32] width 15 height 15
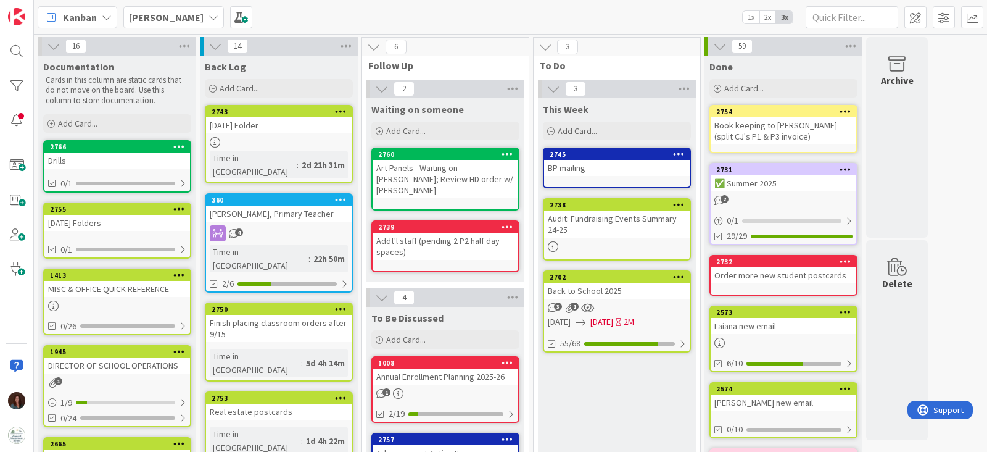
click at [107, 220] on div "[DATE] Folders" at bounding box center [117, 223] width 146 height 16
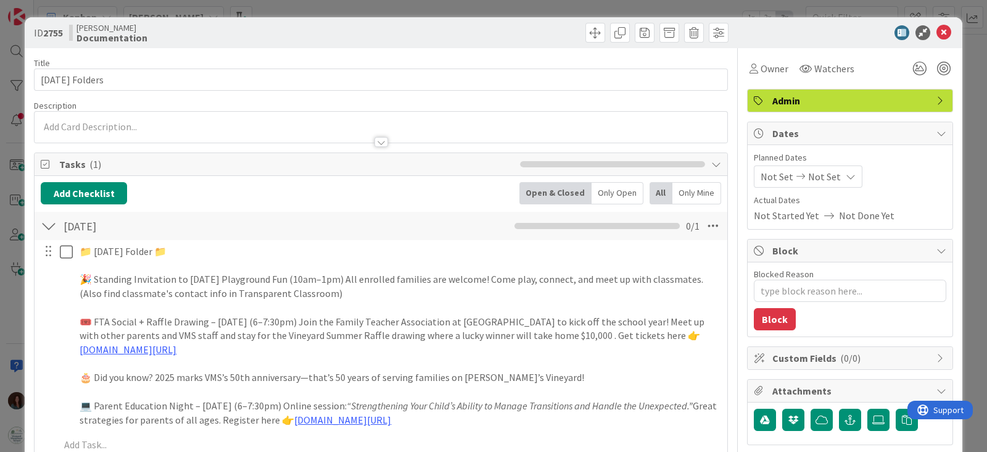
type textarea "x"
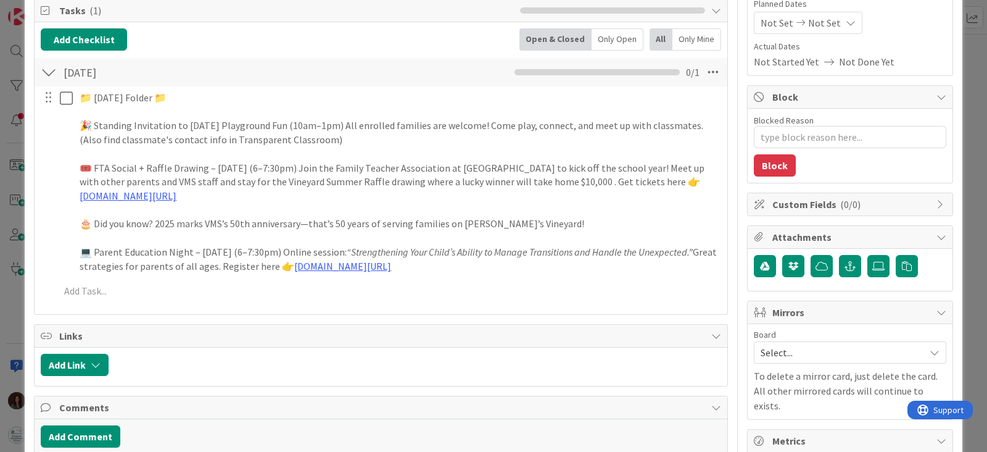
scroll to position [77, 0]
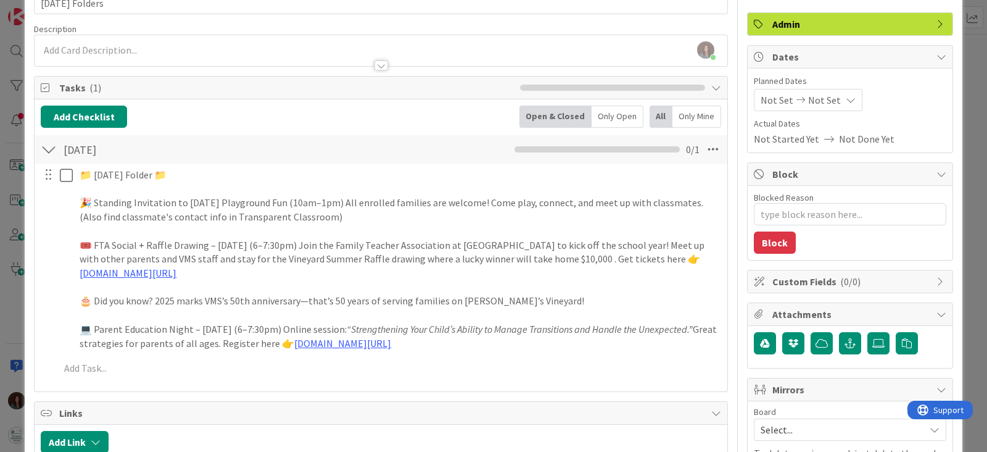
click at [52, 147] on div at bounding box center [49, 149] width 16 height 22
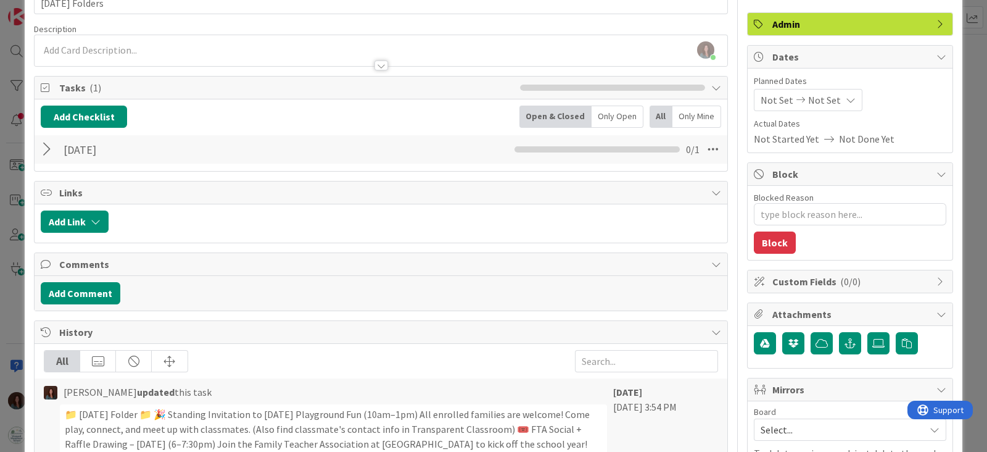
click at [49, 150] on div at bounding box center [49, 149] width 16 height 22
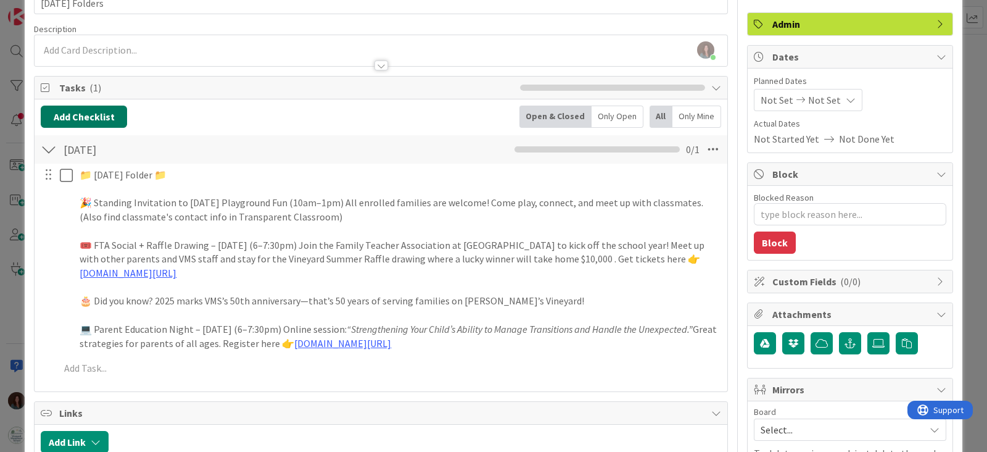
click at [109, 112] on button "Add Checklist" at bounding box center [84, 117] width 86 height 22
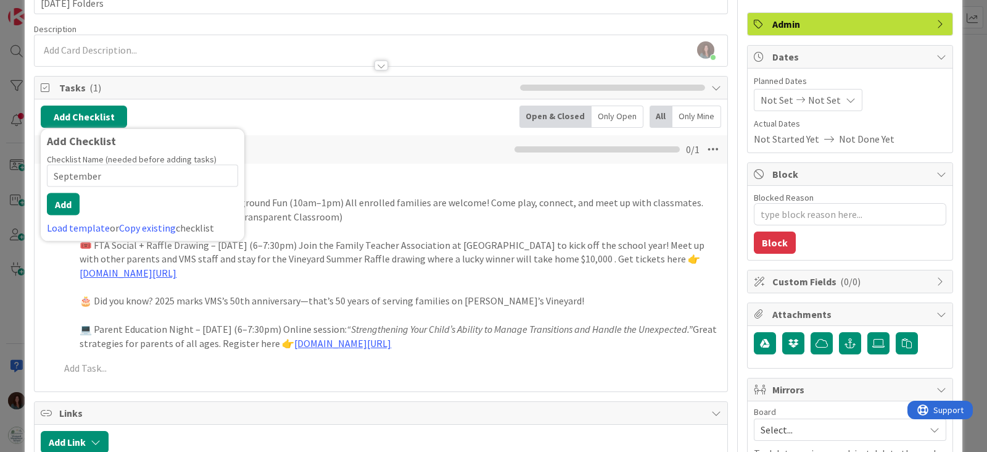
type input "September"
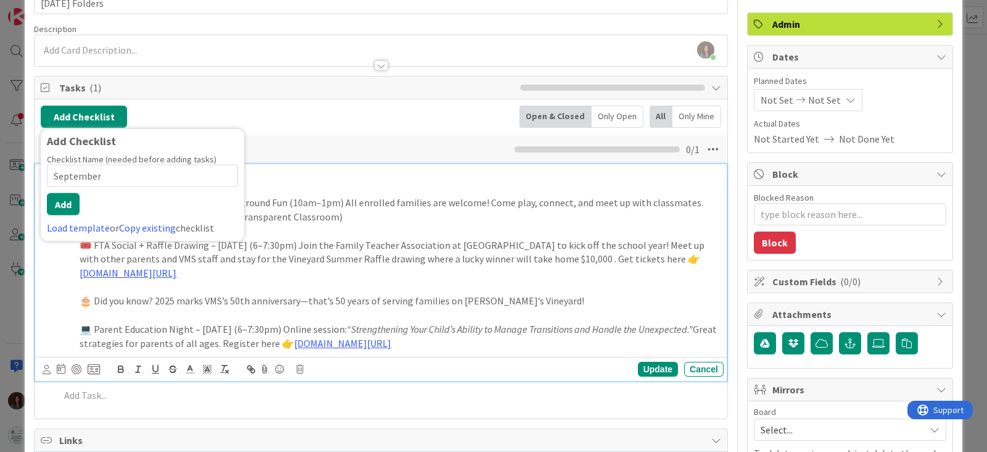
click at [560, 340] on p "💻 Parent Education Night – [DATE] (6–7:30pm) Online session: “Strengthening You…" at bounding box center [399, 336] width 639 height 28
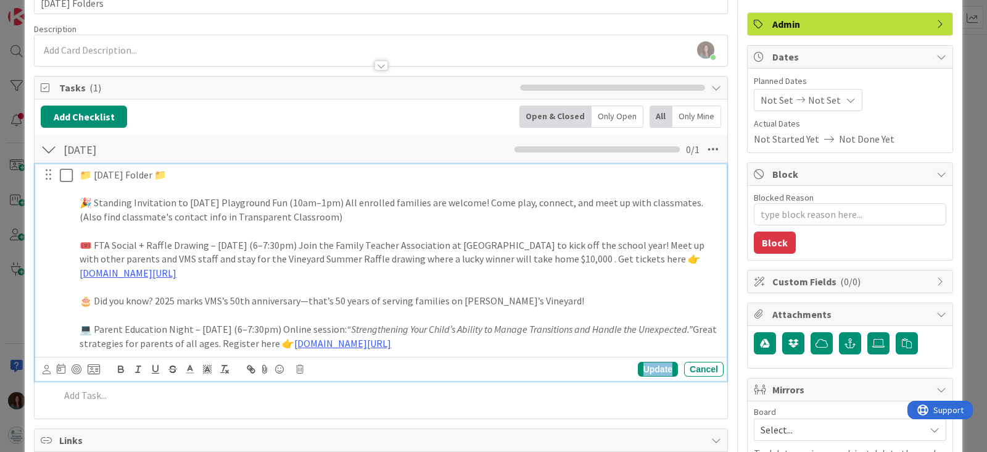
click at [650, 370] on div "Update" at bounding box center [658, 369] width 40 height 15
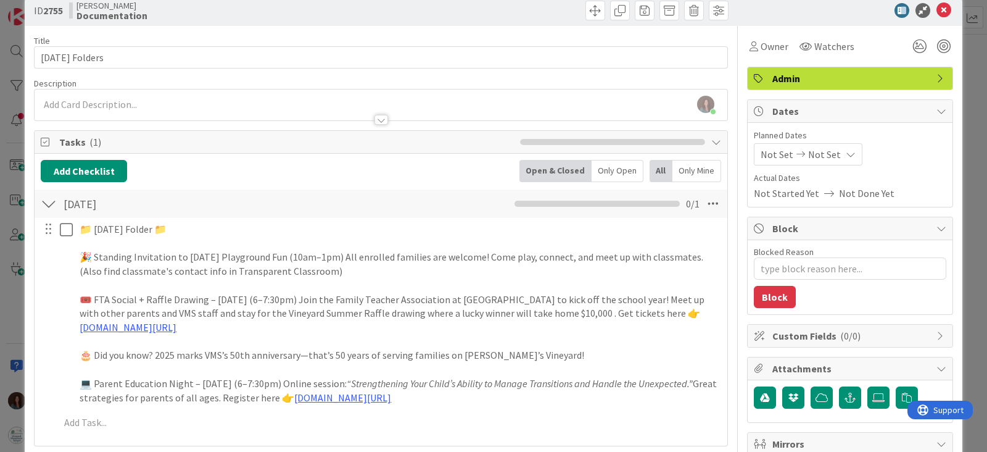
scroll to position [0, 0]
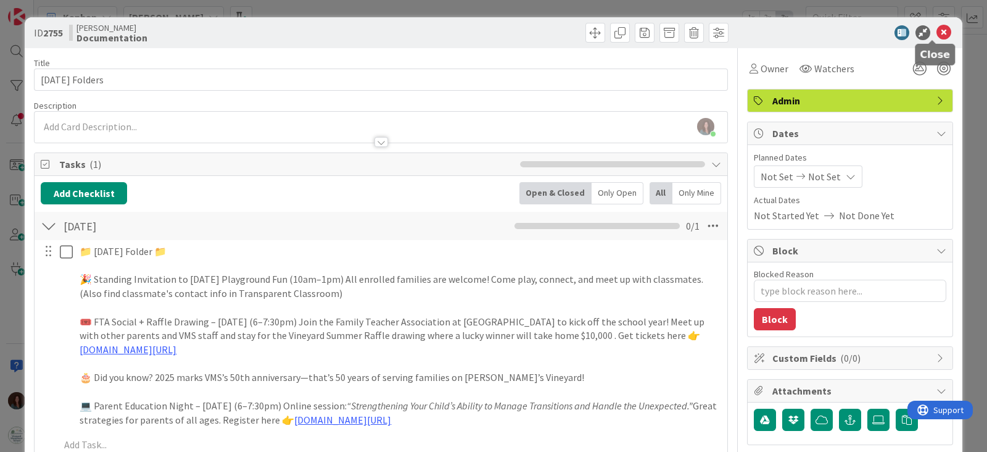
click at [937, 32] on icon at bounding box center [944, 32] width 15 height 15
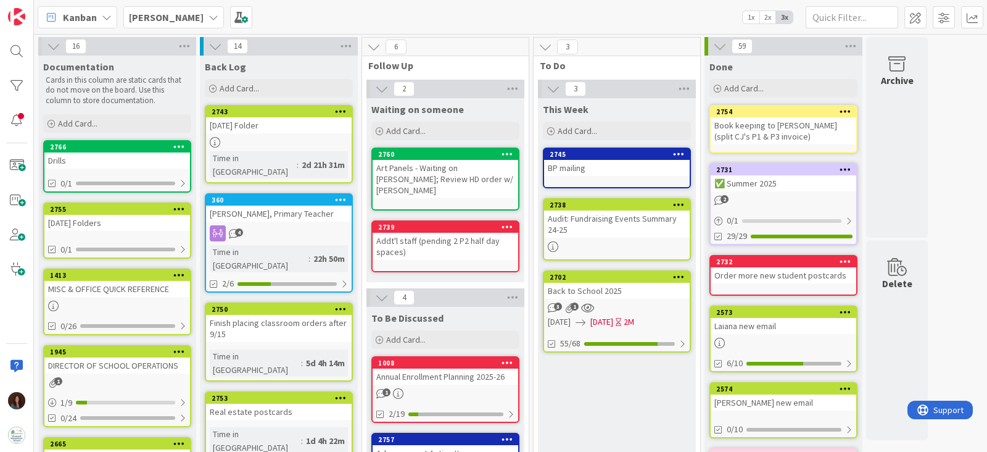
click at [326, 132] on div "[DATE] Folder" at bounding box center [279, 125] width 146 height 16
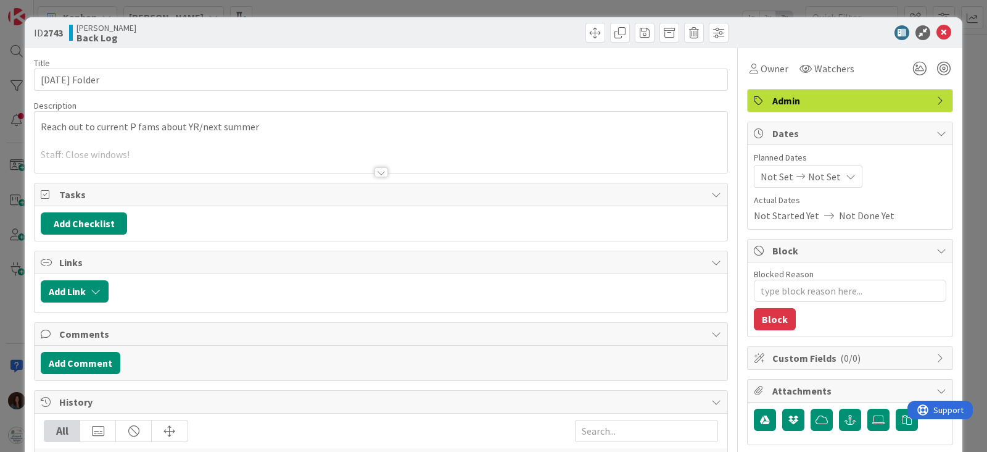
click at [304, 145] on div at bounding box center [381, 156] width 693 height 31
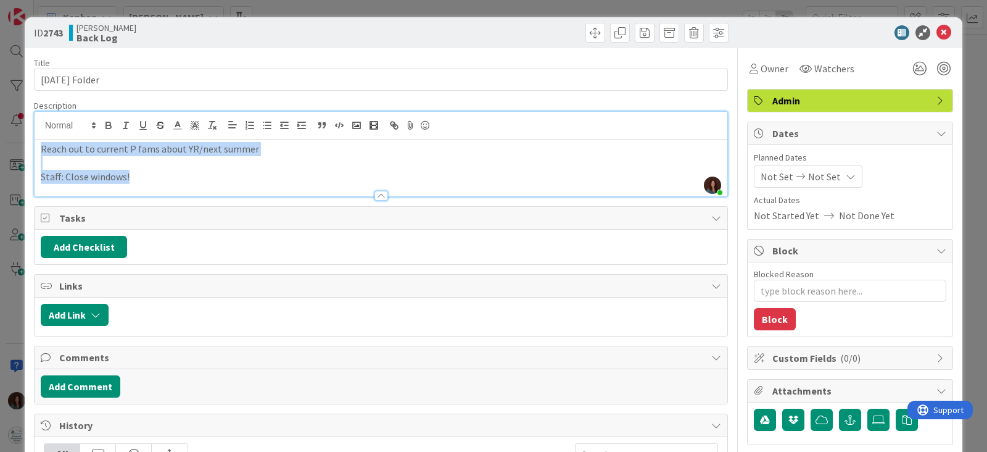
drag, startPoint x: 162, startPoint y: 175, endPoint x: 151, endPoint y: 211, distance: 37.5
click at [35, 144] on div "Reach out to current P fams about YR/next summer Staff: Close windows!" at bounding box center [381, 167] width 693 height 57
copy div "Reach out to current P fams about YR/next summer Staff: Close windows!"
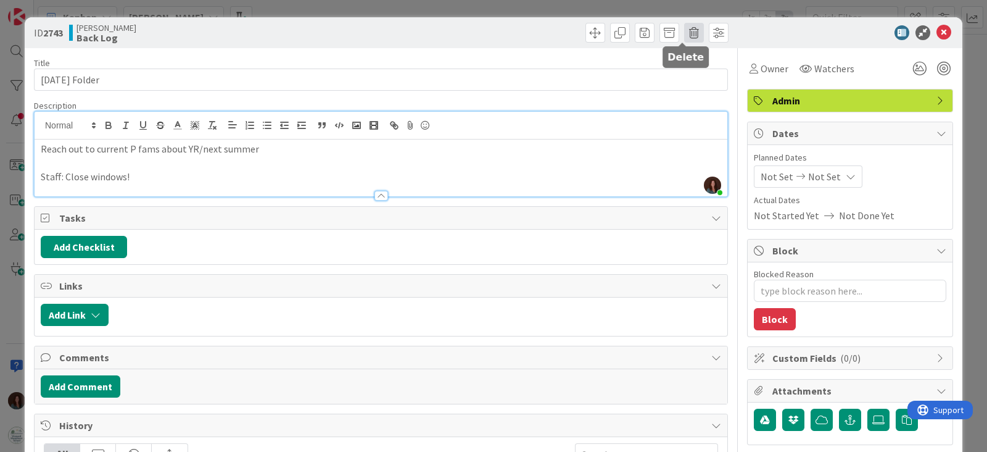
click at [684, 28] on span at bounding box center [694, 33] width 20 height 20
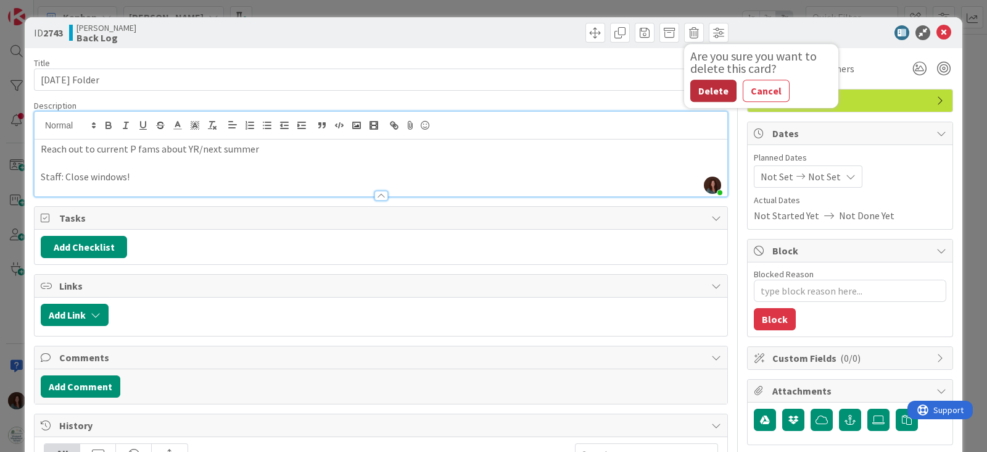
click at [705, 96] on button "Delete" at bounding box center [714, 91] width 46 height 22
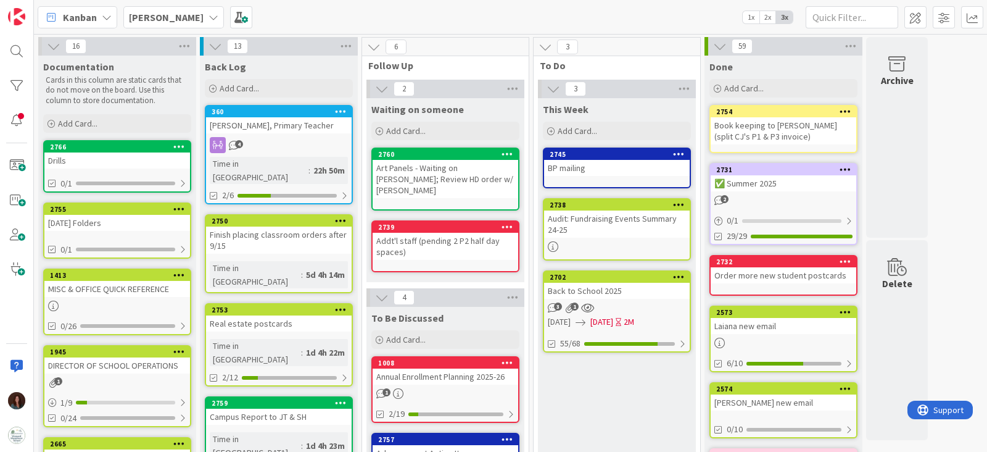
click at [104, 215] on div "[DATE] Folders" at bounding box center [117, 223] width 146 height 16
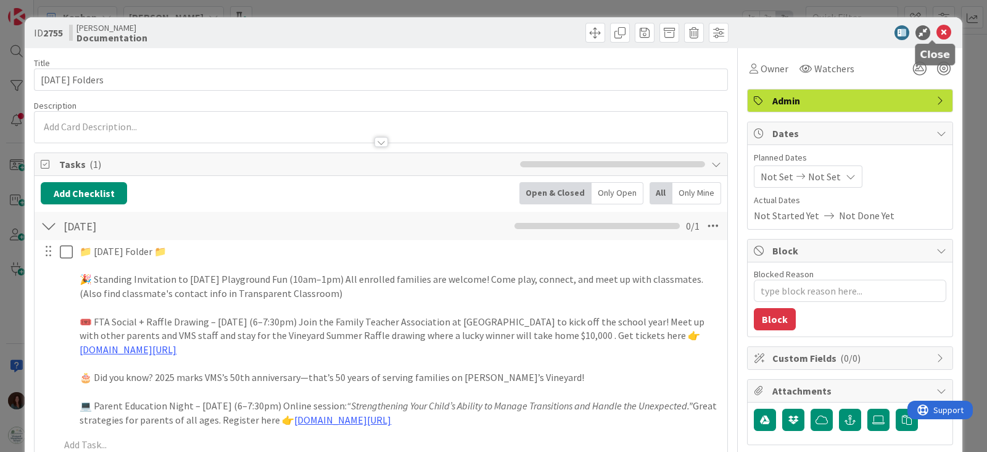
click at [940, 33] on div at bounding box center [844, 32] width 218 height 15
click at [937, 33] on icon at bounding box center [944, 32] width 15 height 15
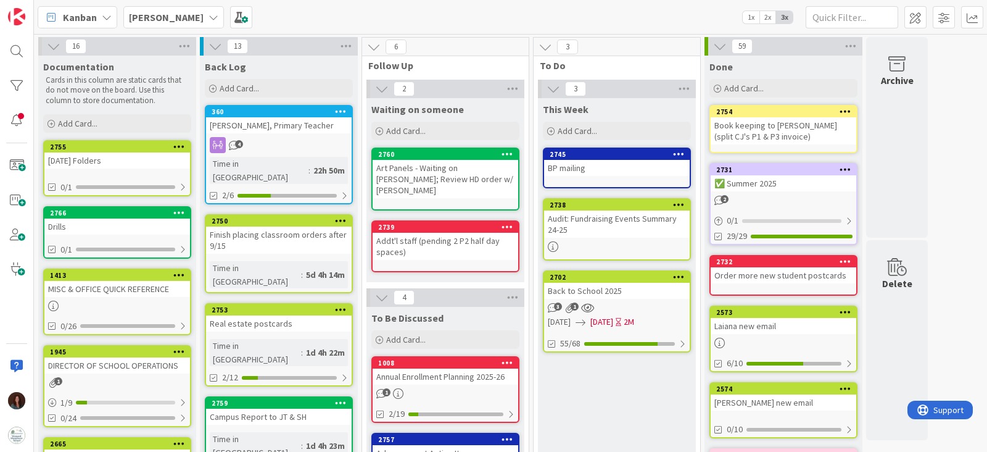
click at [131, 160] on div "[DATE] Folders" at bounding box center [117, 160] width 146 height 16
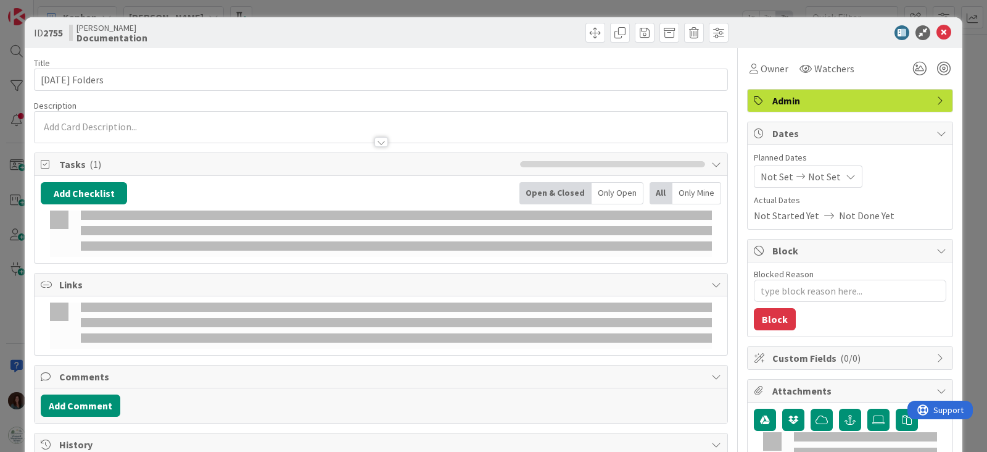
type textarea "x"
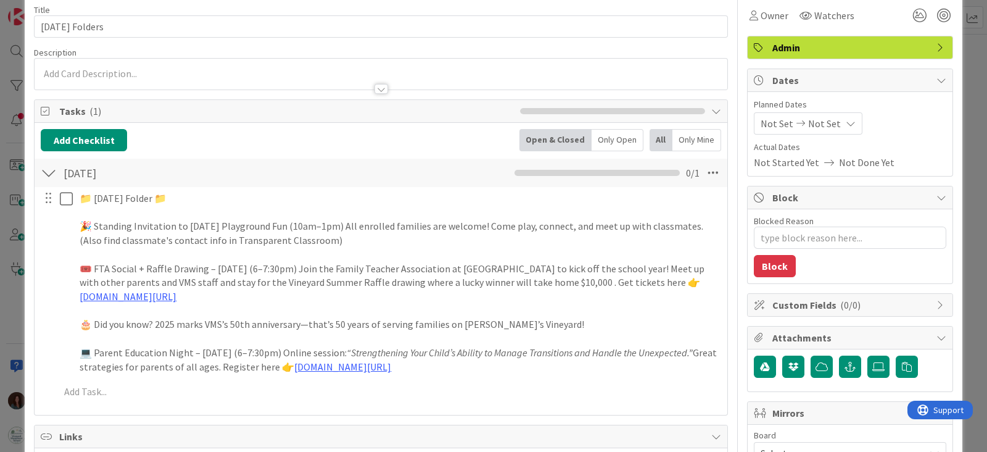
scroll to position [77, 0]
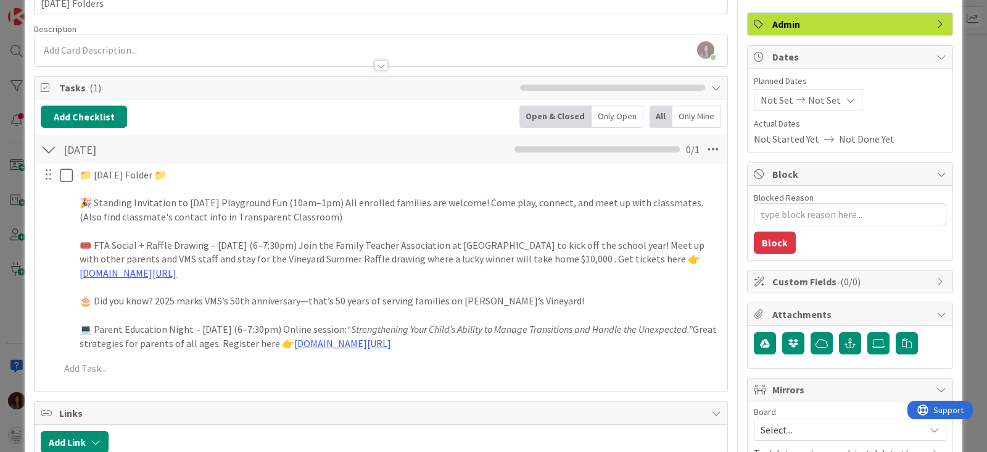
click at [48, 143] on div at bounding box center [49, 149] width 16 height 22
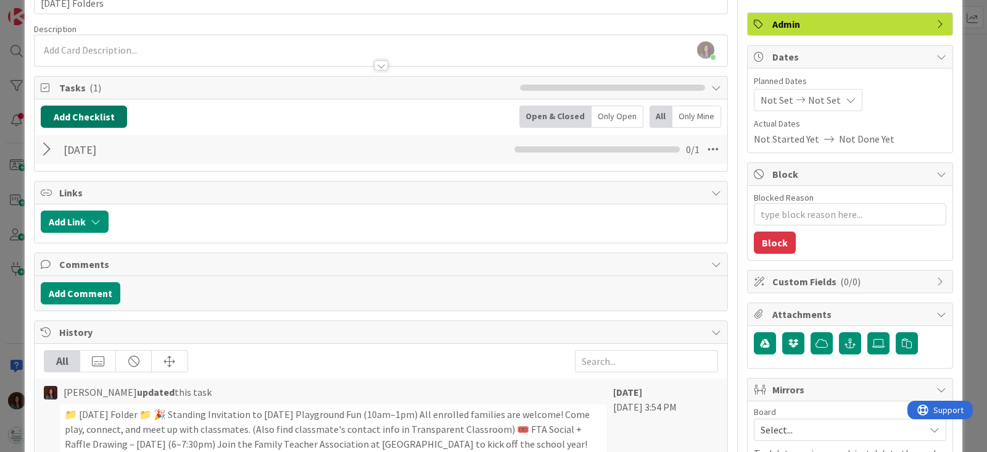
click at [83, 113] on button "Add Checklist" at bounding box center [84, 117] width 86 height 22
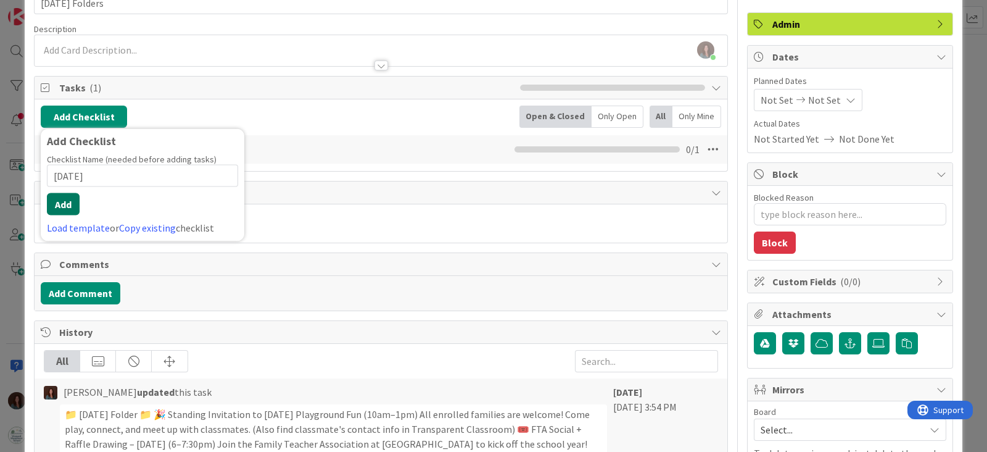
type input "[DATE]"
click at [54, 202] on button "Add" at bounding box center [63, 204] width 33 height 22
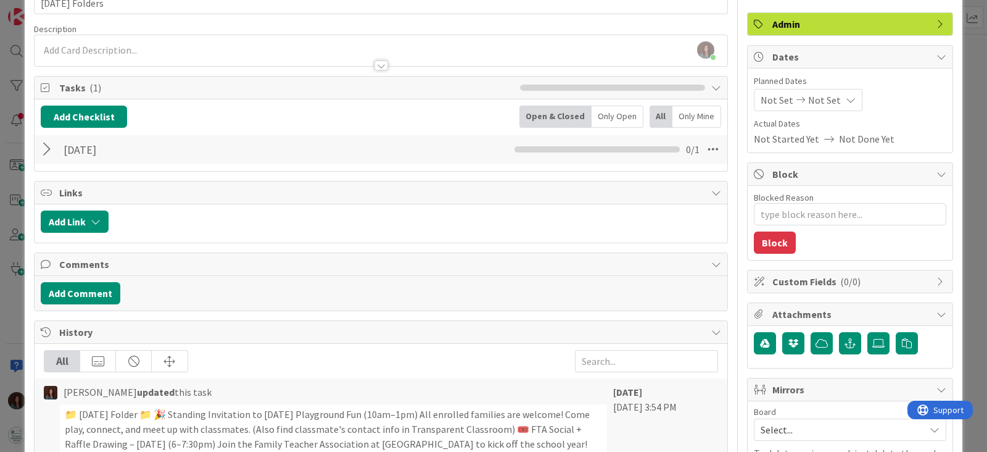
type textarea "x"
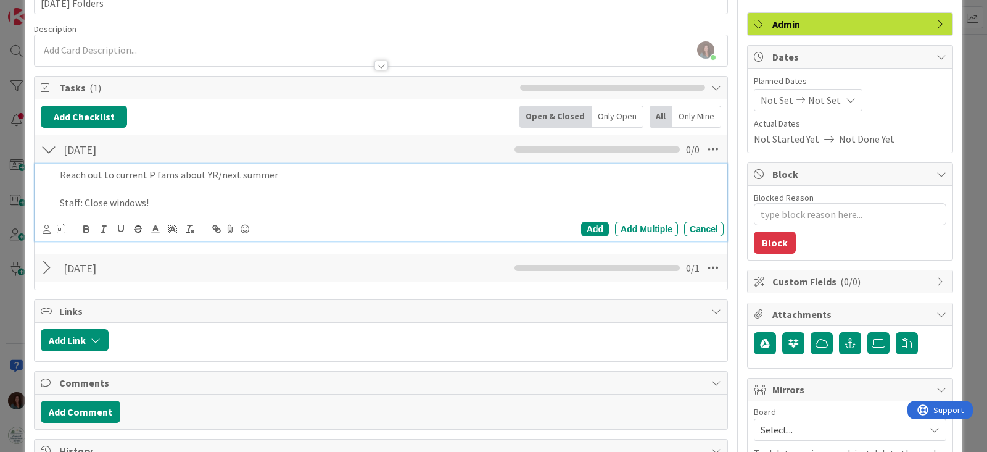
click at [377, 189] on p at bounding box center [389, 189] width 659 height 14
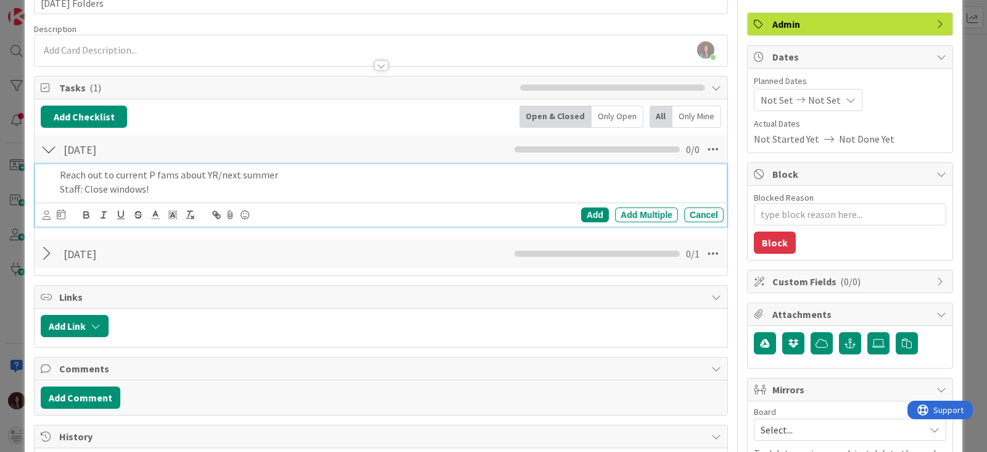
click at [407, 184] on p "Staff: Close windows!" at bounding box center [389, 189] width 659 height 14
click at [581, 210] on div "Add" at bounding box center [595, 214] width 28 height 15
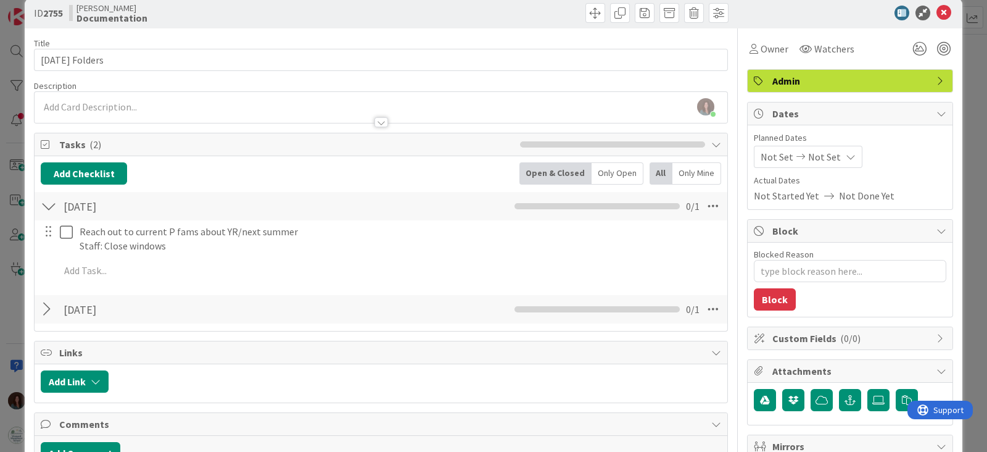
scroll to position [0, 0]
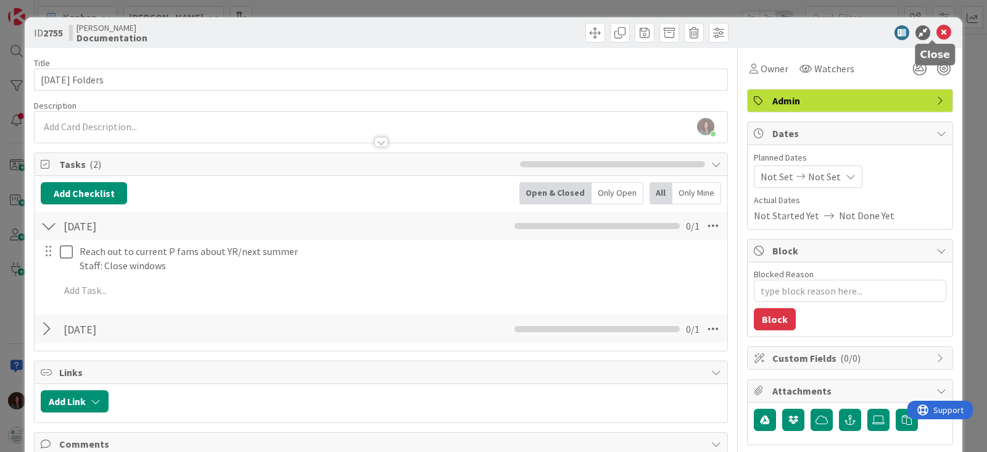
click at [937, 28] on icon at bounding box center [944, 32] width 15 height 15
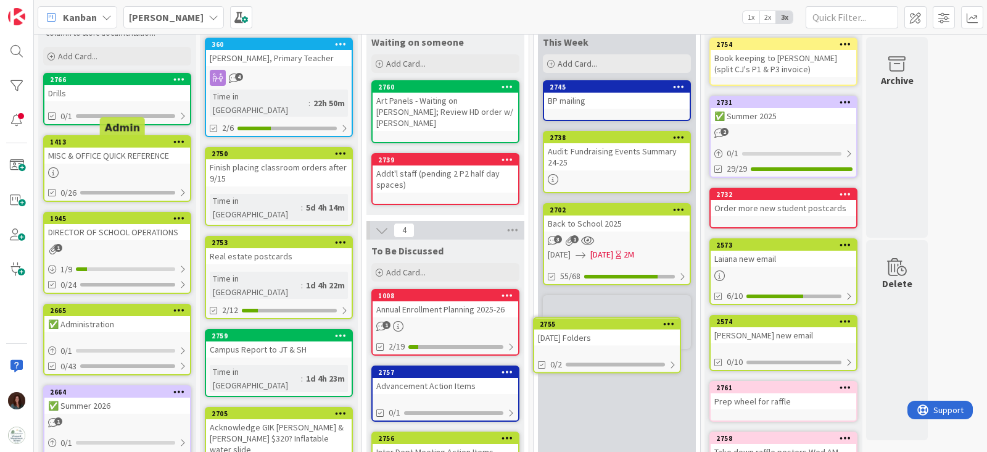
scroll to position [70, 0]
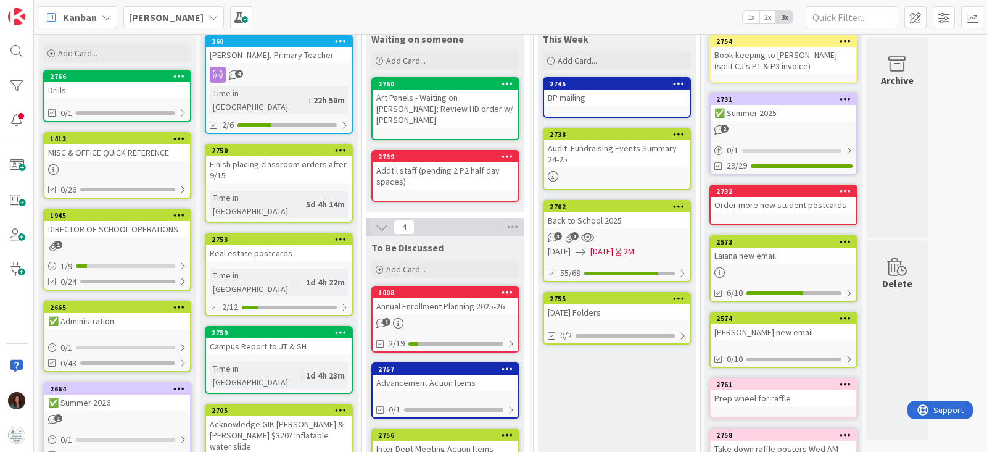
click at [589, 305] on div "[DATE] Folders" at bounding box center [617, 312] width 146 height 16
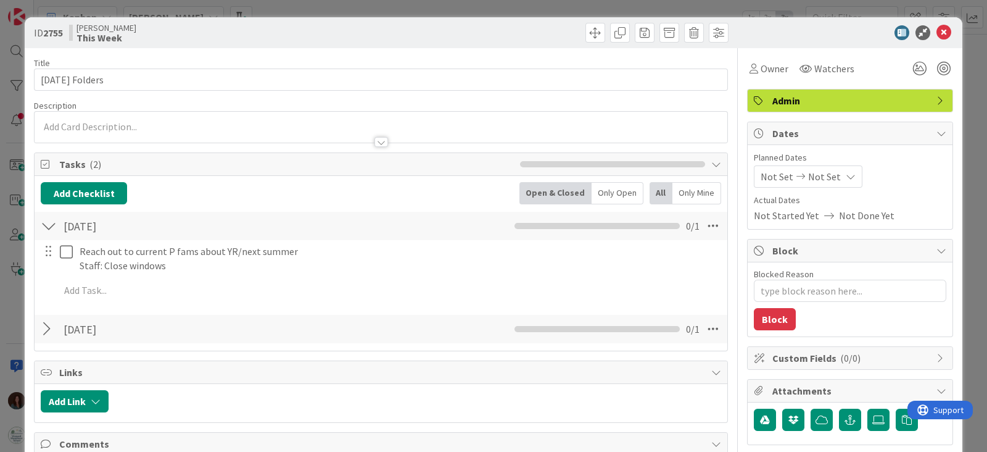
type textarea "x"
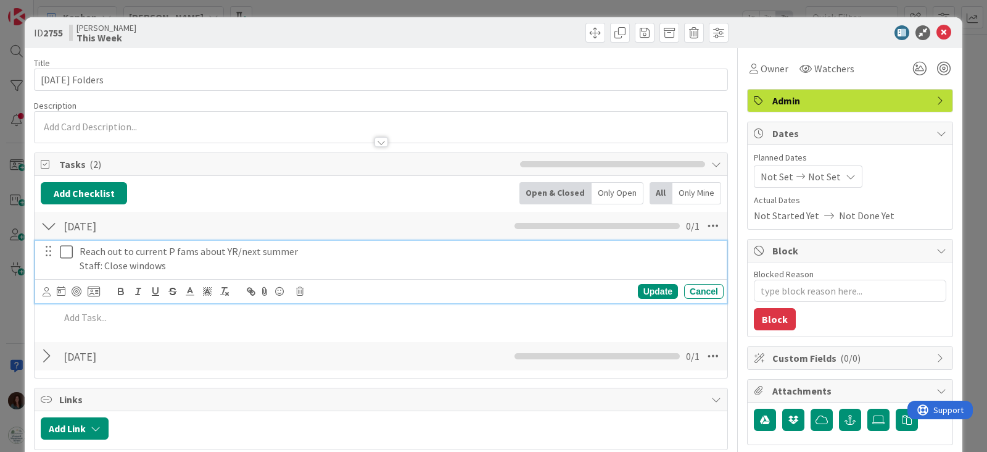
click at [181, 267] on p "Staff: Close windows" at bounding box center [399, 266] width 639 height 14
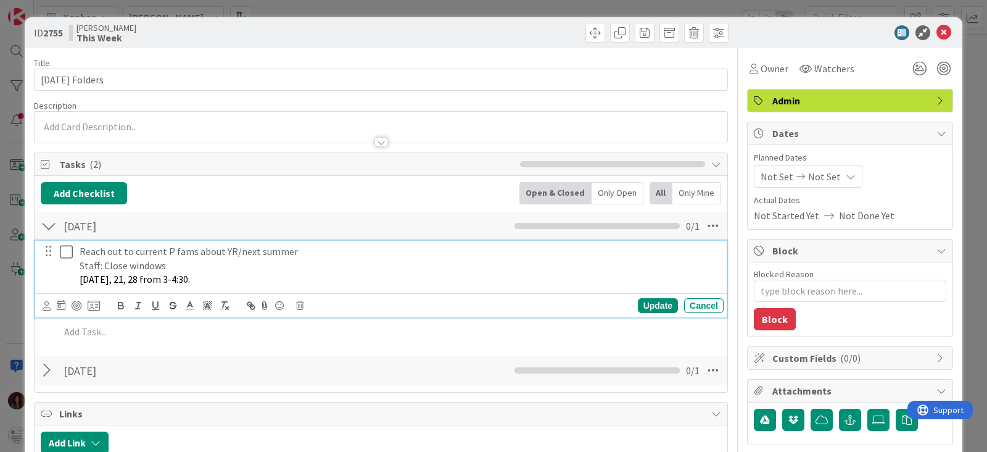
click at [78, 279] on div "Reach out to current P fams about YR/next summer Staff: Close windows [DATE], 2…" at bounding box center [399, 265] width 649 height 49
click at [234, 279] on p "[DATE], 21, 28 from 3-4:30." at bounding box center [399, 279] width 639 height 14
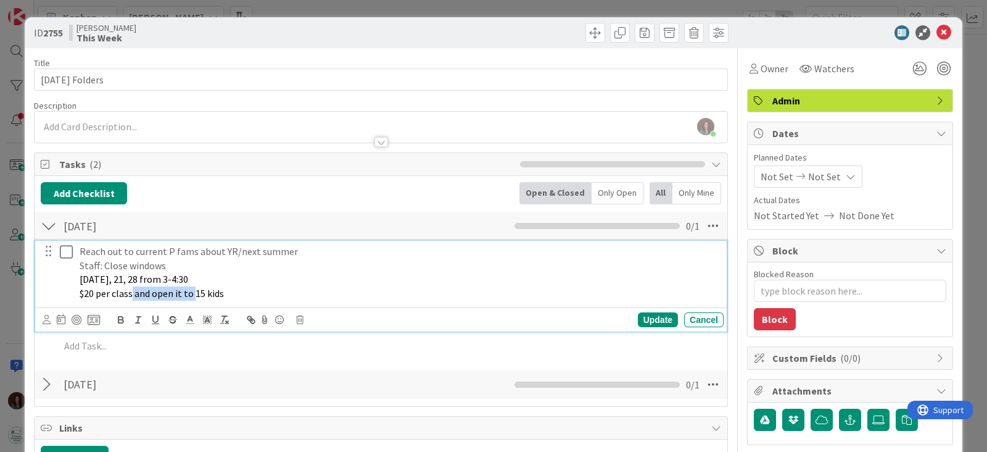
drag, startPoint x: 194, startPoint y: 290, endPoint x: 131, endPoint y: 297, distance: 64.0
click at [130, 296] on span "$20 per class and open it to 15 kids" at bounding box center [152, 293] width 144 height 12
click at [210, 289] on p "$20 per class, space for 15 kids" at bounding box center [399, 293] width 639 height 14
click at [649, 314] on div "Update" at bounding box center [658, 319] width 40 height 15
click at [84, 276] on span "[DATE], 21, 28 from 3-4:30" at bounding box center [134, 279] width 109 height 12
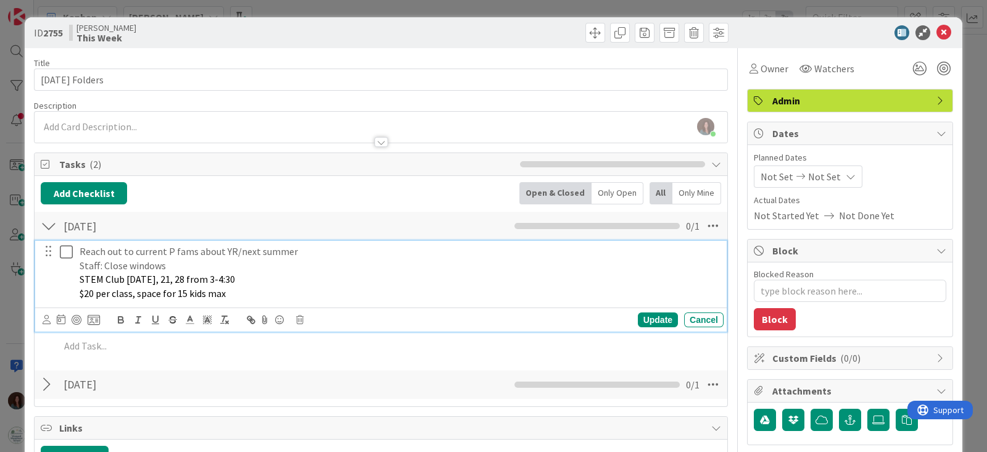
click at [83, 290] on span "$20 per class, space for 15 kids max" at bounding box center [153, 293] width 146 height 12
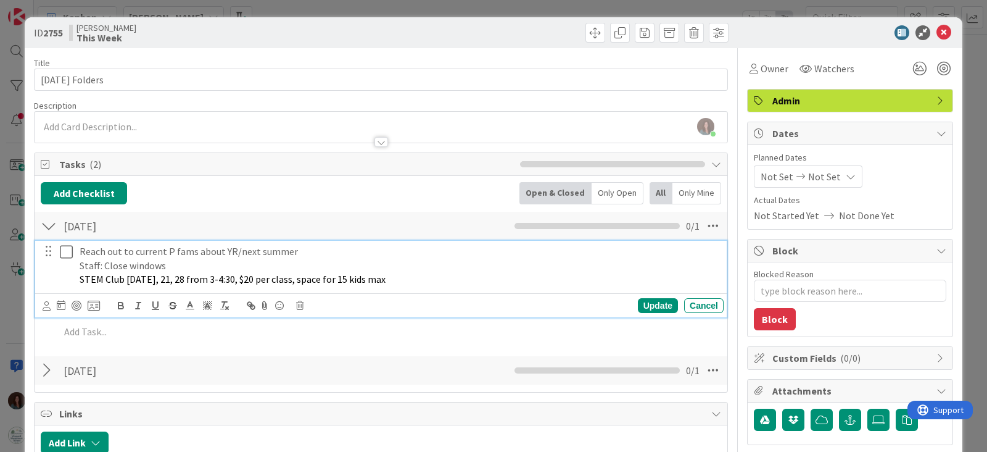
click at [454, 283] on p "STEM Club [DATE], 21, 28 from 3-4:30, $20 per class, space for 15 kids max" at bounding box center [399, 279] width 639 height 14
drag, startPoint x: 125, startPoint y: 276, endPoint x: 188, endPoint y: 360, distance: 104.9
click at [125, 276] on span "STEM Club [DATE], 21, 28 from 3-4:30, $20 per class, space for 15 kids max" at bounding box center [233, 279] width 306 height 12
click at [525, 275] on p "STEM Club with Katelyn & [PERSON_NAME], [DATE], 21, 28 from 3-4:30, $20 per cla…" at bounding box center [399, 279] width 639 height 14
click at [652, 301] on div "Update" at bounding box center [658, 305] width 40 height 15
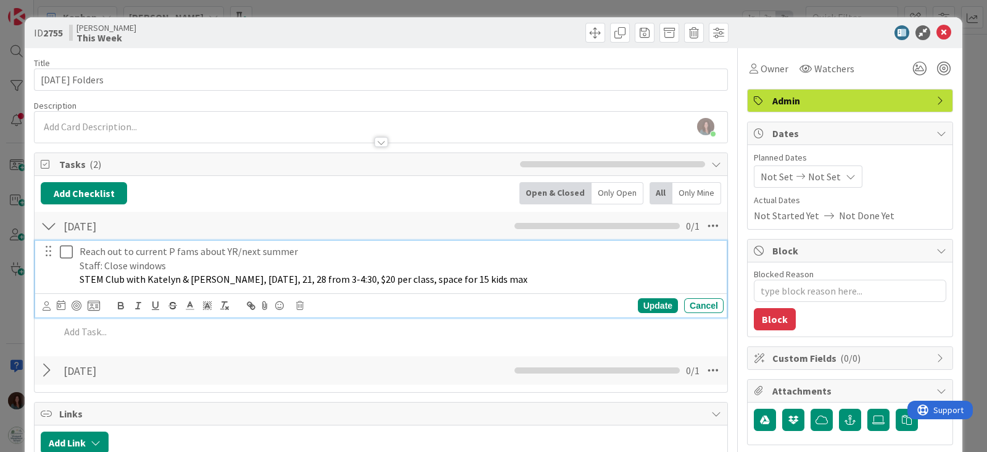
click at [529, 281] on p "STEM Club with Katelyn & [PERSON_NAME], [DATE], 21, 28 from 3-4:30, $20 per cla…" at bounding box center [399, 279] width 639 height 14
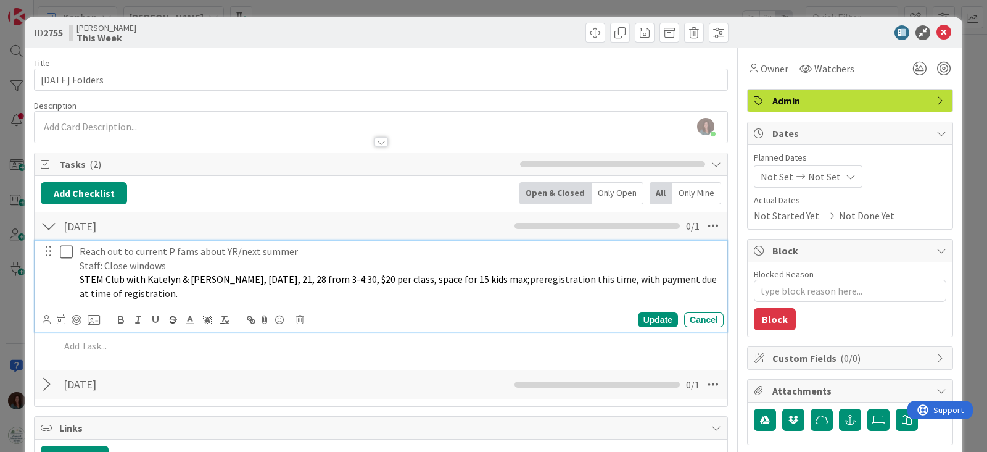
click at [506, 278] on span "preregistration this time, with payment due at time of registration." at bounding box center [399, 286] width 639 height 27
drag, startPoint x: 606, startPoint y: 277, endPoint x: 568, endPoint y: 285, distance: 39.1
click at [568, 285] on p "STEM Club with Katelyn & [PERSON_NAME], [DATE], 21, 28 from 3-4:30, $20 per cla…" at bounding box center [399, 286] width 639 height 28
drag, startPoint x: 592, startPoint y: 278, endPoint x: 598, endPoint y: 283, distance: 7.9
click at [592, 278] on span "preregistration, with payment due at time of registration." at bounding box center [396, 286] width 632 height 27
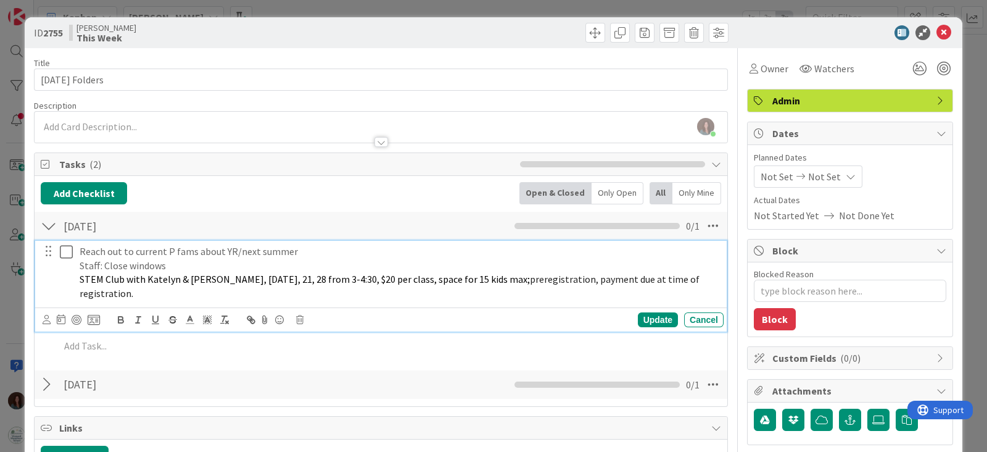
click at [173, 295] on p "STEM Club with Katelyn & [PERSON_NAME], [DATE], 21, 28 from 3-4:30, $20 per cla…" at bounding box center [399, 286] width 639 height 28
click at [656, 318] on div "Update" at bounding box center [658, 319] width 40 height 15
click at [573, 280] on span "preregistration, payment due at time of registration." at bounding box center [391, 286] width 622 height 27
click at [576, 280] on span "preregistration, payment due at time of registration." at bounding box center [391, 286] width 622 height 27
click at [573, 278] on span "preregistration, payment due at time of registration." at bounding box center [391, 286] width 622 height 27
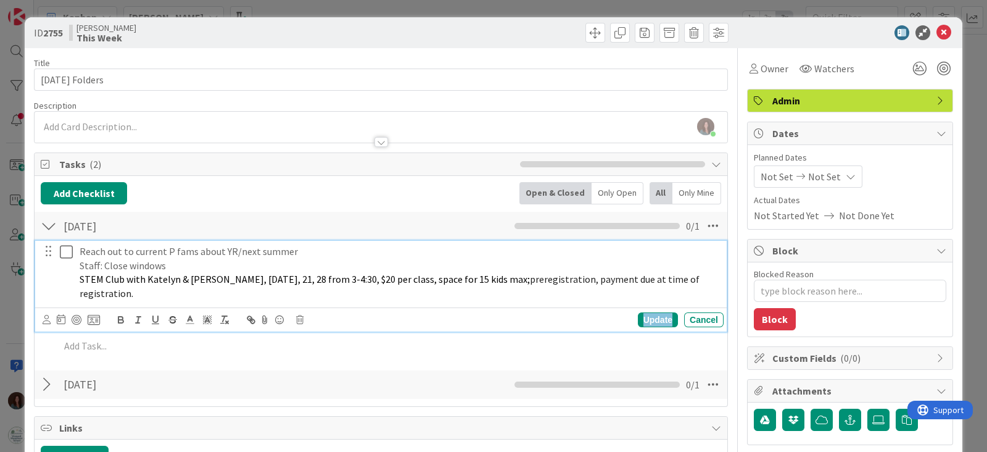
click at [639, 321] on div "Update" at bounding box center [658, 319] width 40 height 15
click at [510, 279] on span "preregistration, payment due at time of registration." at bounding box center [391, 286] width 622 height 27
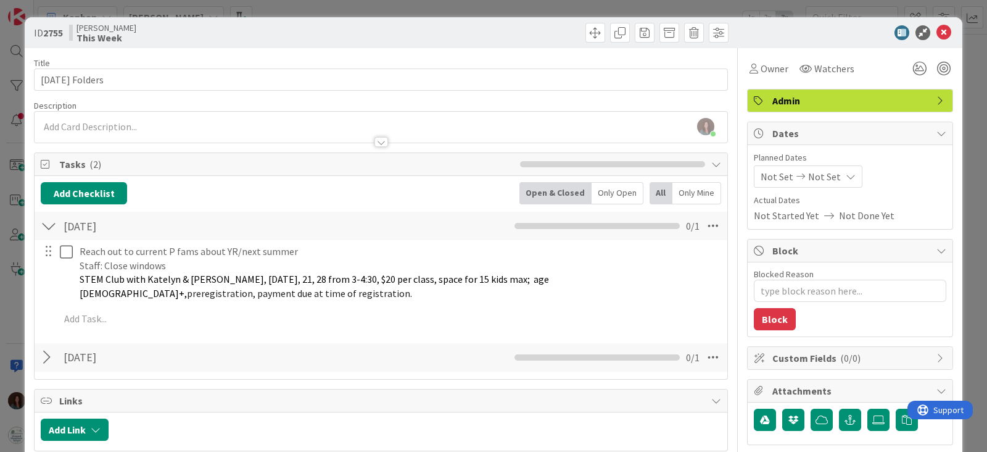
type textarea "x"
click at [937, 32] on icon at bounding box center [944, 32] width 15 height 15
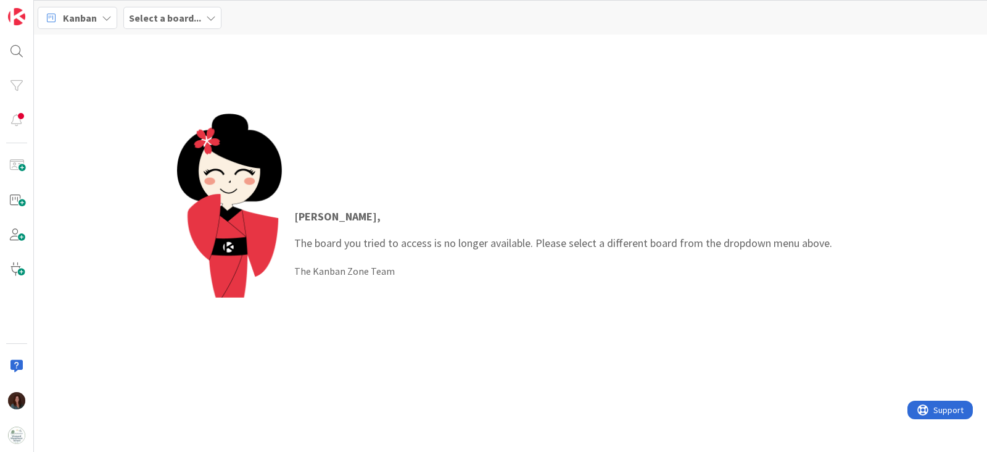
click at [159, 17] on b "Select a board..." at bounding box center [165, 18] width 72 height 12
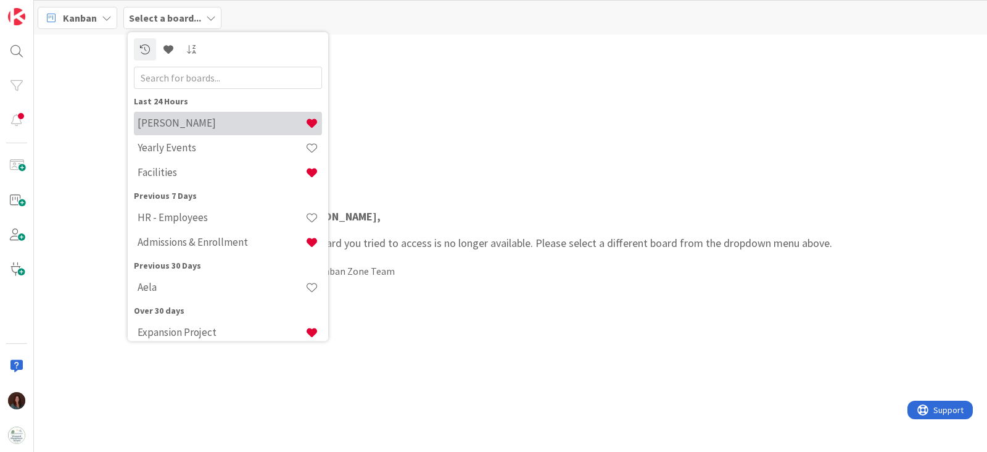
click at [197, 124] on h4 "[PERSON_NAME]" at bounding box center [222, 123] width 168 height 12
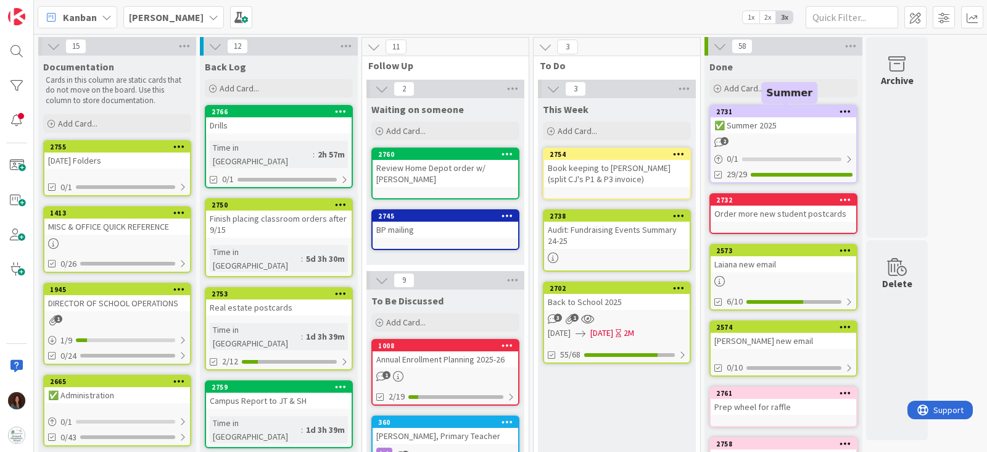
click at [778, 113] on div "2731" at bounding box center [787, 111] width 140 height 9
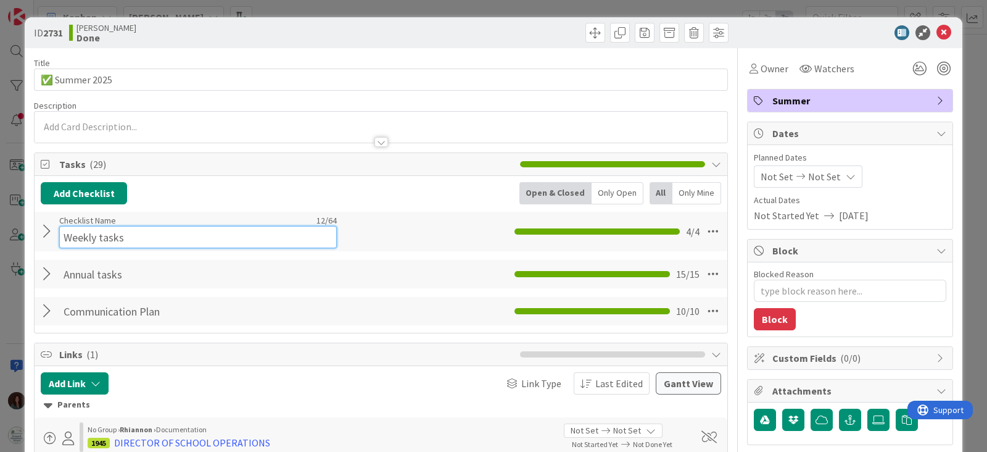
click at [59, 226] on input "Weekly tasks" at bounding box center [198, 237] width 278 height 22
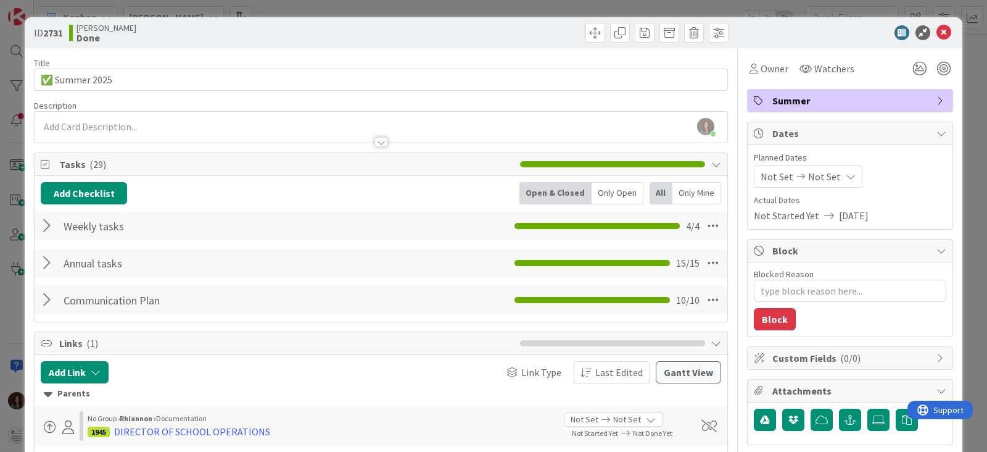
click at [46, 228] on div at bounding box center [49, 226] width 16 height 22
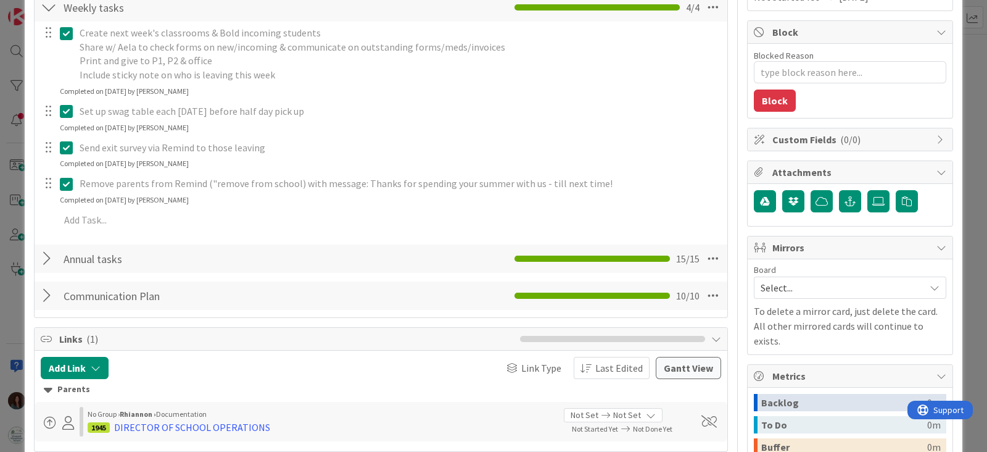
scroll to position [231, 0]
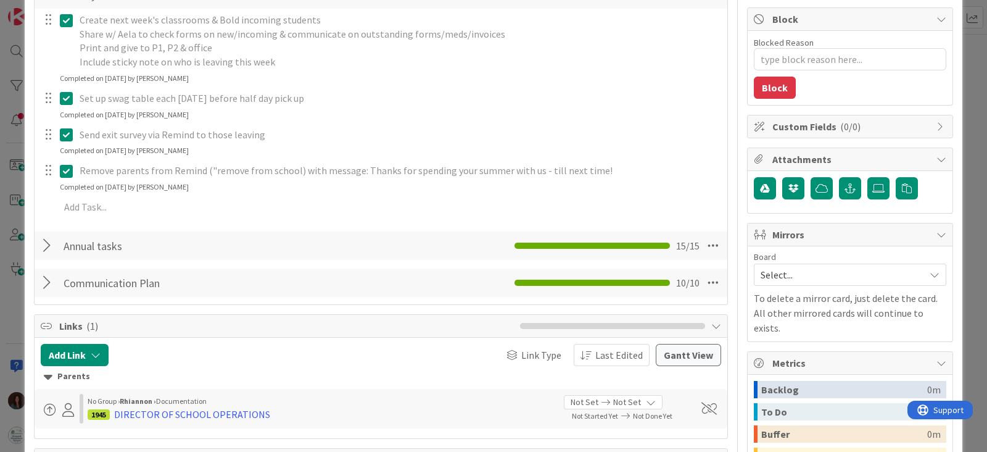
click at [44, 239] on div at bounding box center [49, 246] width 16 height 22
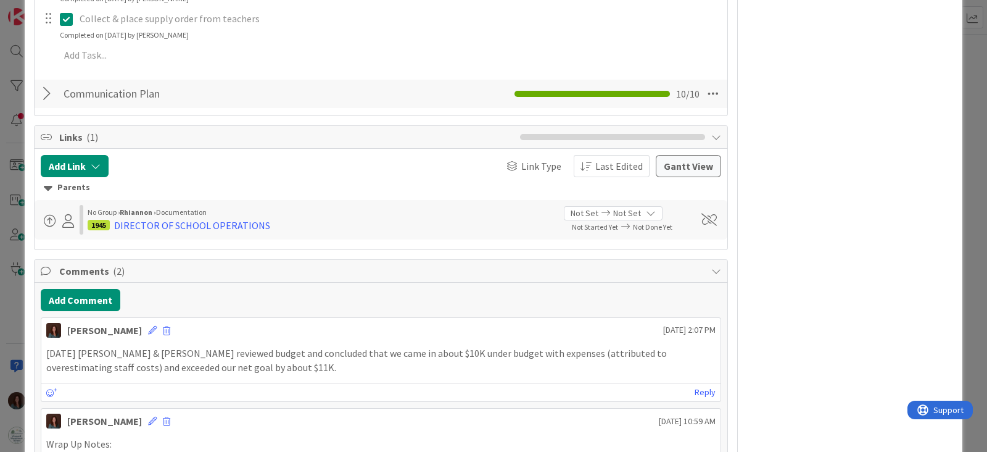
scroll to position [1002, 0]
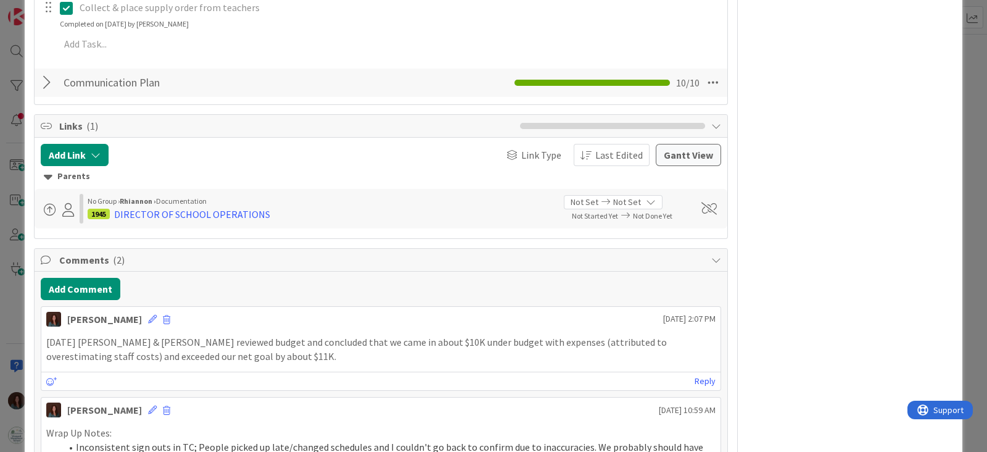
click at [48, 77] on div at bounding box center [49, 83] width 16 height 22
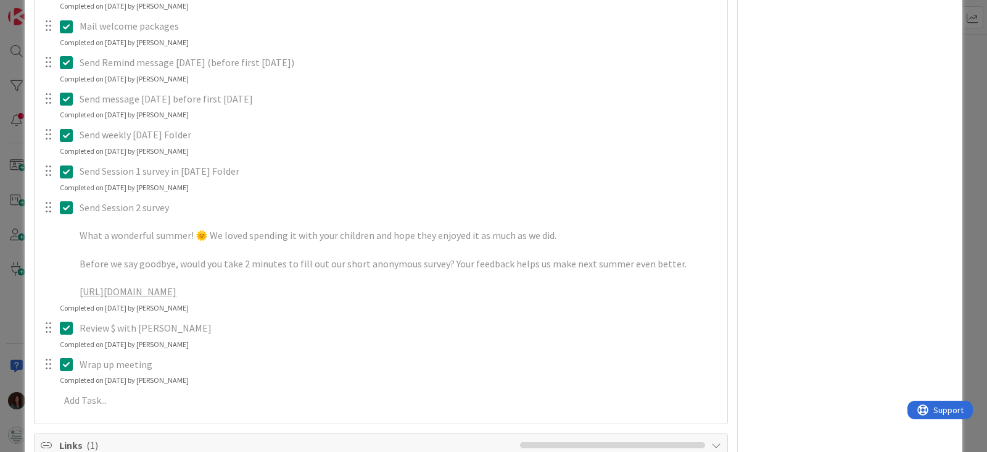
scroll to position [1234, 0]
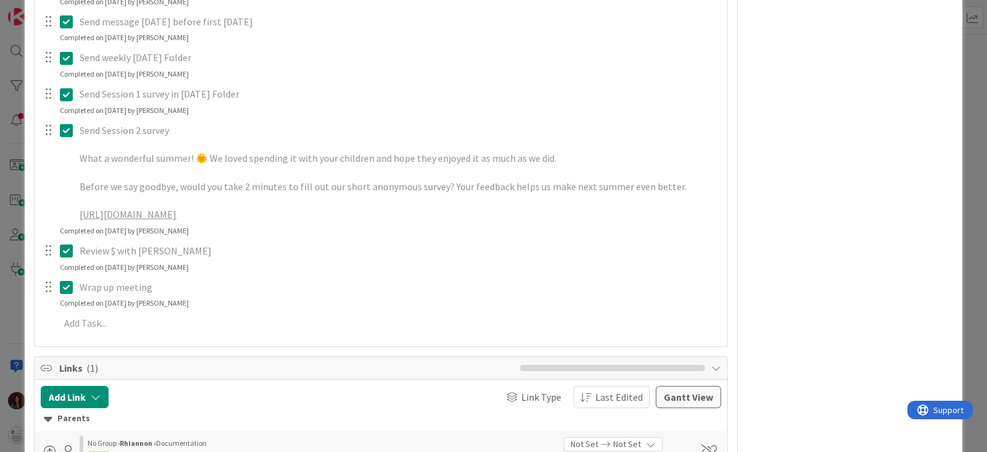
click at [295, 222] on p "[URL][DOMAIN_NAME]" at bounding box center [399, 214] width 639 height 14
drag, startPoint x: 64, startPoint y: 130, endPoint x: 117, endPoint y: 192, distance: 81.4
click at [64, 130] on icon at bounding box center [66, 130] width 13 height 15
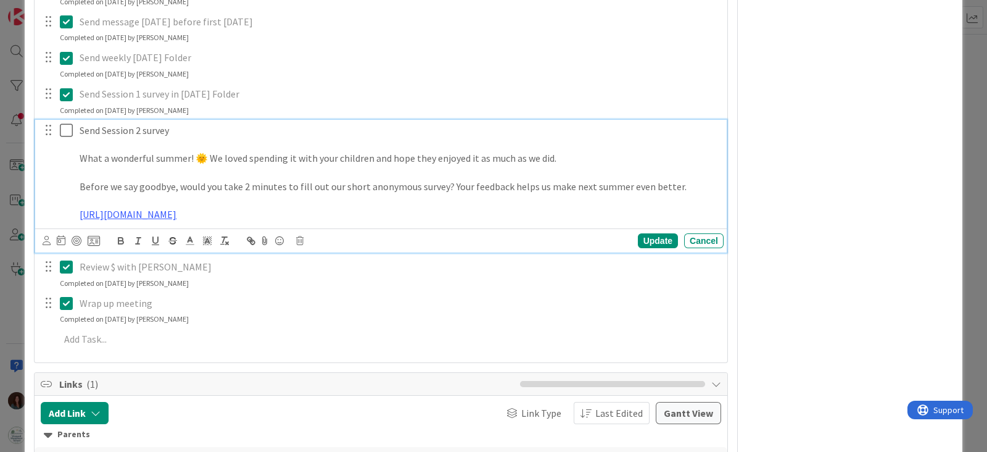
drag, startPoint x: 284, startPoint y: 231, endPoint x: 75, endPoint y: 155, distance: 222.0
click at [75, 155] on div "Send Session 2 survey What a wonderful summer! 🌞 We loved spending it with your…" at bounding box center [399, 173] width 649 height 106
copy div "What a wonderful summer! 🌞 We loved spending it with your children and hope the…"
click at [68, 128] on icon at bounding box center [66, 130] width 13 height 15
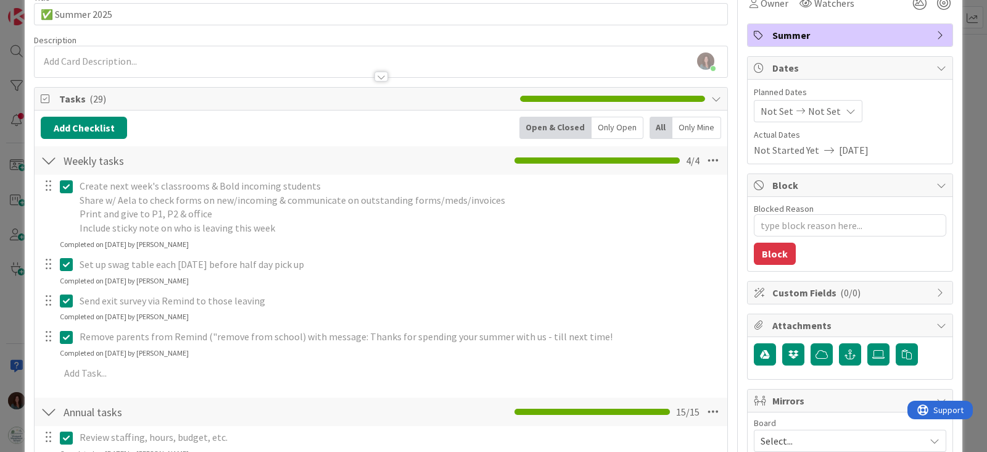
scroll to position [77, 0]
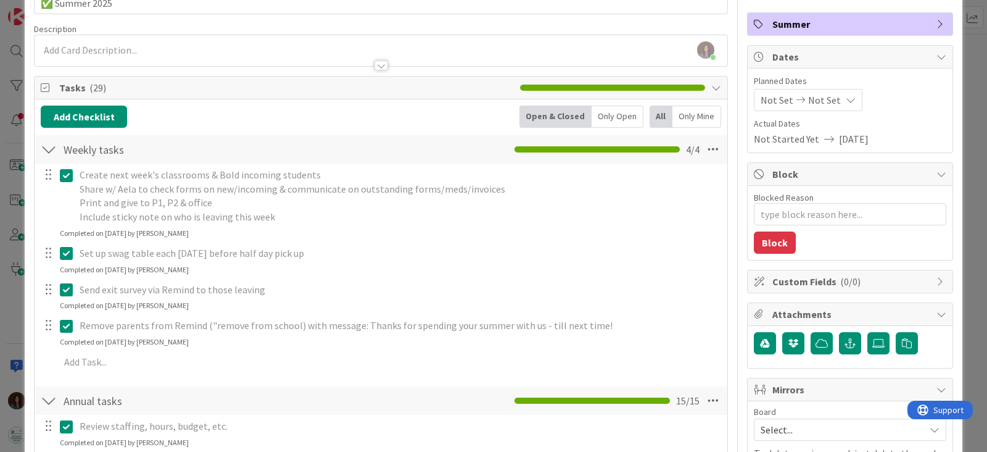
type textarea "x"
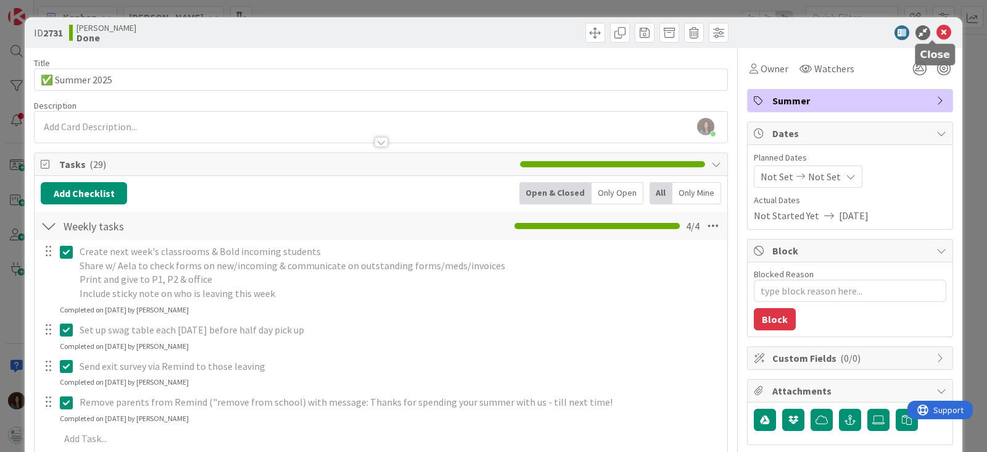
click at [937, 32] on icon at bounding box center [944, 32] width 15 height 15
